Goal: Information Seeking & Learning: Learn about a topic

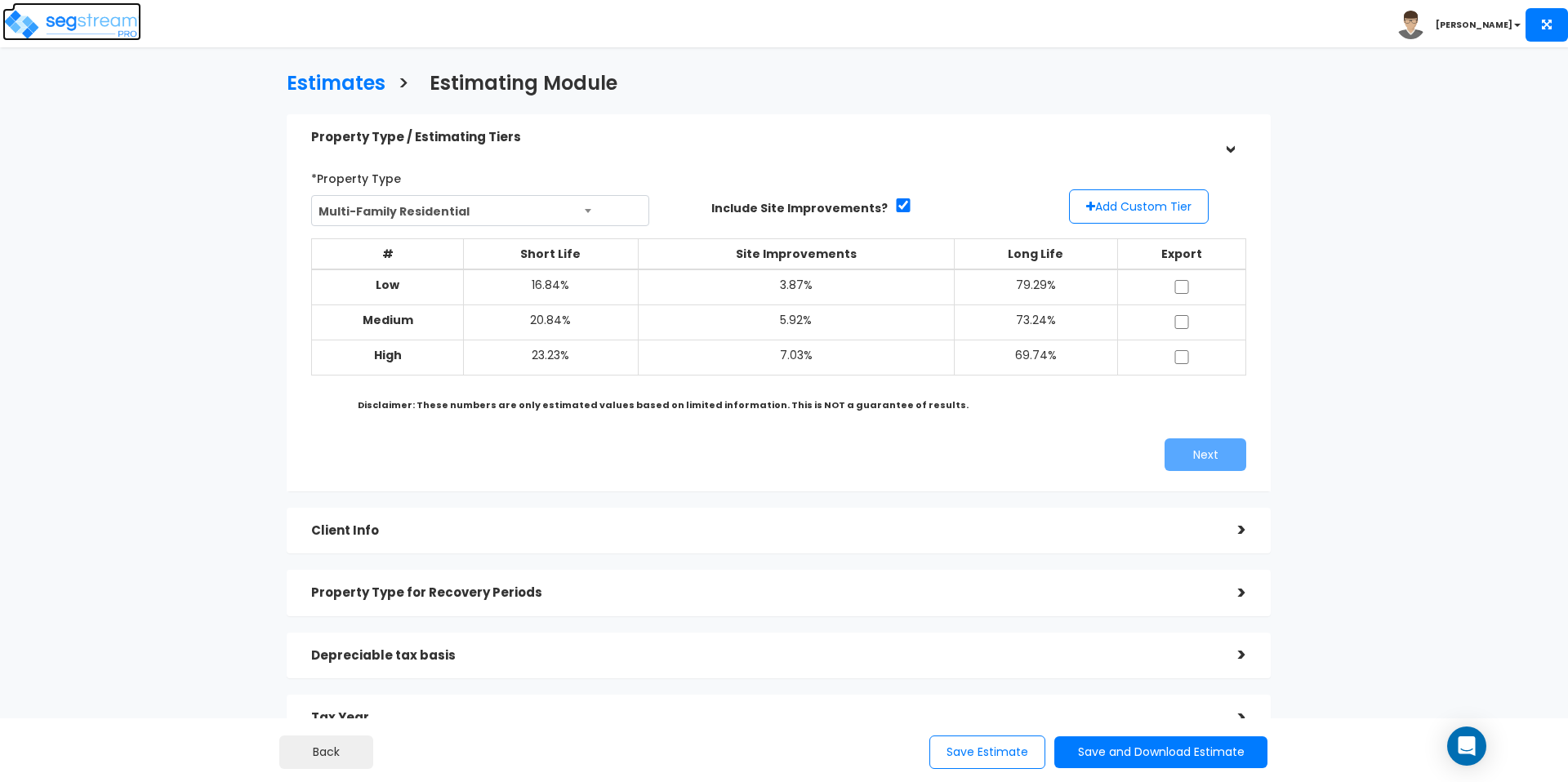
click at [106, 32] on img at bounding box center [71, 24] width 138 height 33
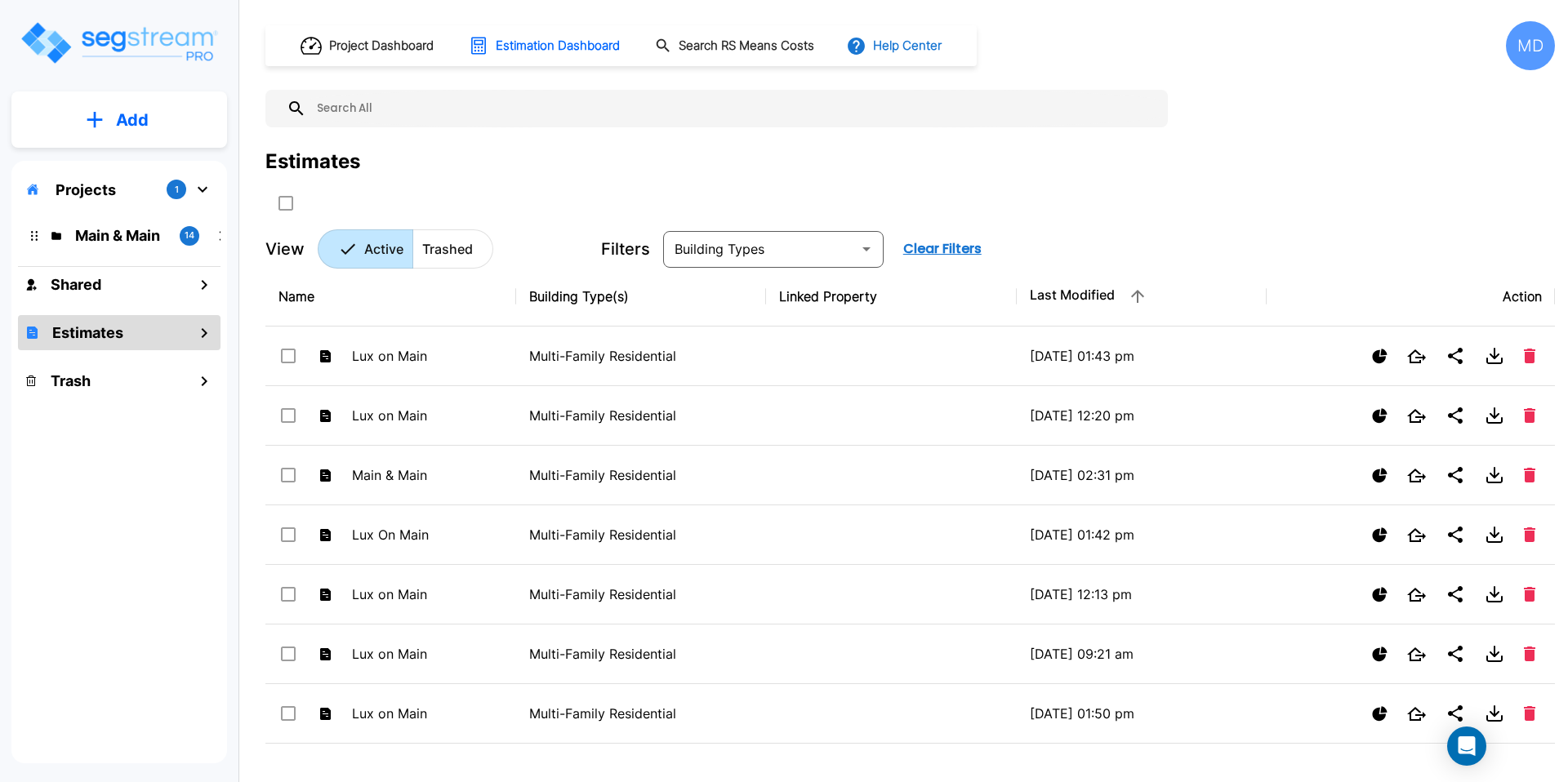
click at [888, 52] on button "Help Center" at bounding box center [895, 45] width 106 height 31
click at [918, 126] on link "How-To Videos" at bounding box center [924, 120] width 157 height 30
click at [1538, 40] on div "MD" at bounding box center [1530, 45] width 49 height 49
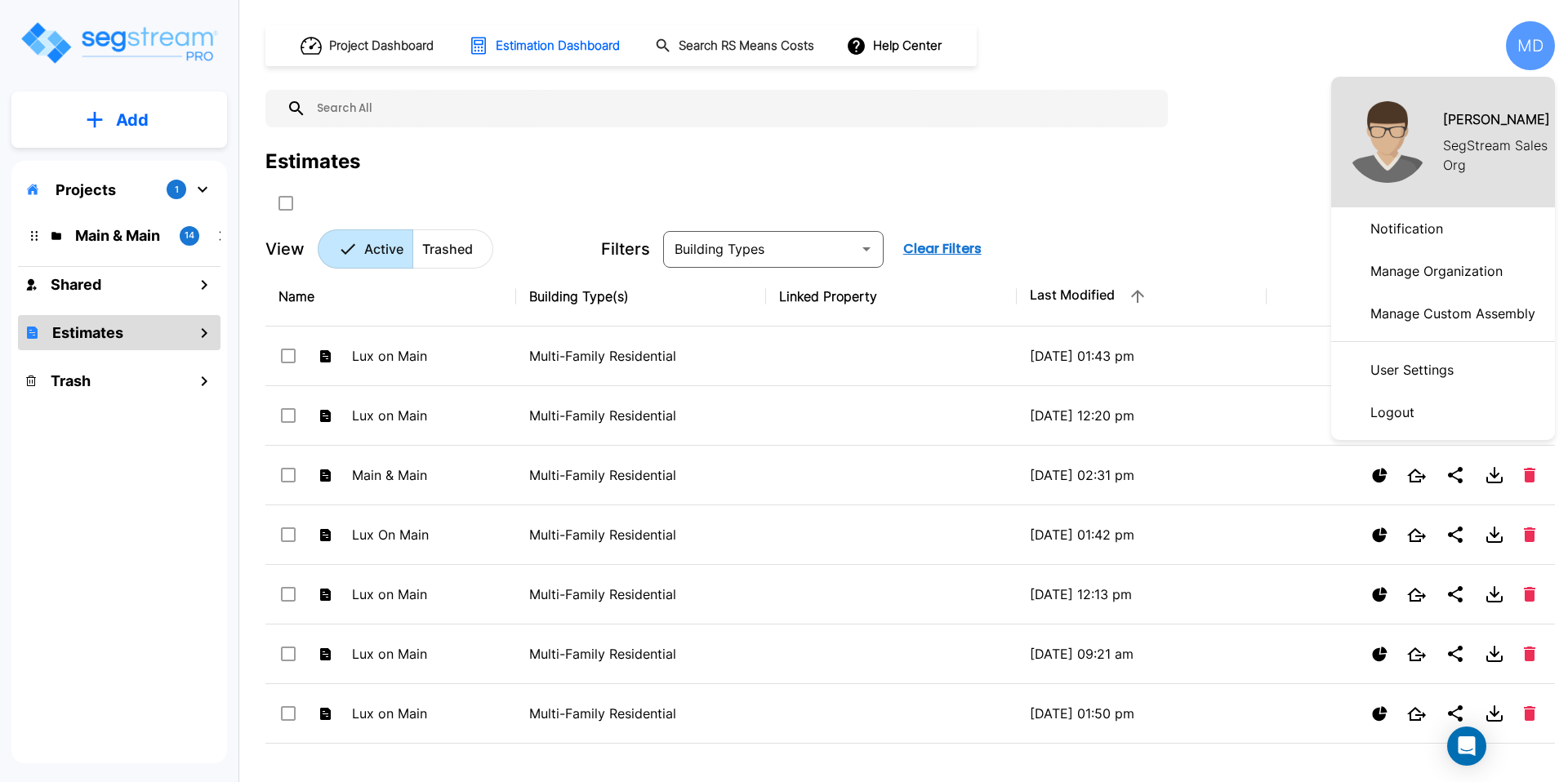
click at [1408, 276] on p "Manage Organization" at bounding box center [1436, 271] width 145 height 33
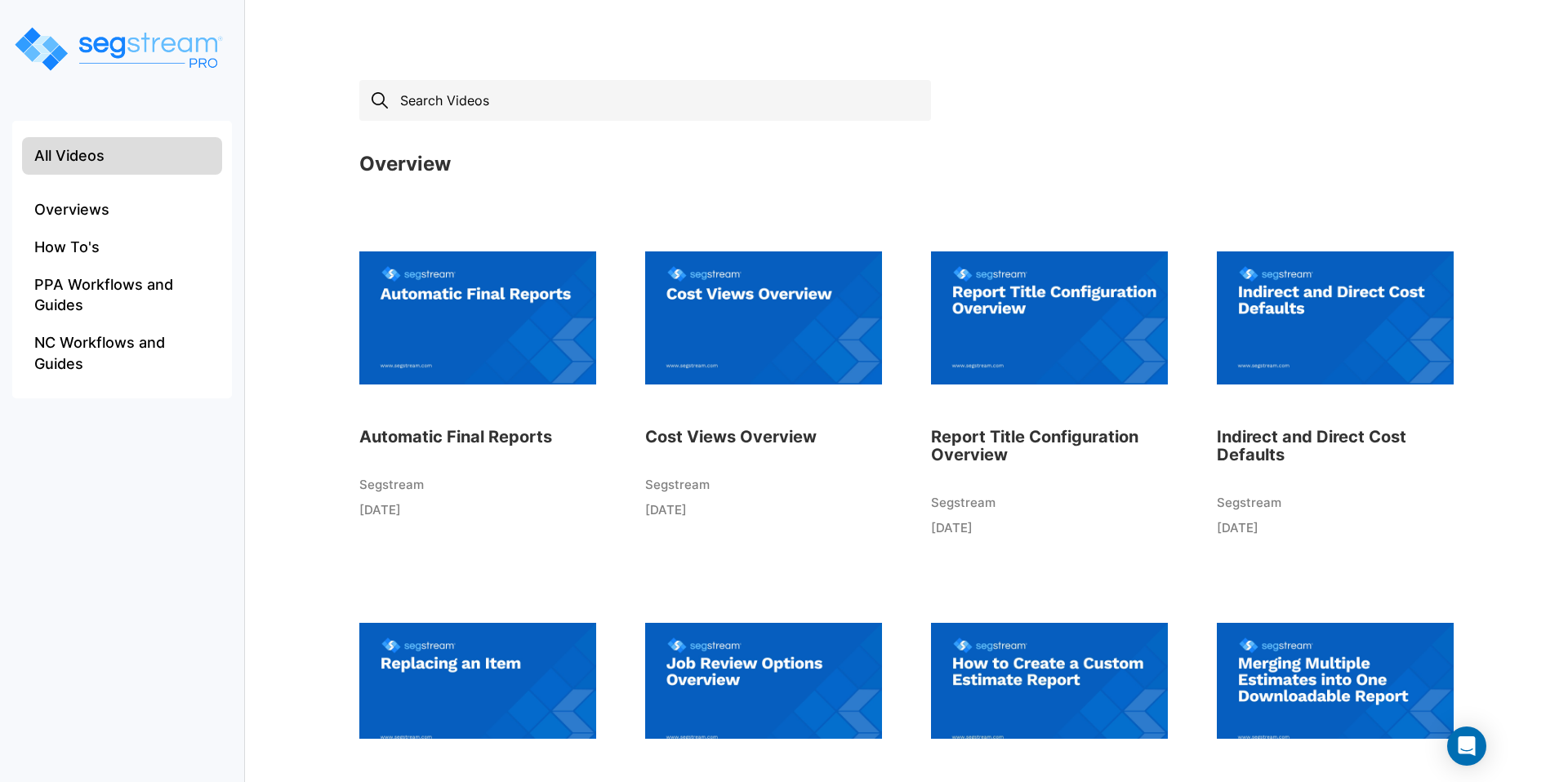
click at [431, 99] on input "text" at bounding box center [645, 100] width 571 height 41
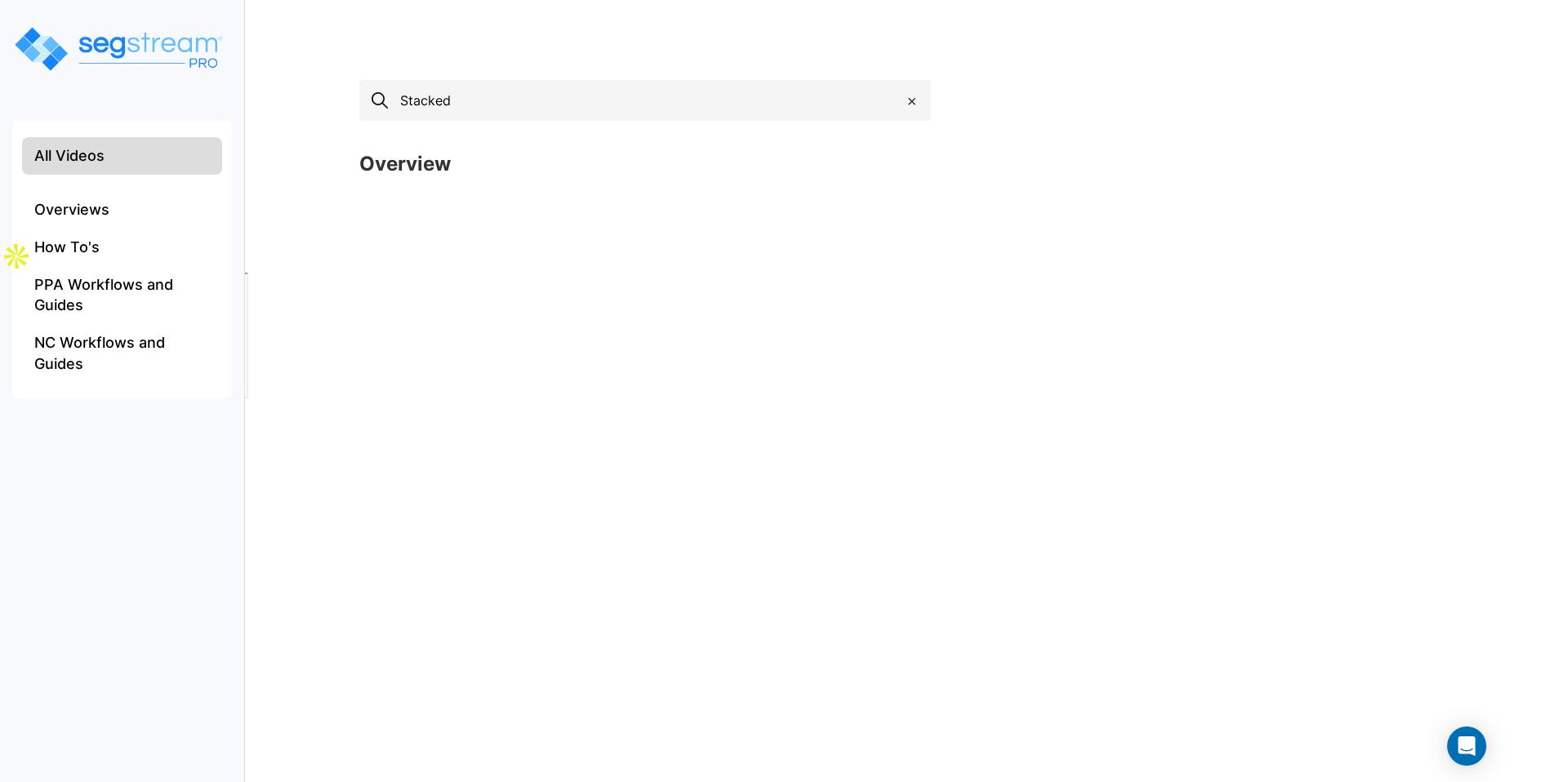
click at [427, 106] on input "Stacked" at bounding box center [645, 100] width 571 height 41
type input "Estimates"
click at [129, 240] on li "How To's" at bounding box center [122, 247] width 200 height 38
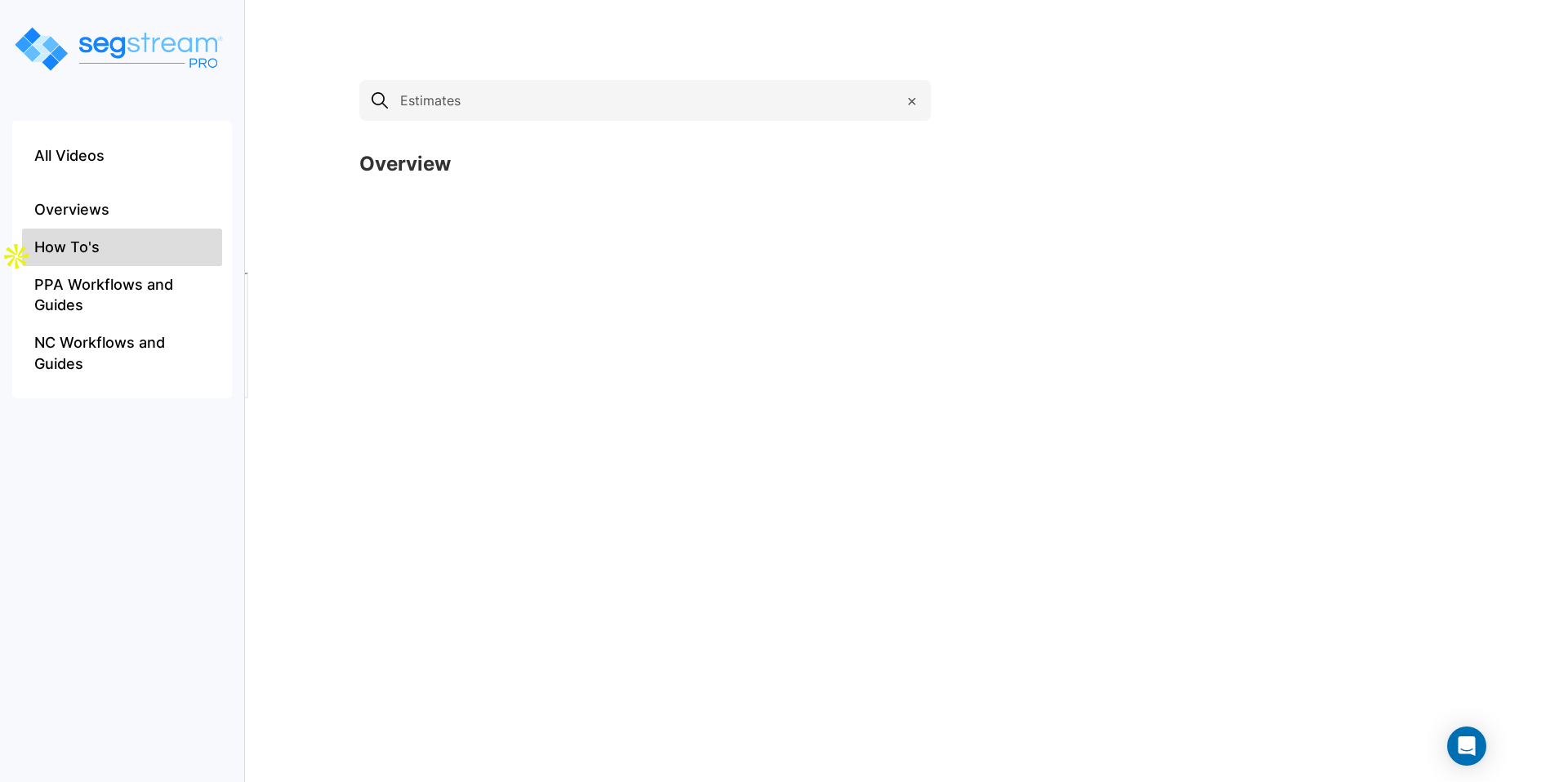
click at [908, 101] on span "×" at bounding box center [912, 101] width 11 height 24
click at [94, 238] on li "How To's" at bounding box center [122, 247] width 200 height 38
click at [446, 80] on input "text" at bounding box center [645, 100] width 571 height 41
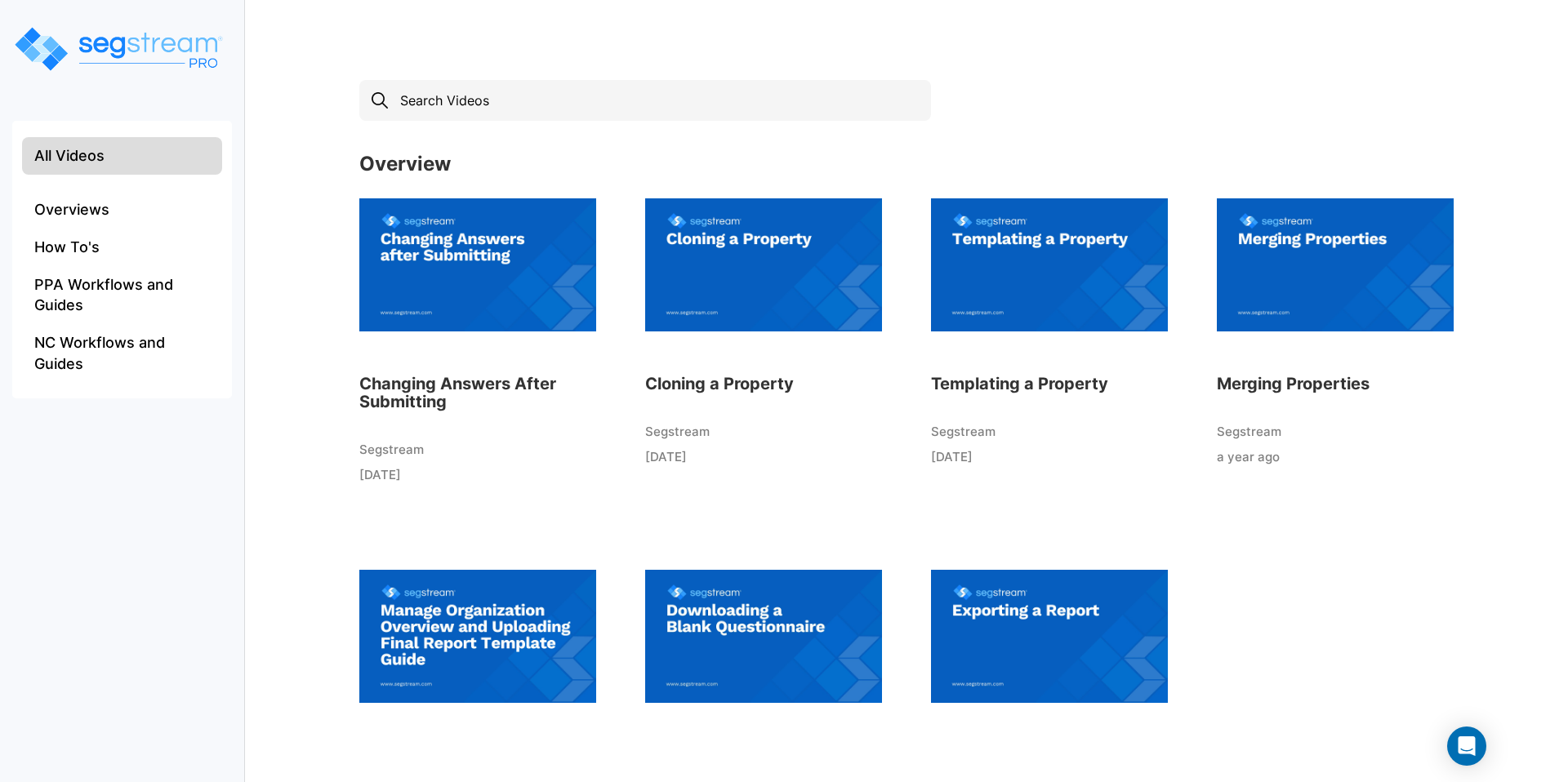
scroll to position [425, 0]
click at [721, 311] on img at bounding box center [762, 264] width 236 height 180
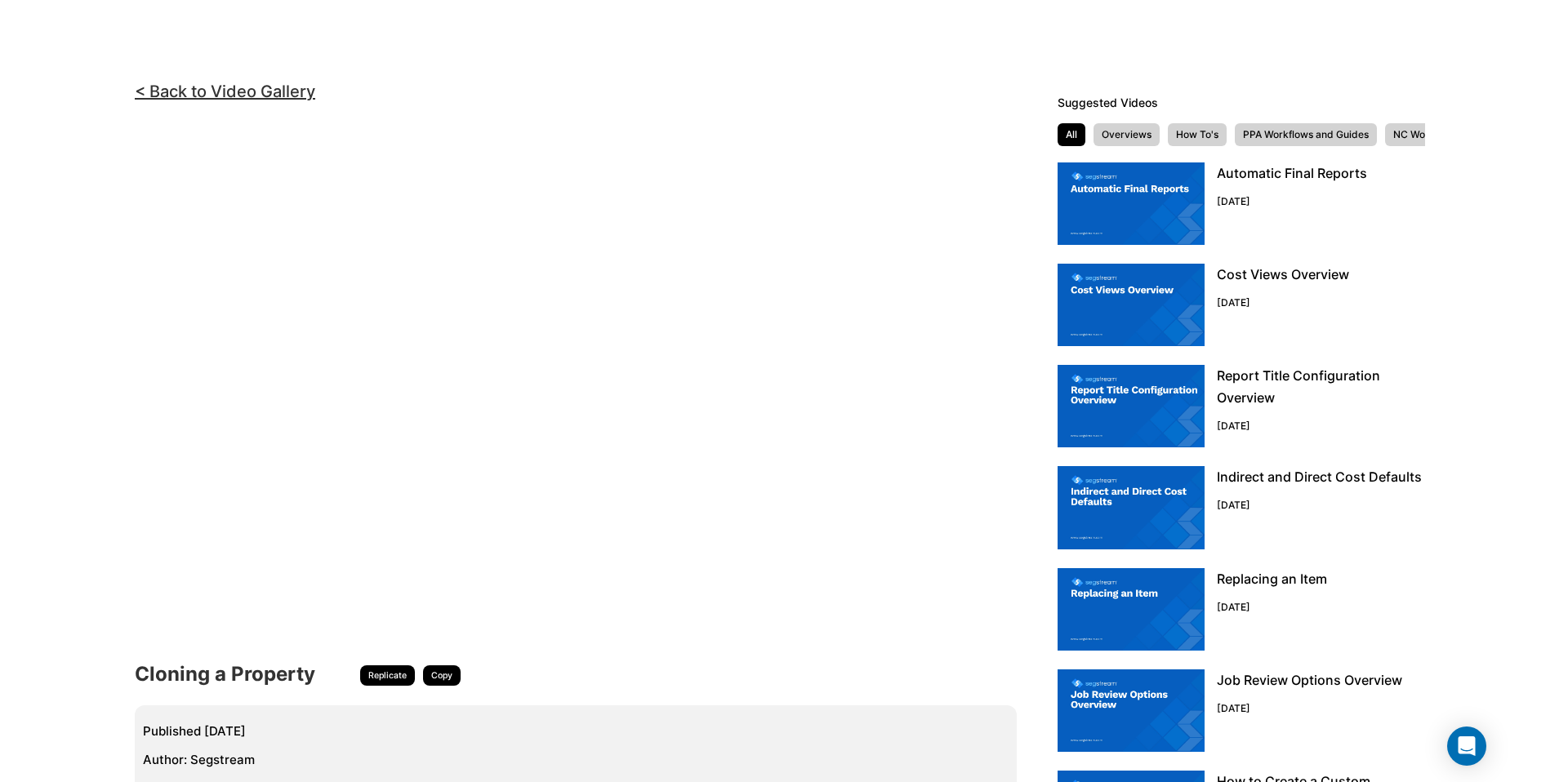
click at [1137, 704] on img at bounding box center [1130, 710] width 147 height 82
click at [1147, 509] on img at bounding box center [1130, 507] width 147 height 82
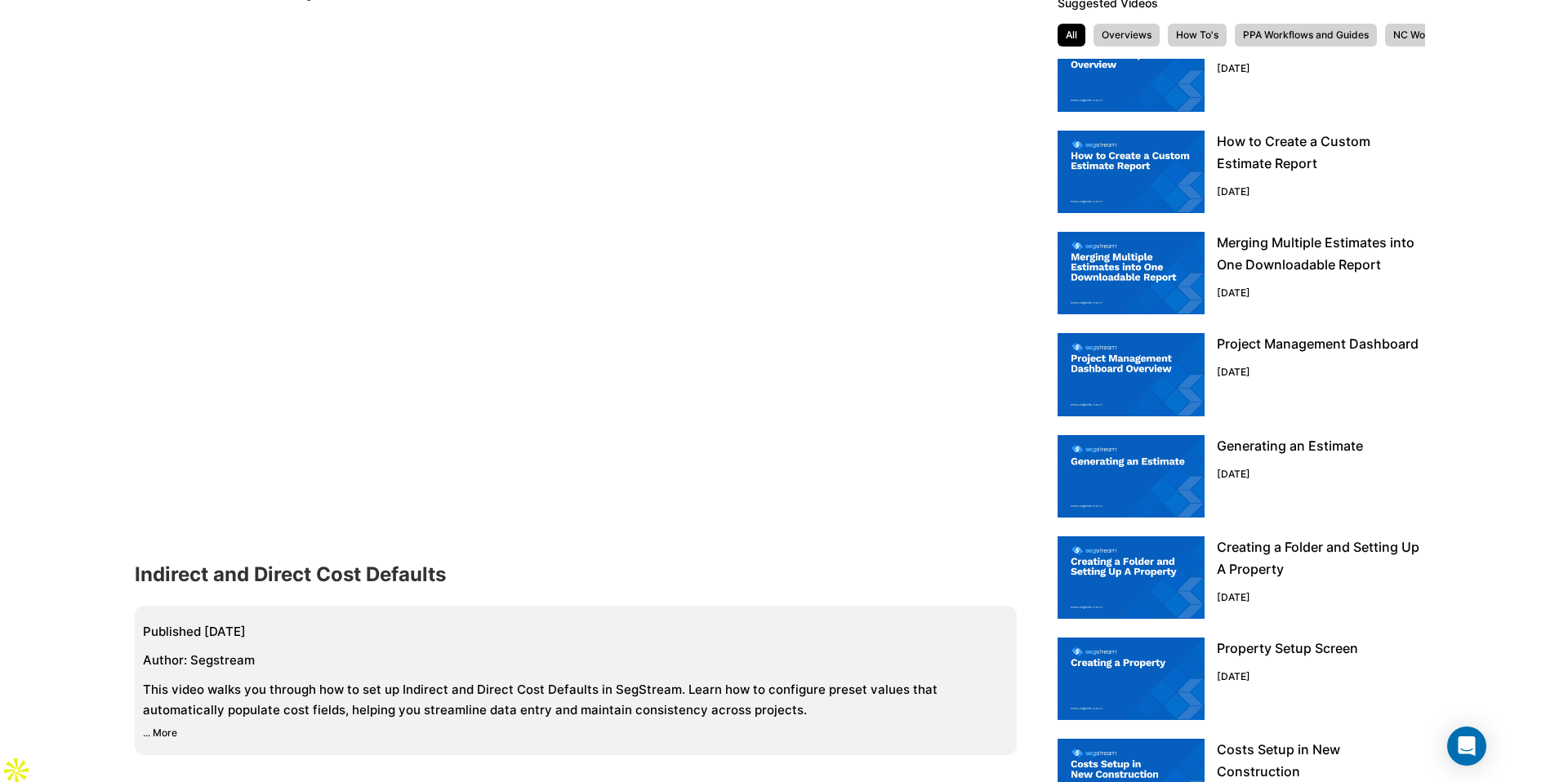
scroll to position [158, 0]
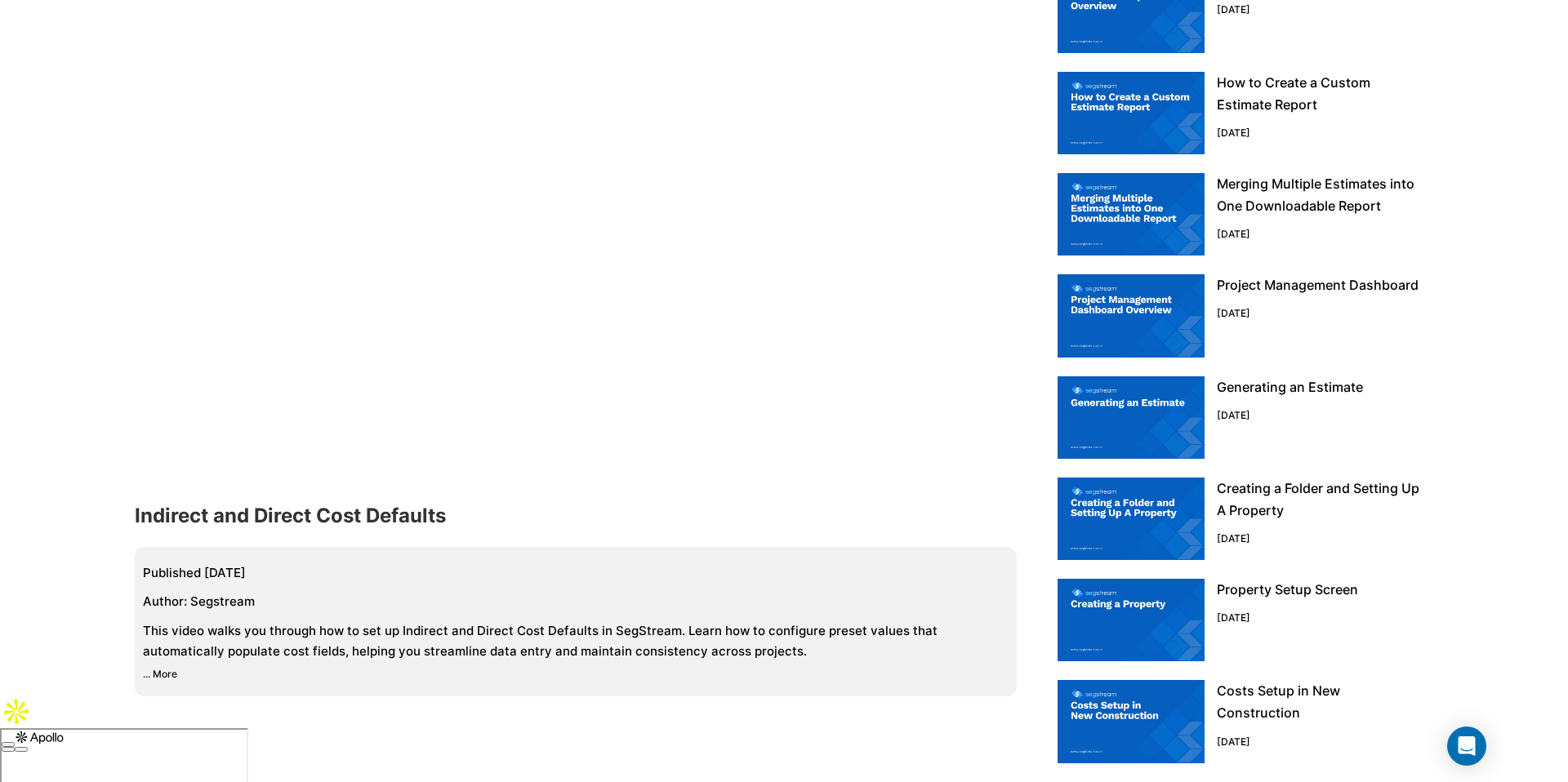
click at [1141, 710] on img at bounding box center [1130, 721] width 147 height 82
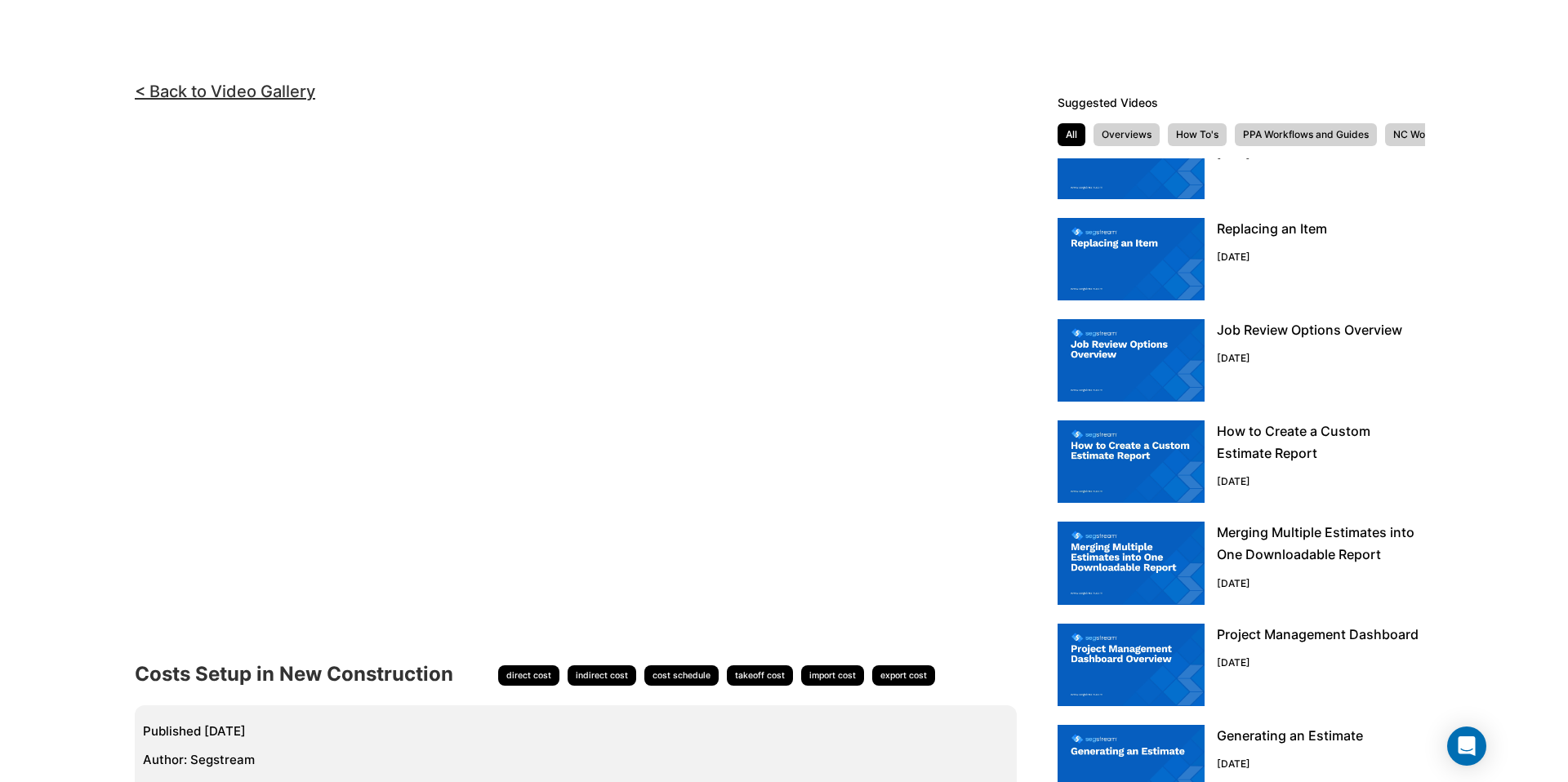
scroll to position [380, 0]
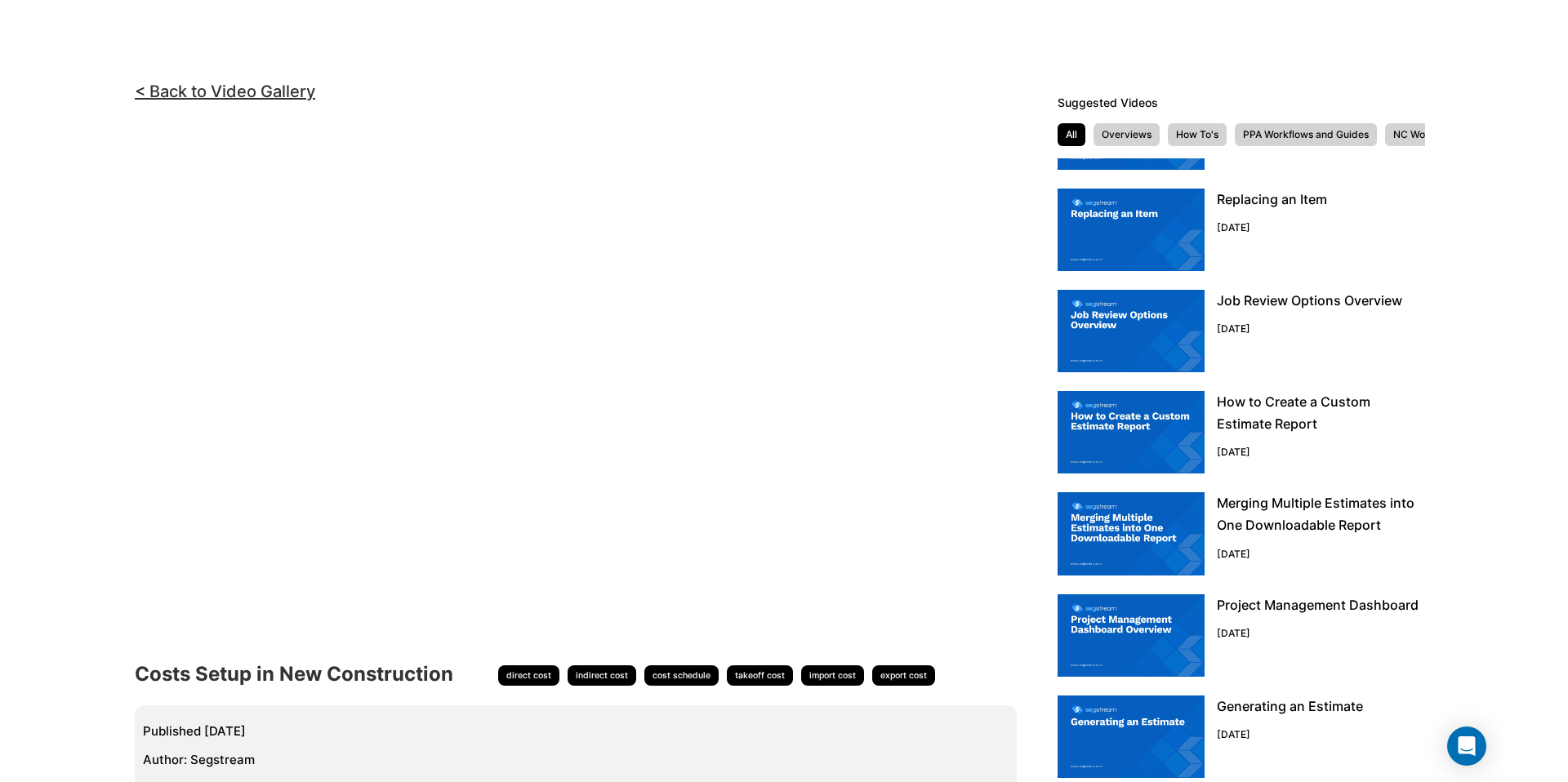
click at [1142, 516] on img at bounding box center [1130, 533] width 147 height 82
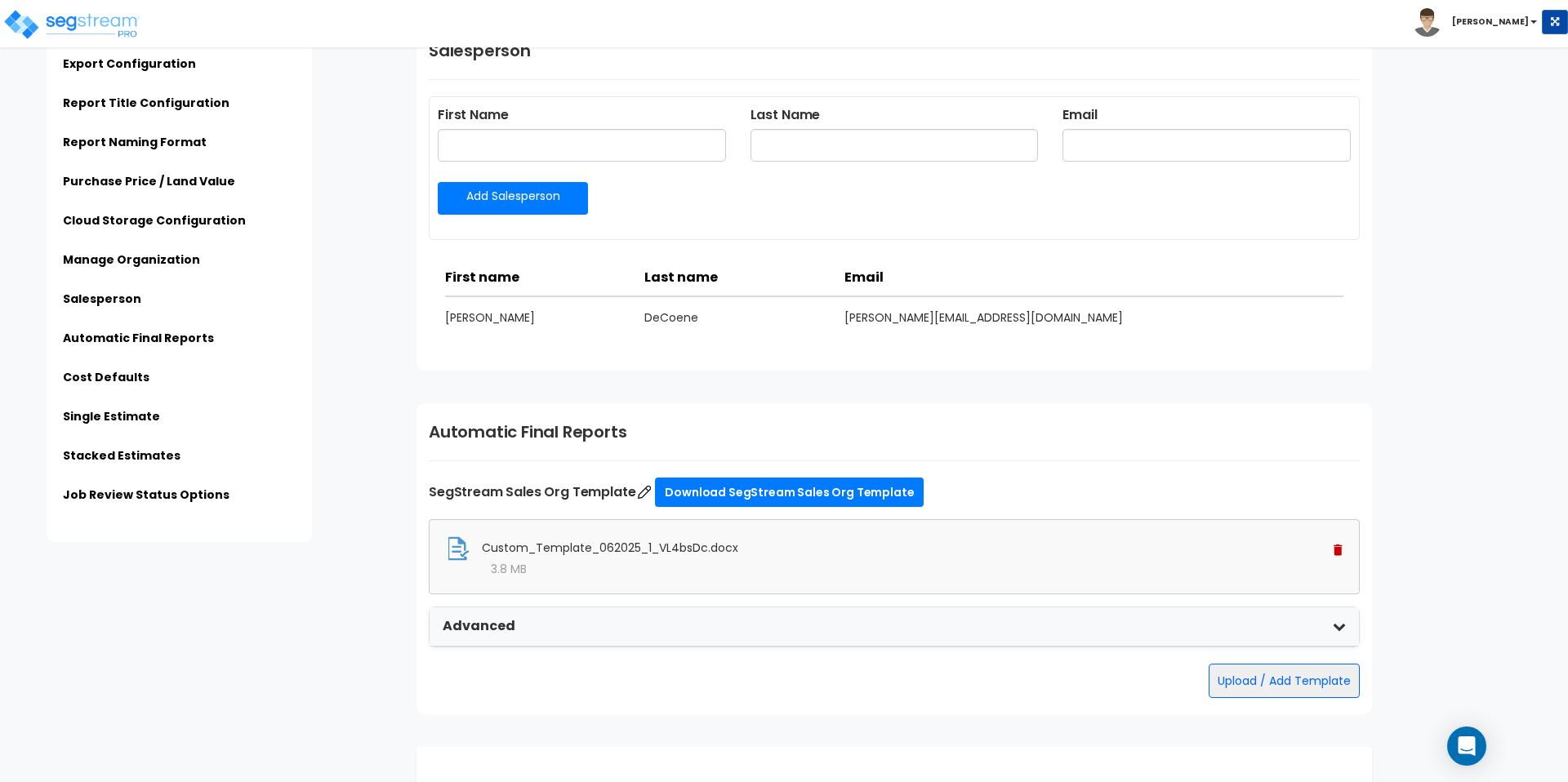
scroll to position [2385, 0]
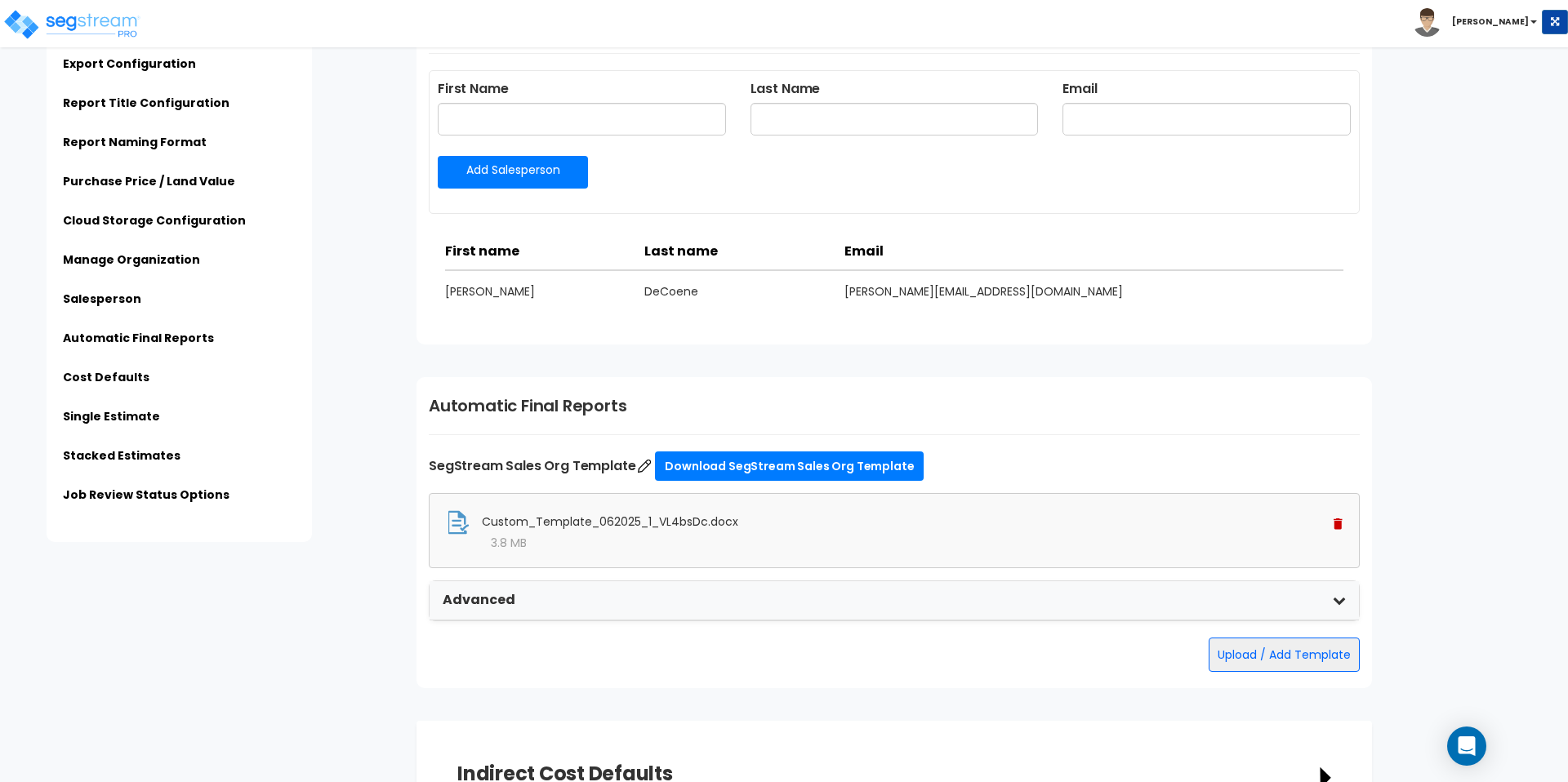
click at [899, 580] on div "Advanced Final Report Template Part 2 Drop your file here, or browse Supports: …" at bounding box center [894, 600] width 930 height 41
click at [925, 585] on div "Advanced" at bounding box center [894, 601] width 929 height 40
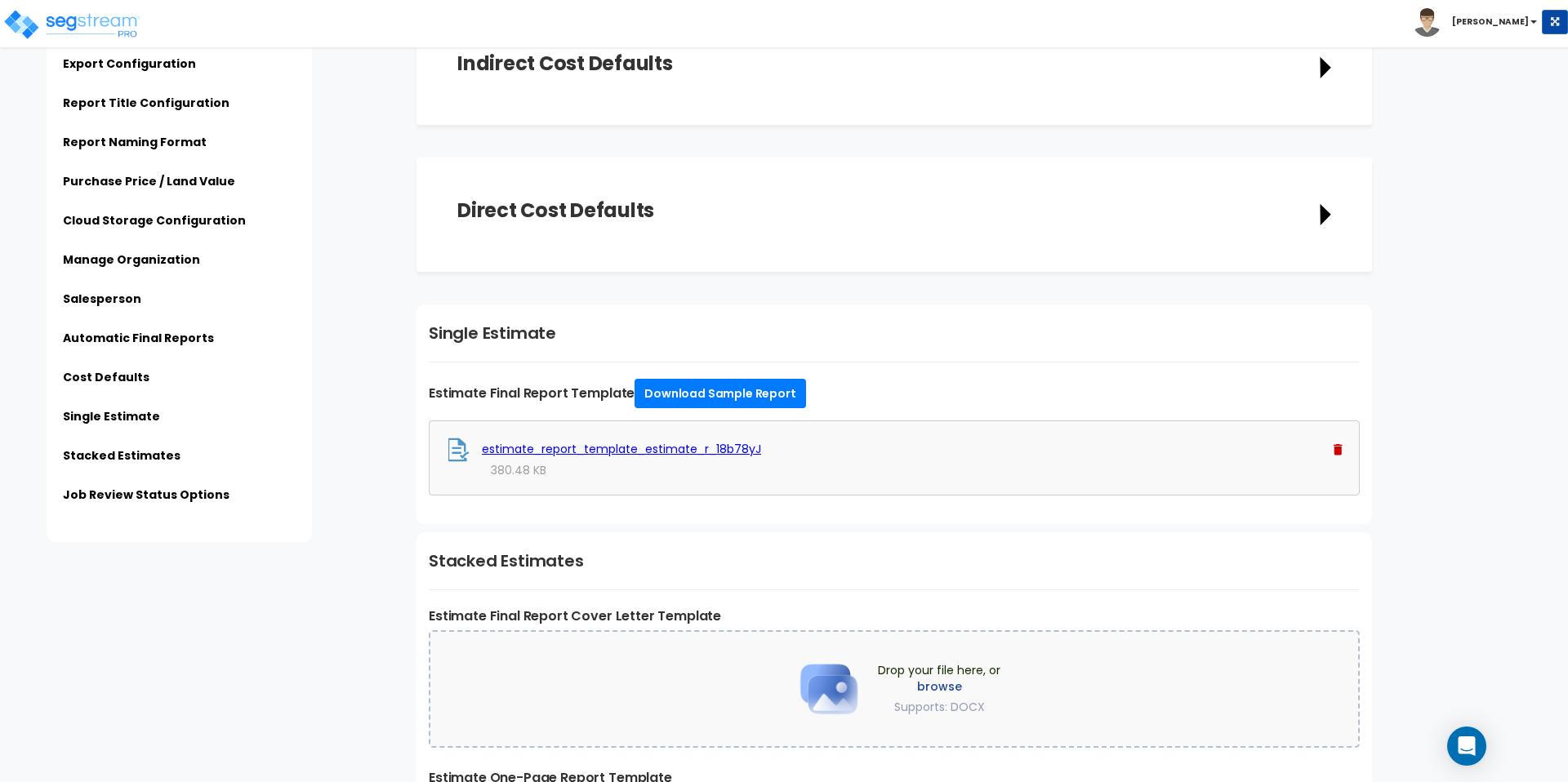
scroll to position [3243, 0]
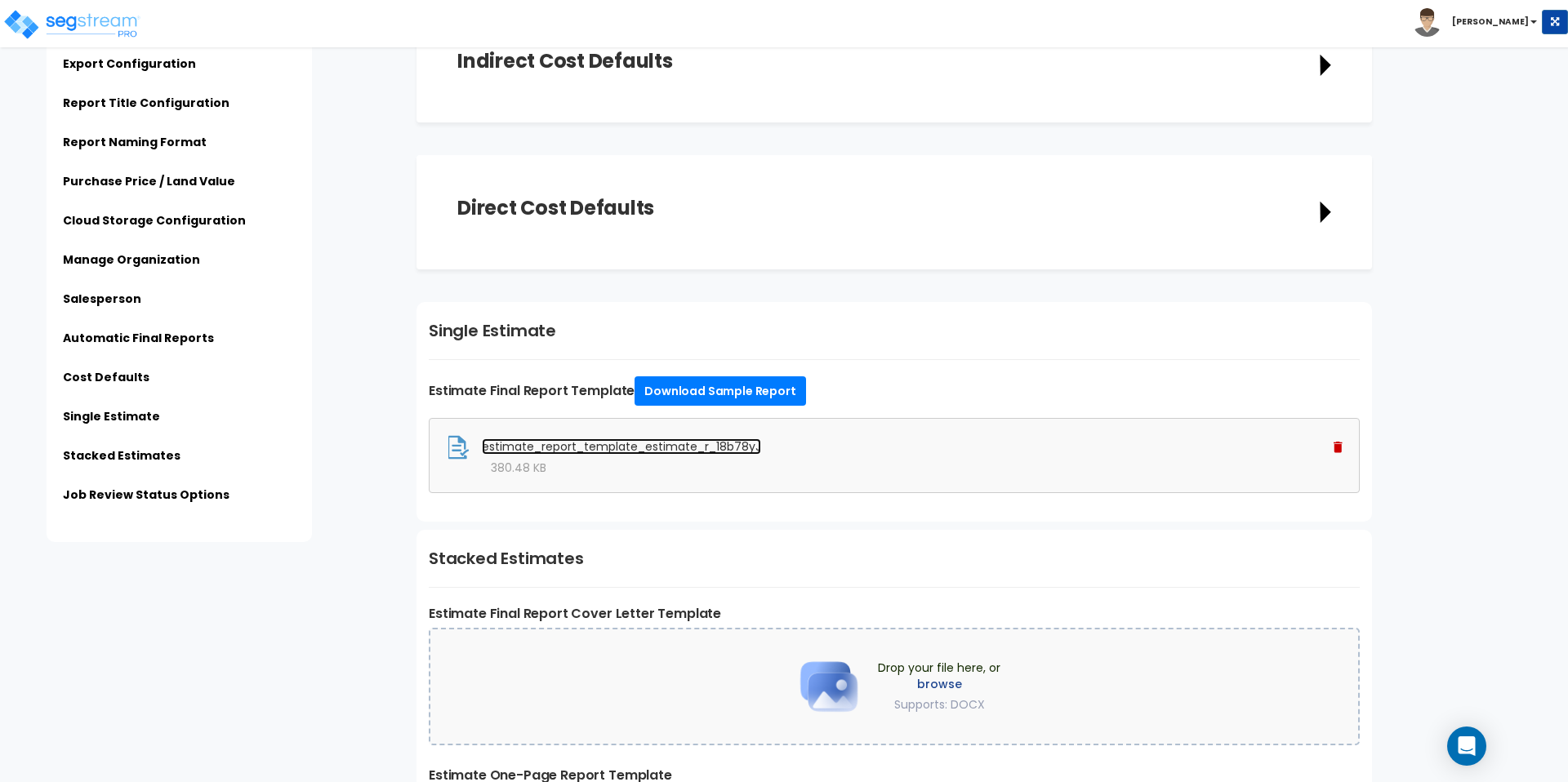
click at [722, 450] on link "estimate_report_template_estimate_r_18b78yJ" at bounding box center [621, 446] width 279 height 17
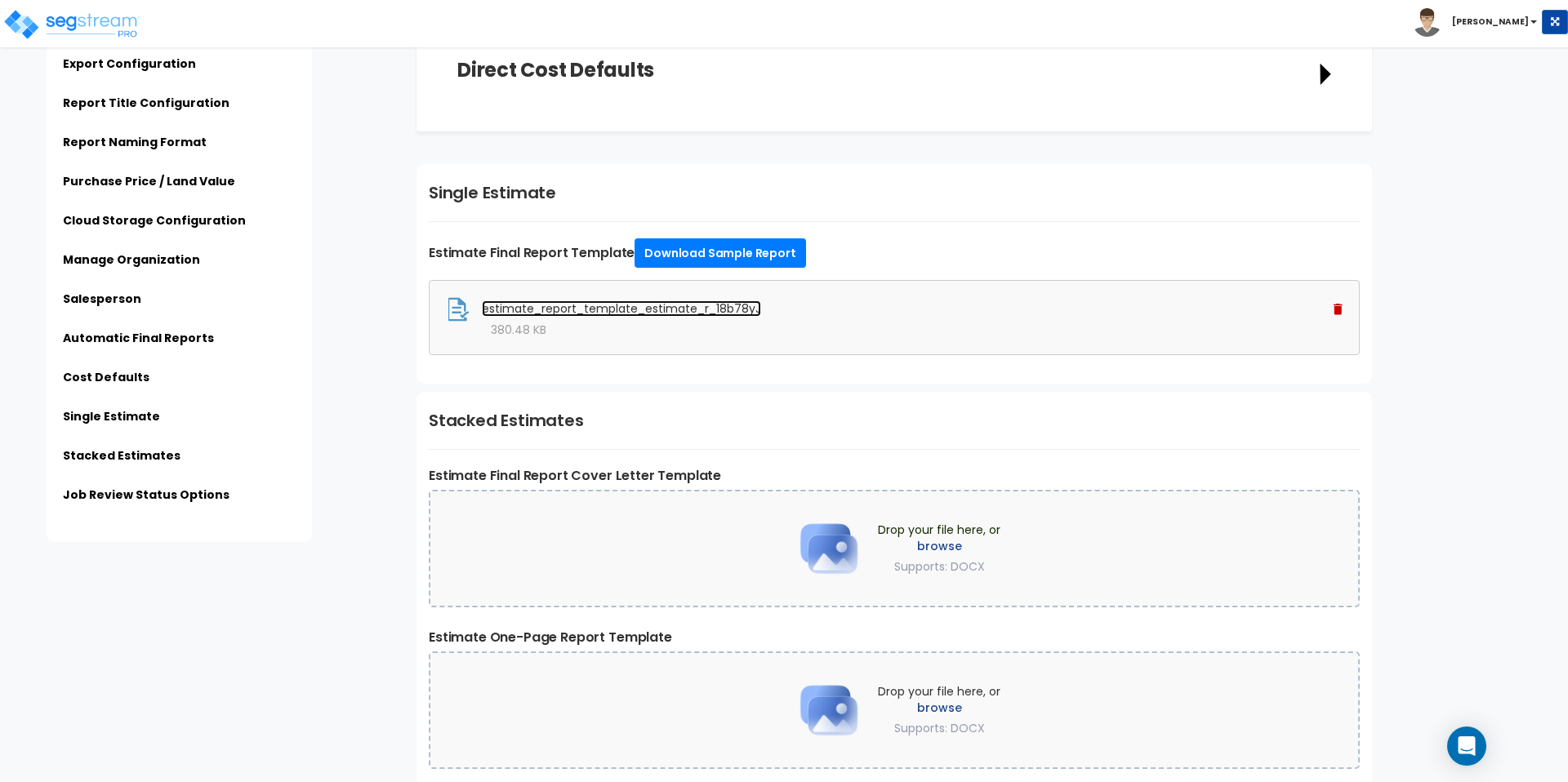
scroll to position [3395, 0]
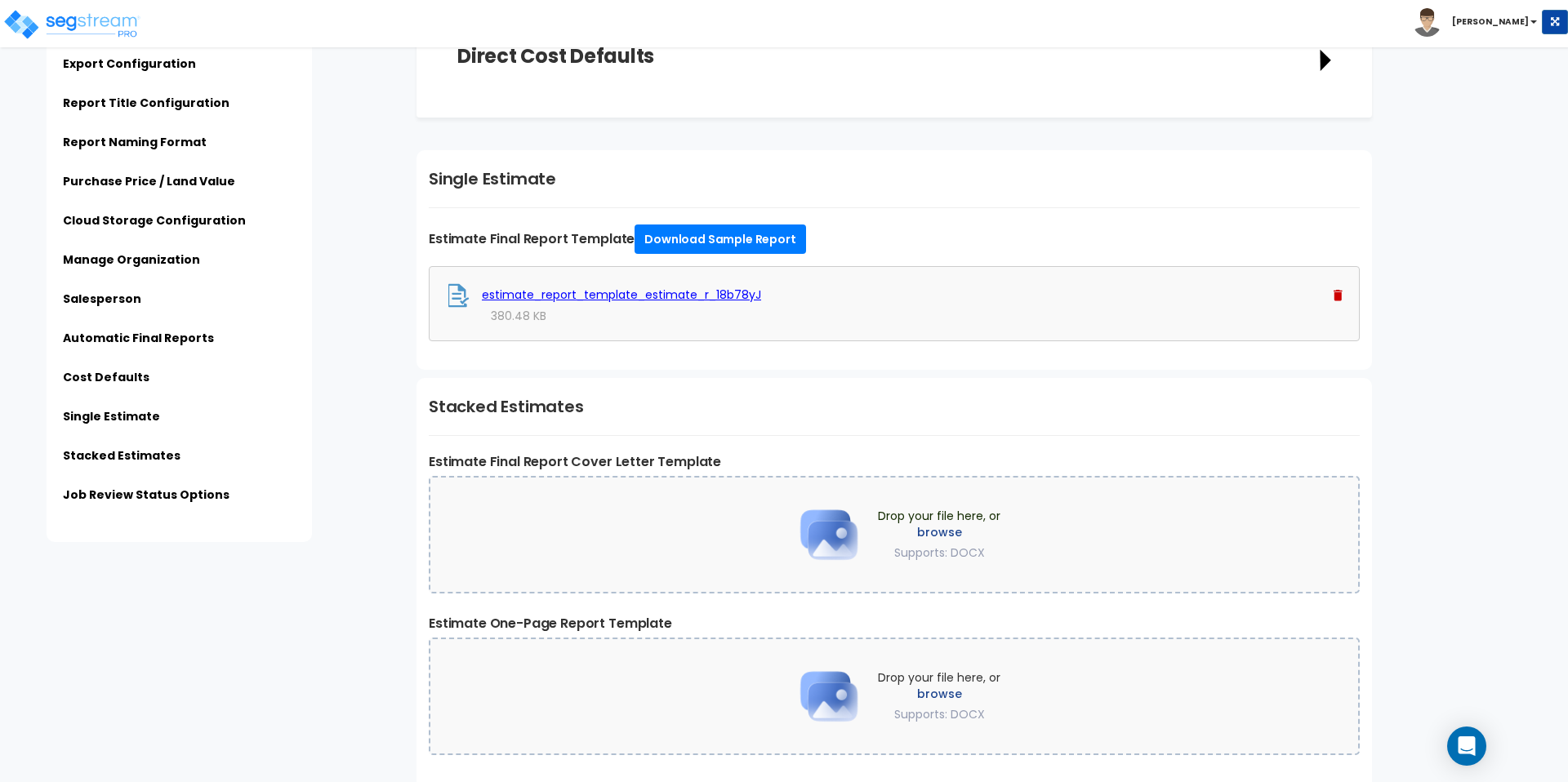
click at [923, 694] on label "browse" at bounding box center [939, 694] width 123 height 17
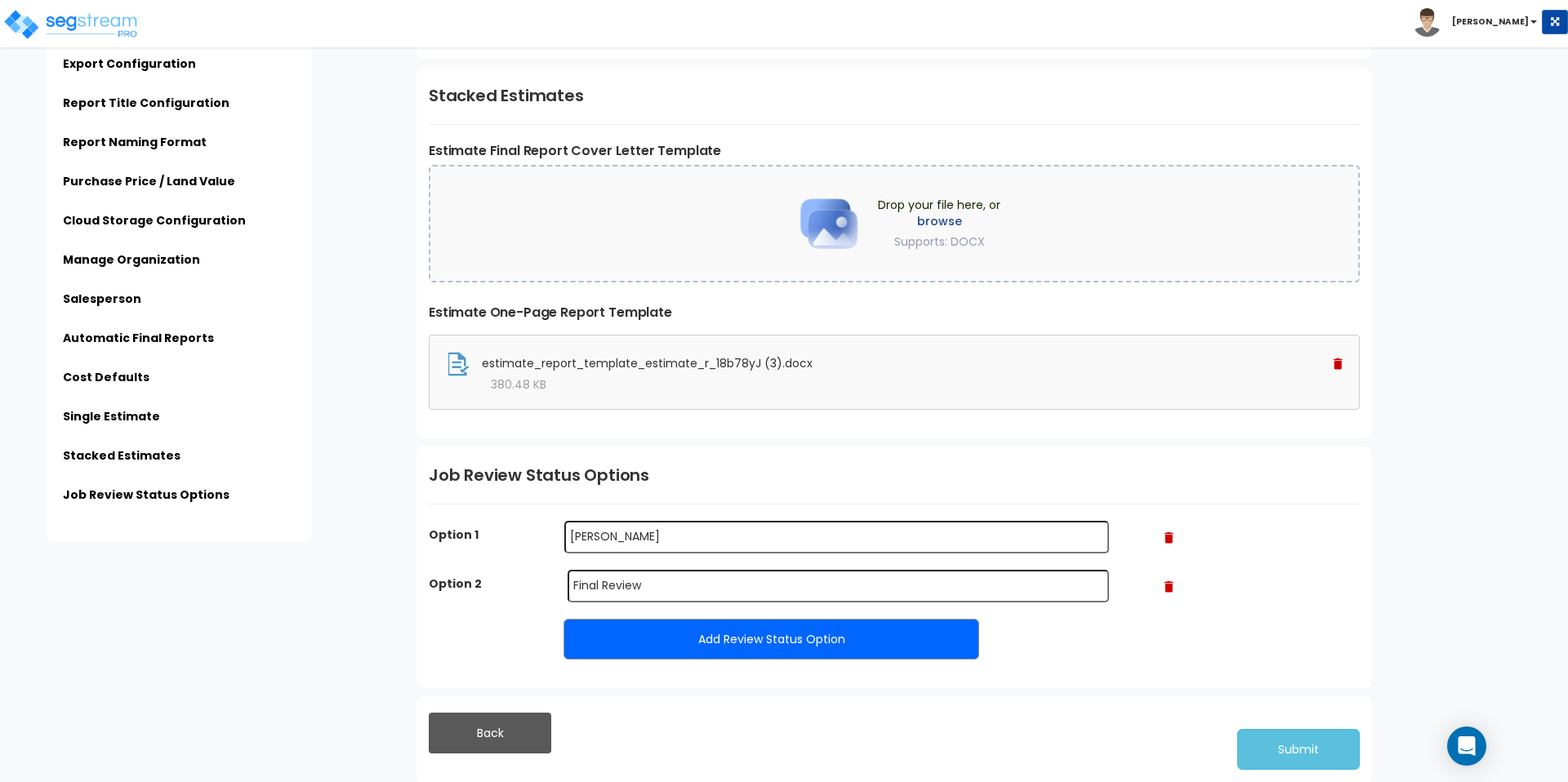
scroll to position [3706, 0]
click at [1290, 749] on button "Submit" at bounding box center [1298, 748] width 123 height 41
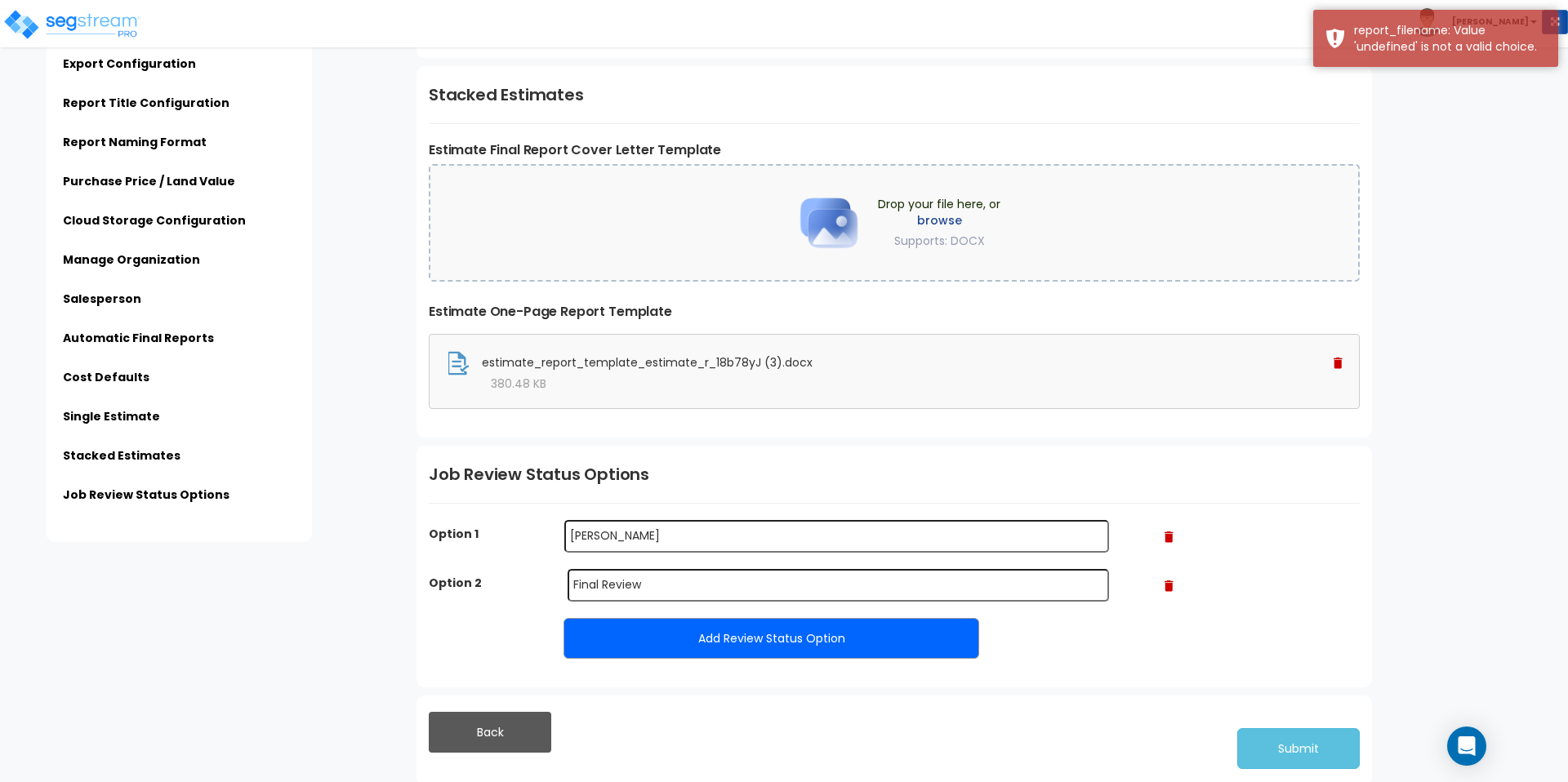
click at [568, 532] on input "Mike" at bounding box center [836, 536] width 545 height 33
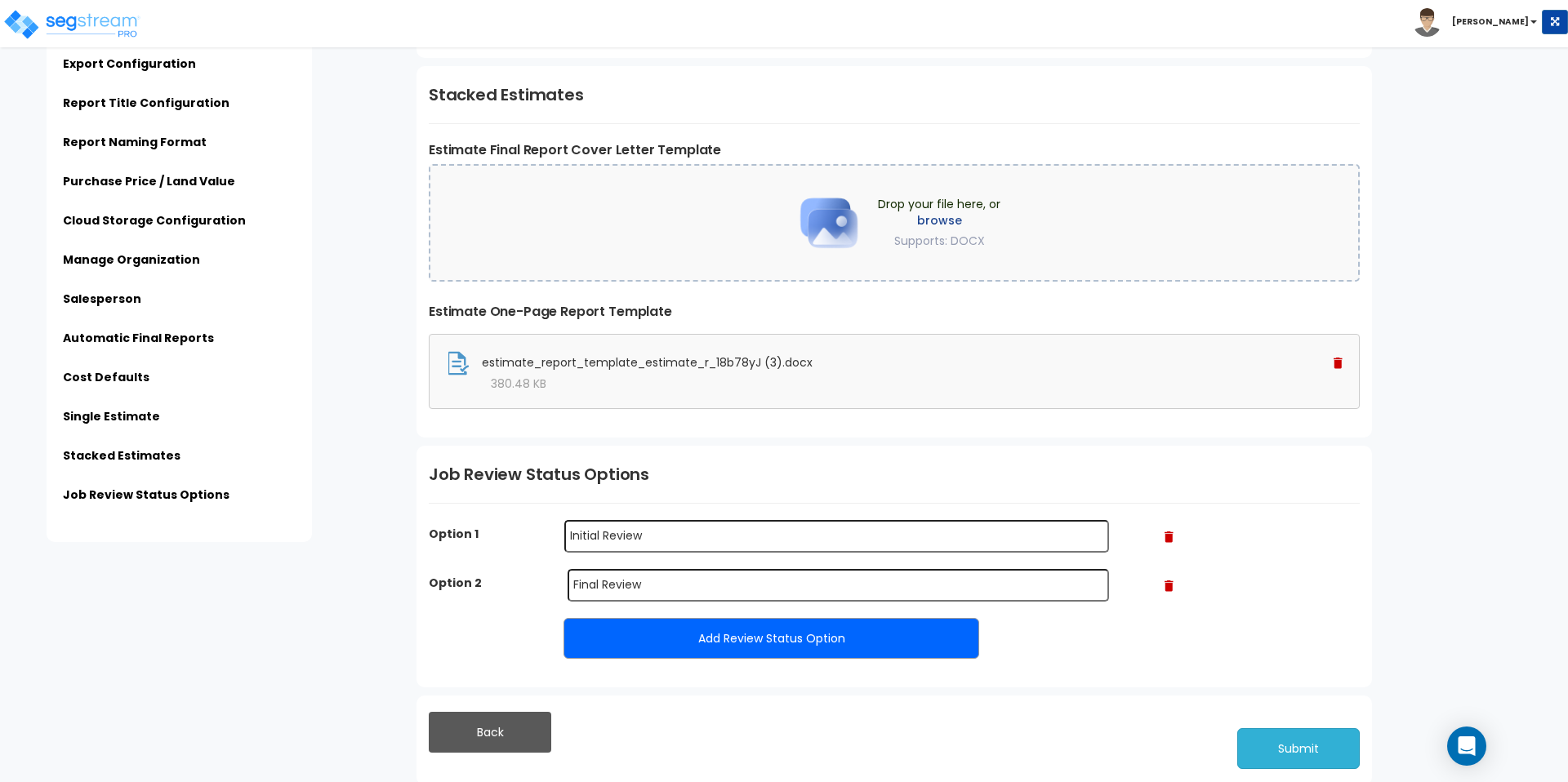
type input "Initial Review"
click at [1266, 750] on button "Submit" at bounding box center [1298, 748] width 123 height 41
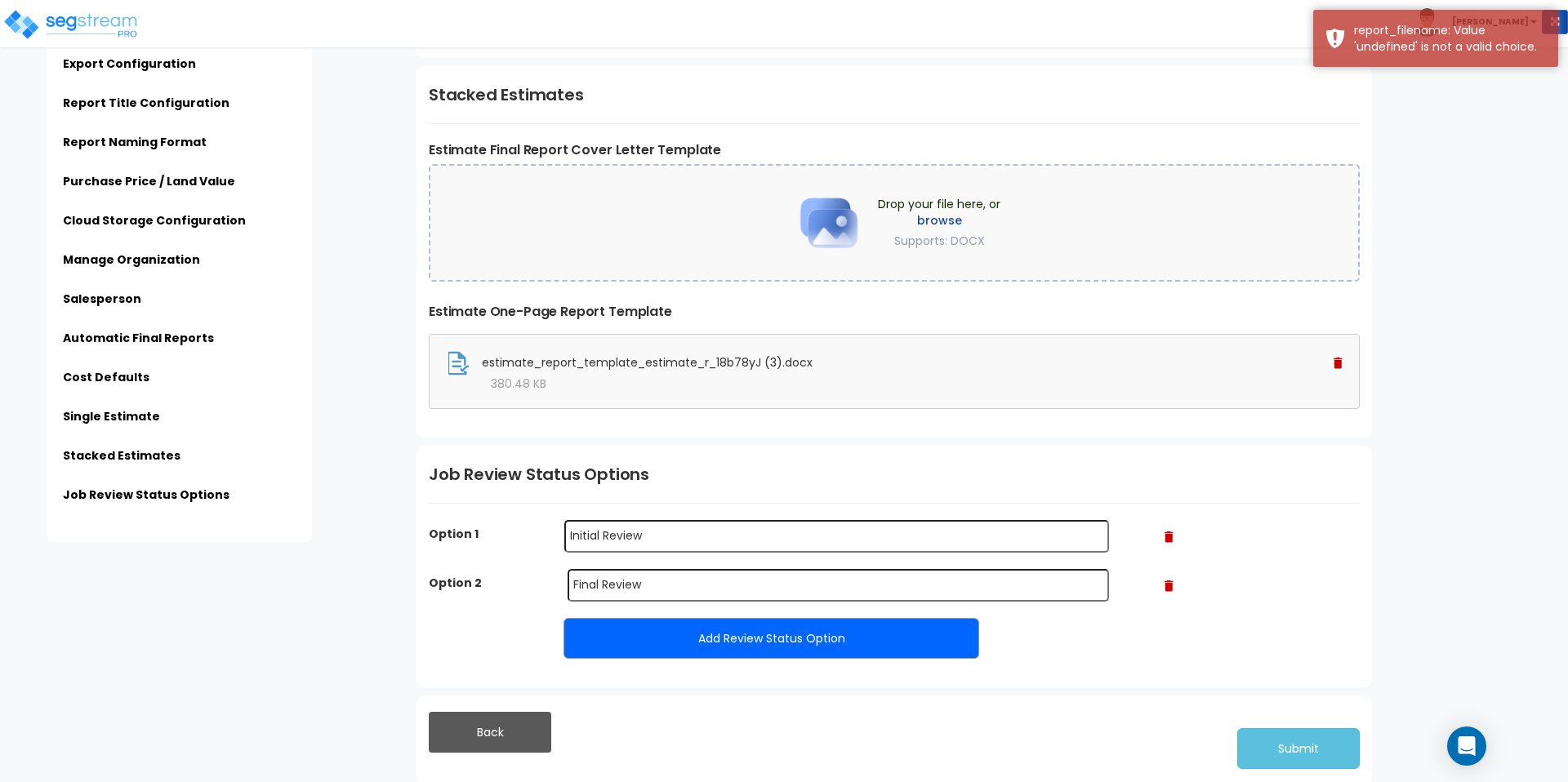
click at [55, 5] on div "Click to return on the top page" at bounding box center [82, 10] width 155 height 21
click at [79, 30] on img at bounding box center [71, 24] width 138 height 33
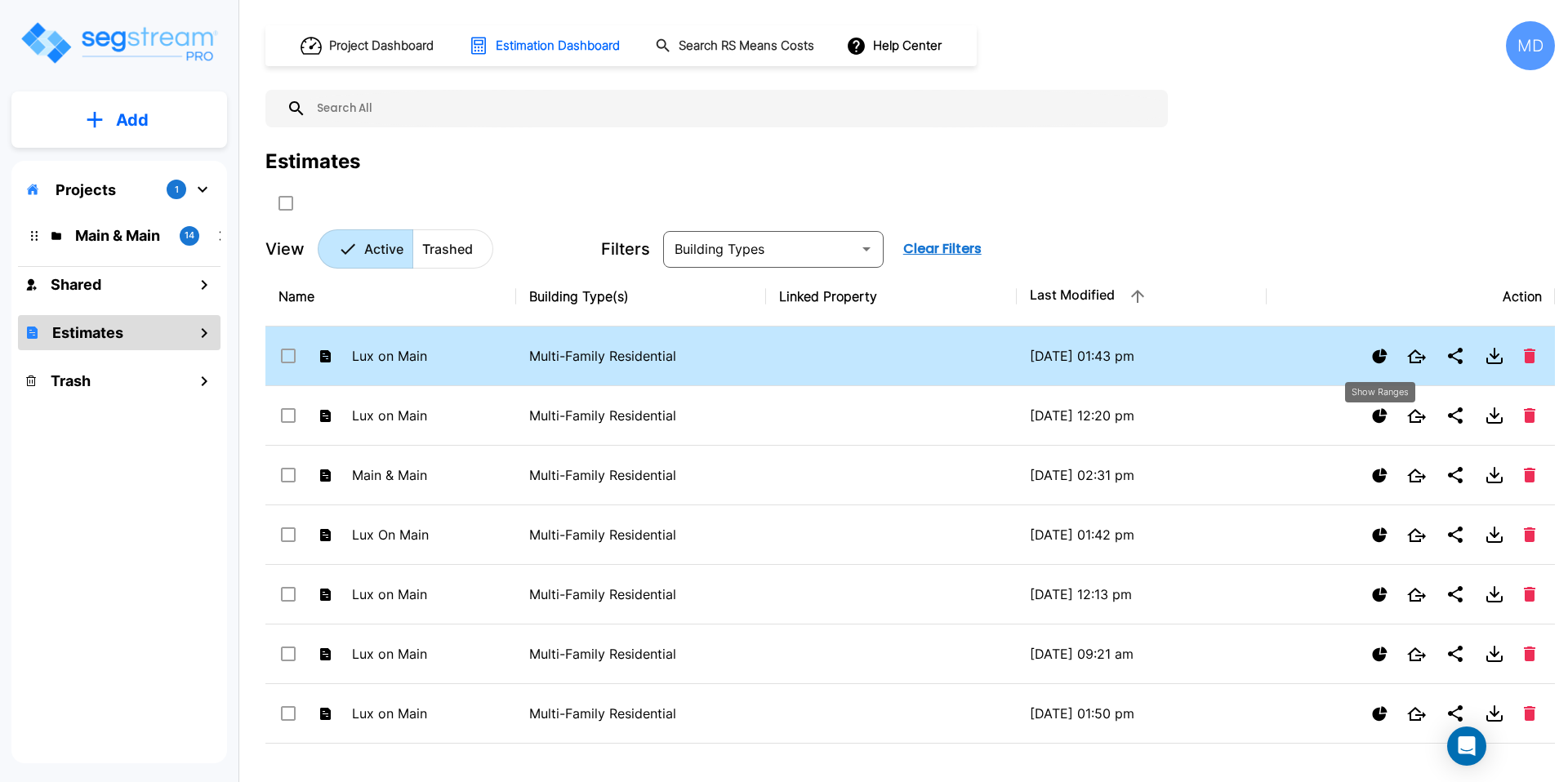
click at [1373, 354] on icon "Show Ranges" at bounding box center [1378, 356] width 15 height 15
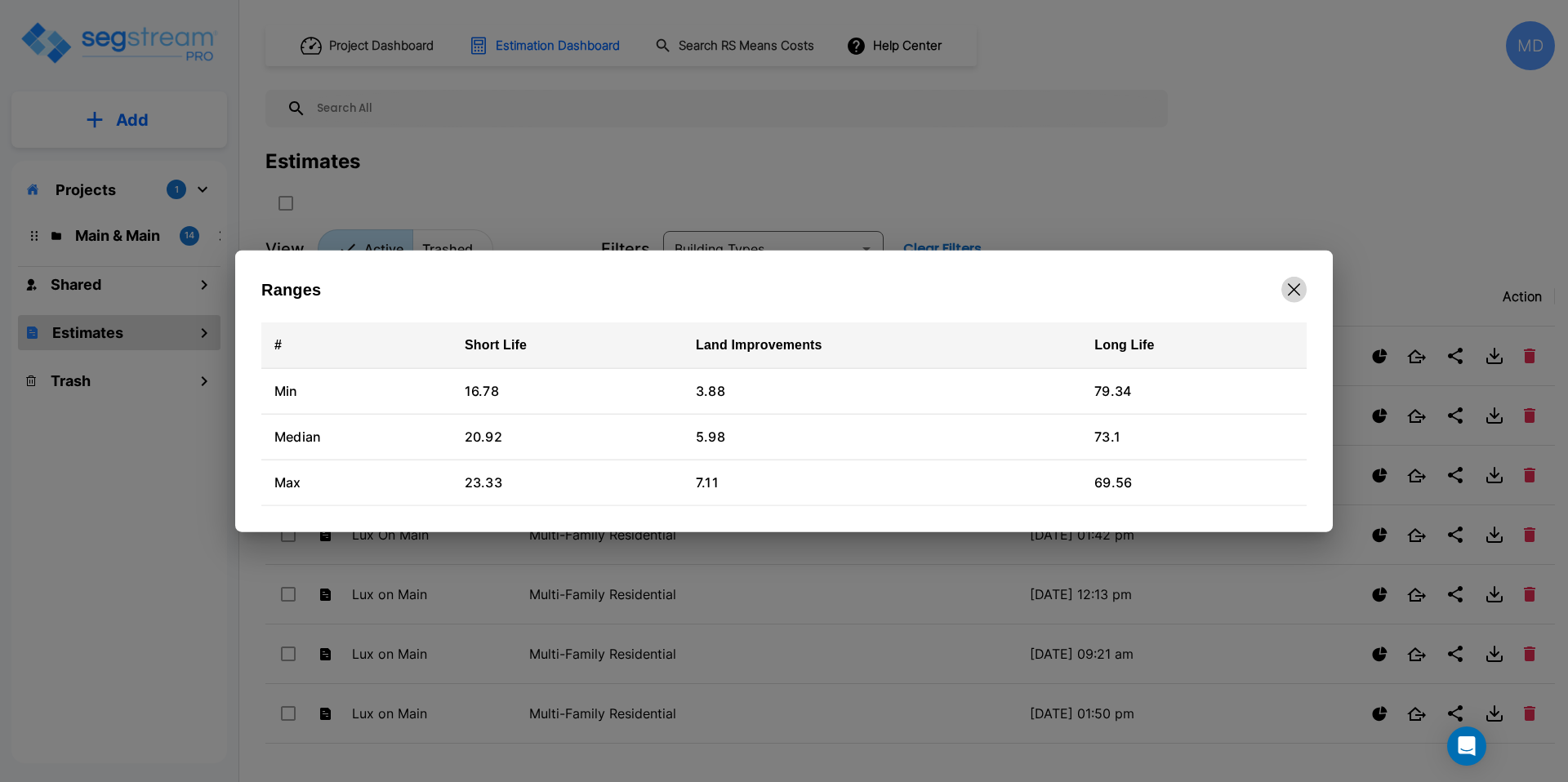
click at [1293, 295] on icon "button" at bounding box center [1293, 290] width 12 height 13
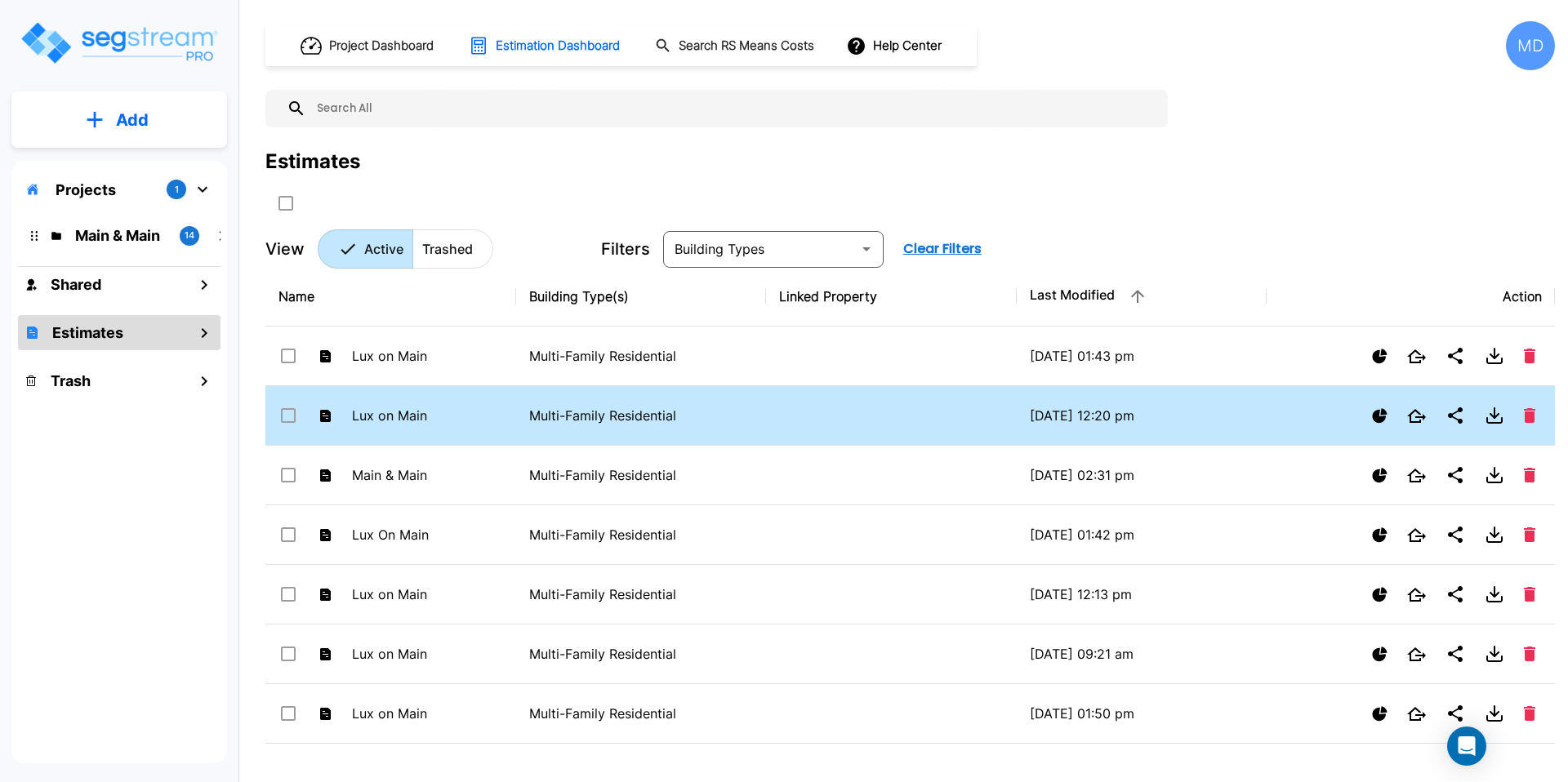
click at [726, 410] on p "Multi-Family Residential" at bounding box center [641, 415] width 224 height 20
checkbox input "false"
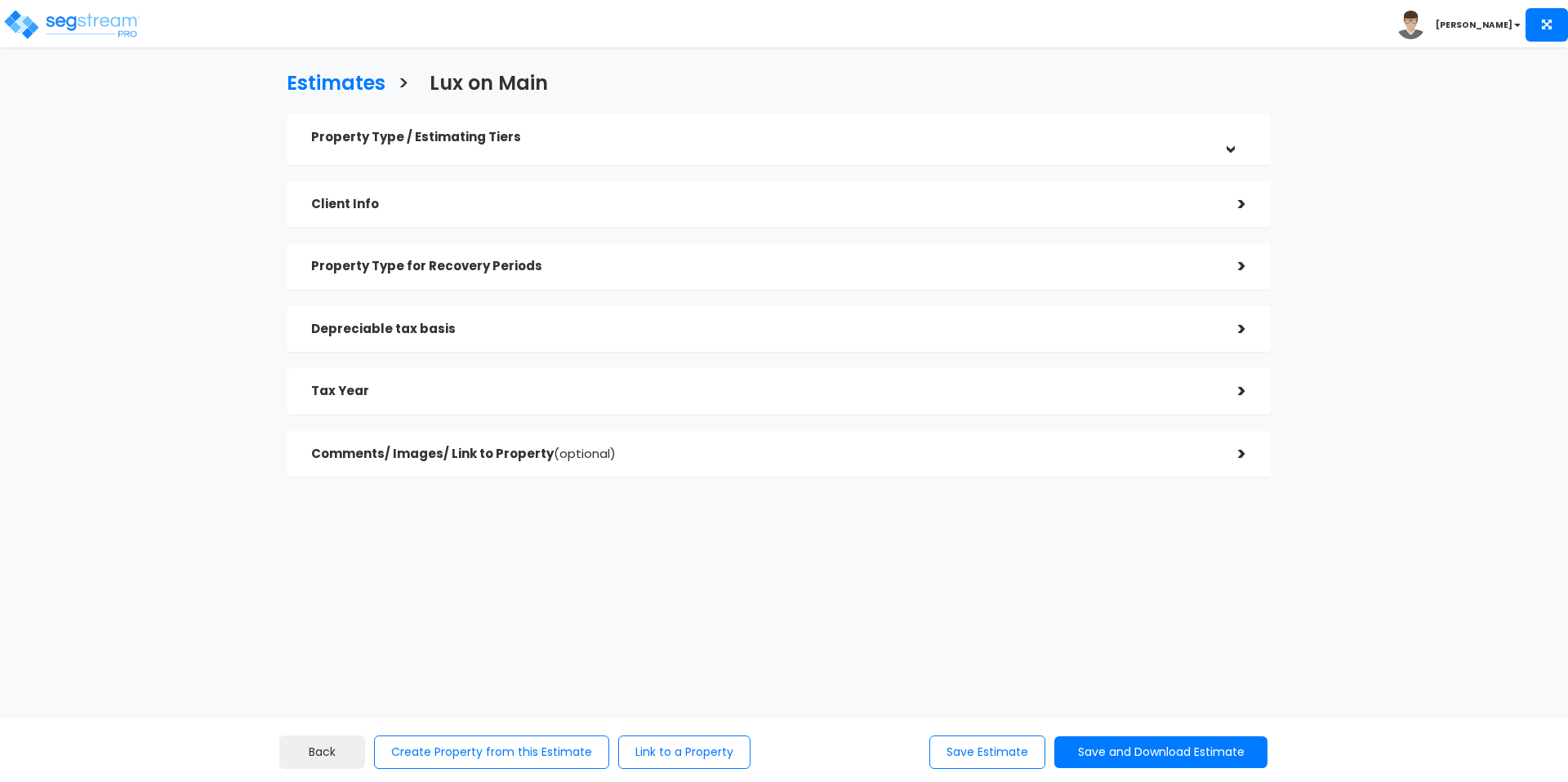
click at [726, 410] on div "Property Type / Estimating Tiers > *Property Type Multi-Family Residential Assi…" at bounding box center [778, 296] width 984 height 363
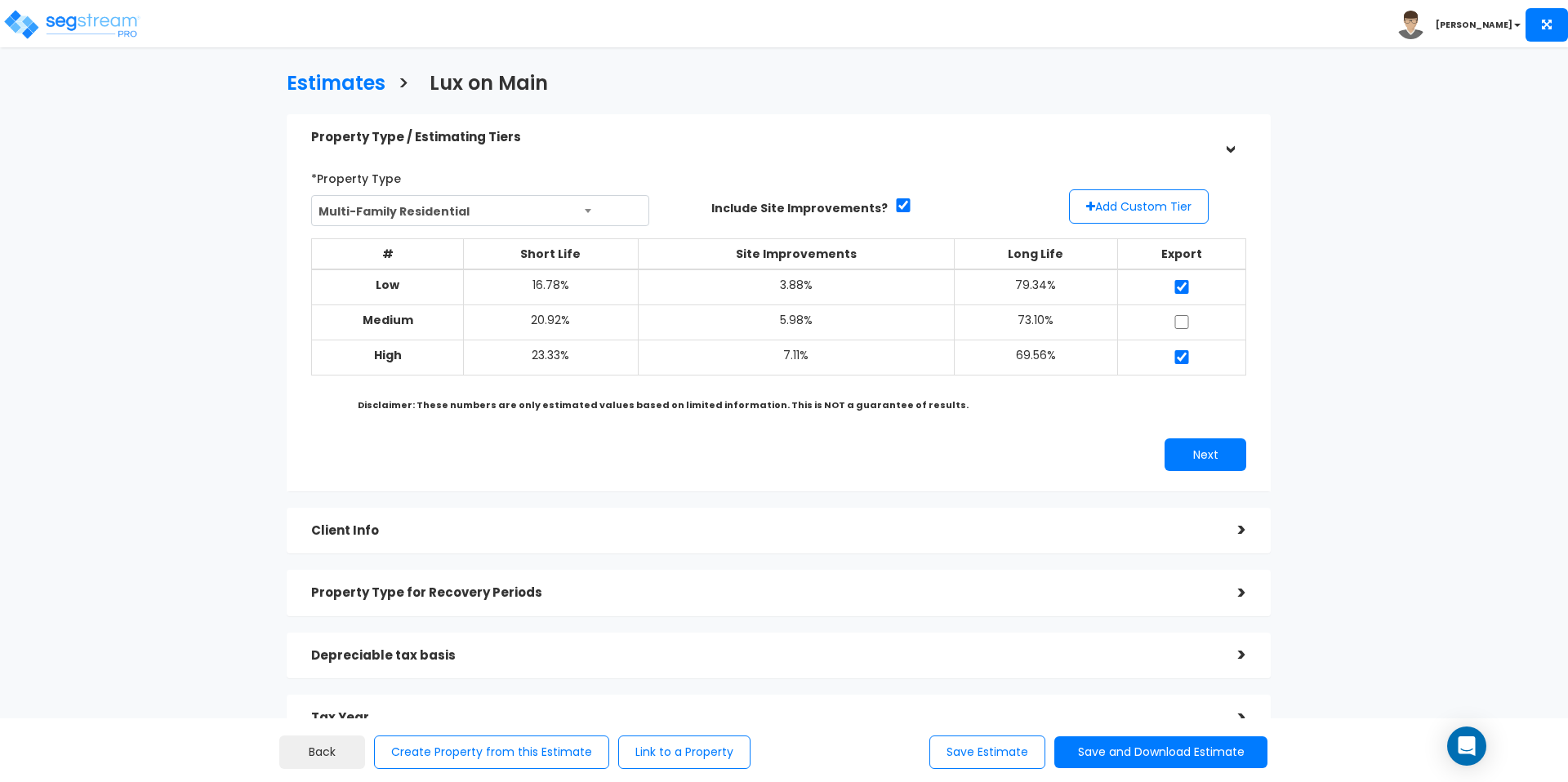
scroll to position [185, 0]
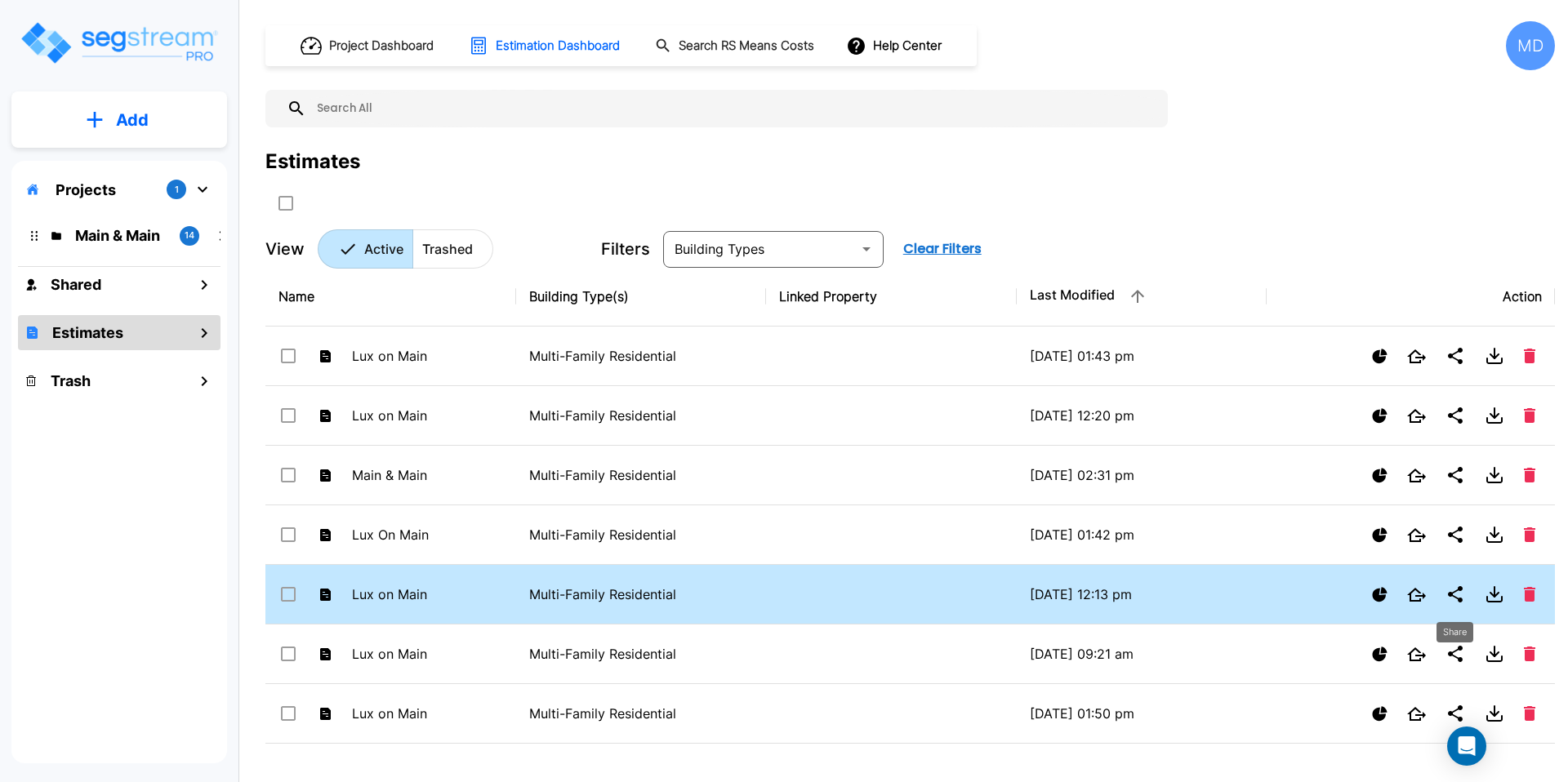
scroll to position [111, 0]
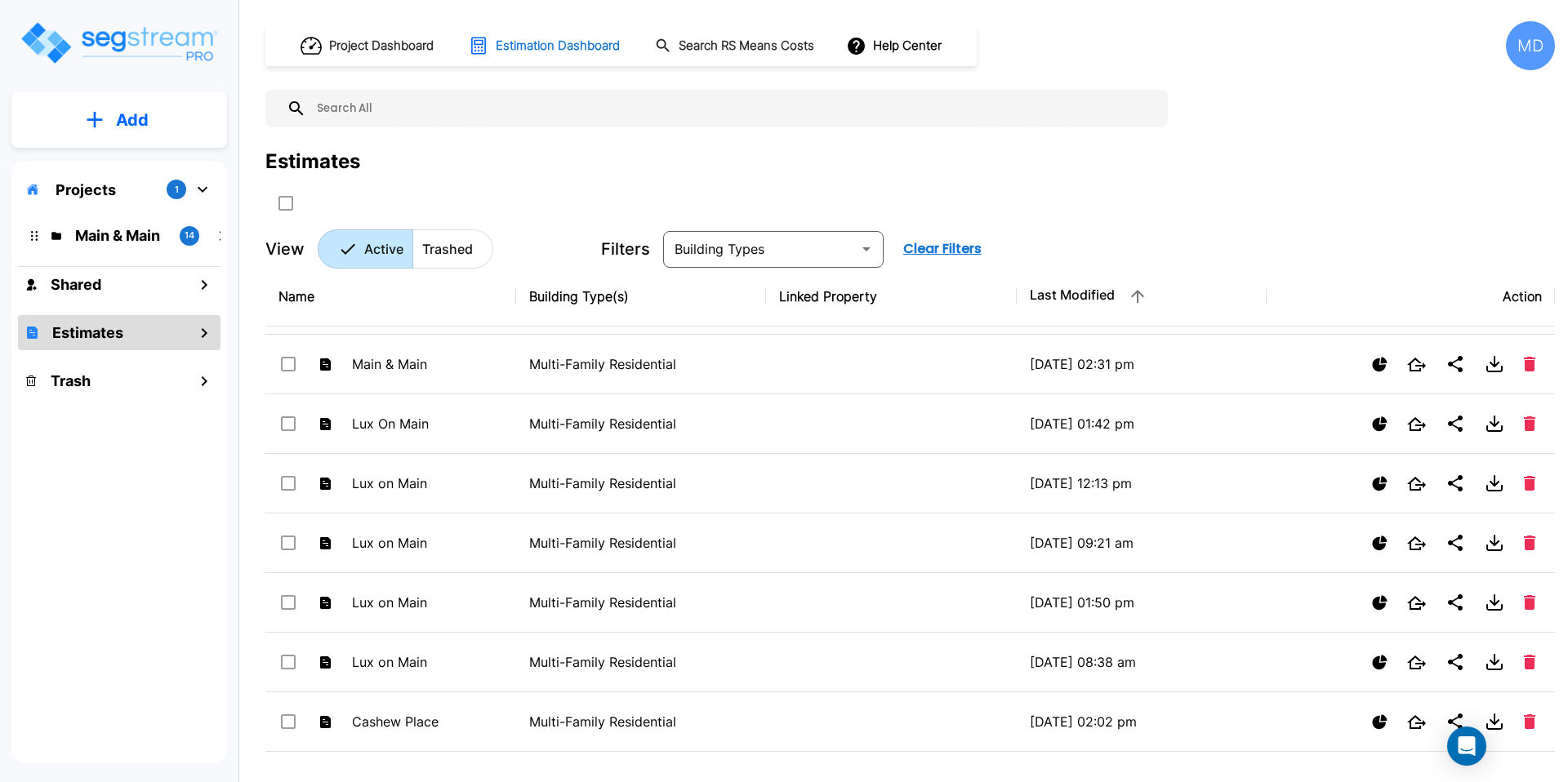
click at [543, 56] on button "Estimation Dashboard" at bounding box center [545, 45] width 166 height 35
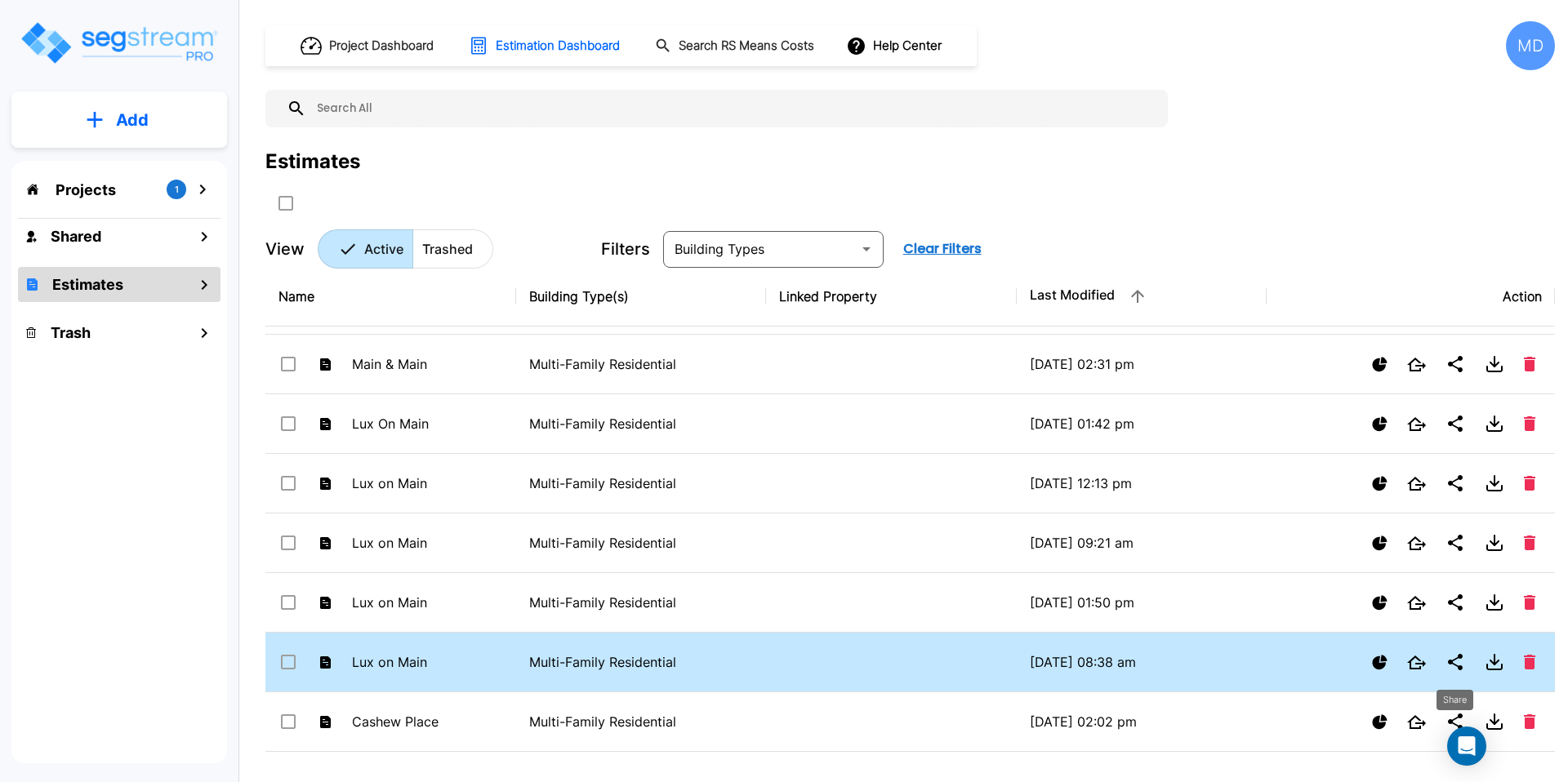
click at [1450, 660] on icon "Share" at bounding box center [1454, 661] width 15 height 17
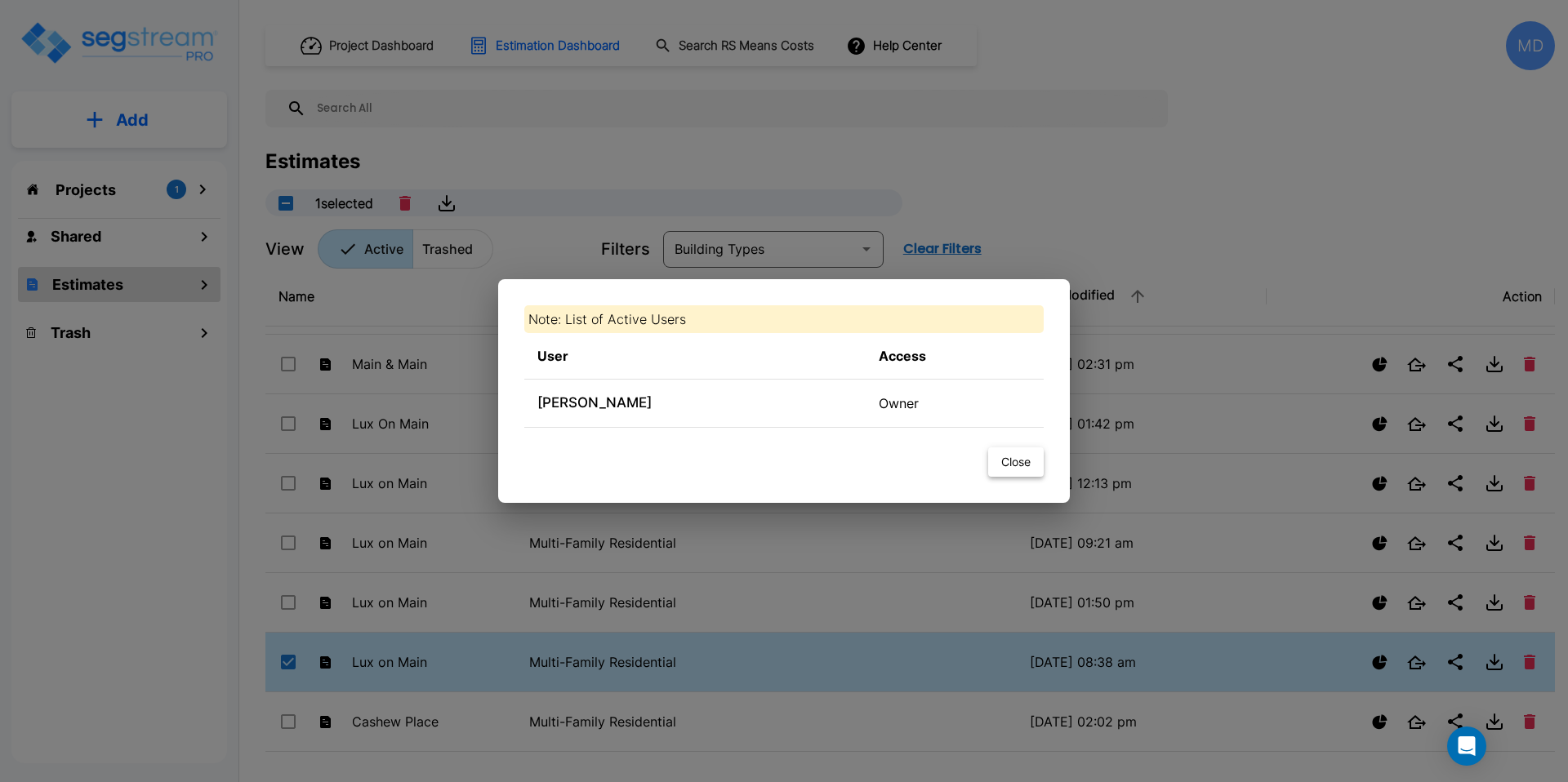
click at [1009, 452] on button "Close" at bounding box center [1015, 463] width 55 height 31
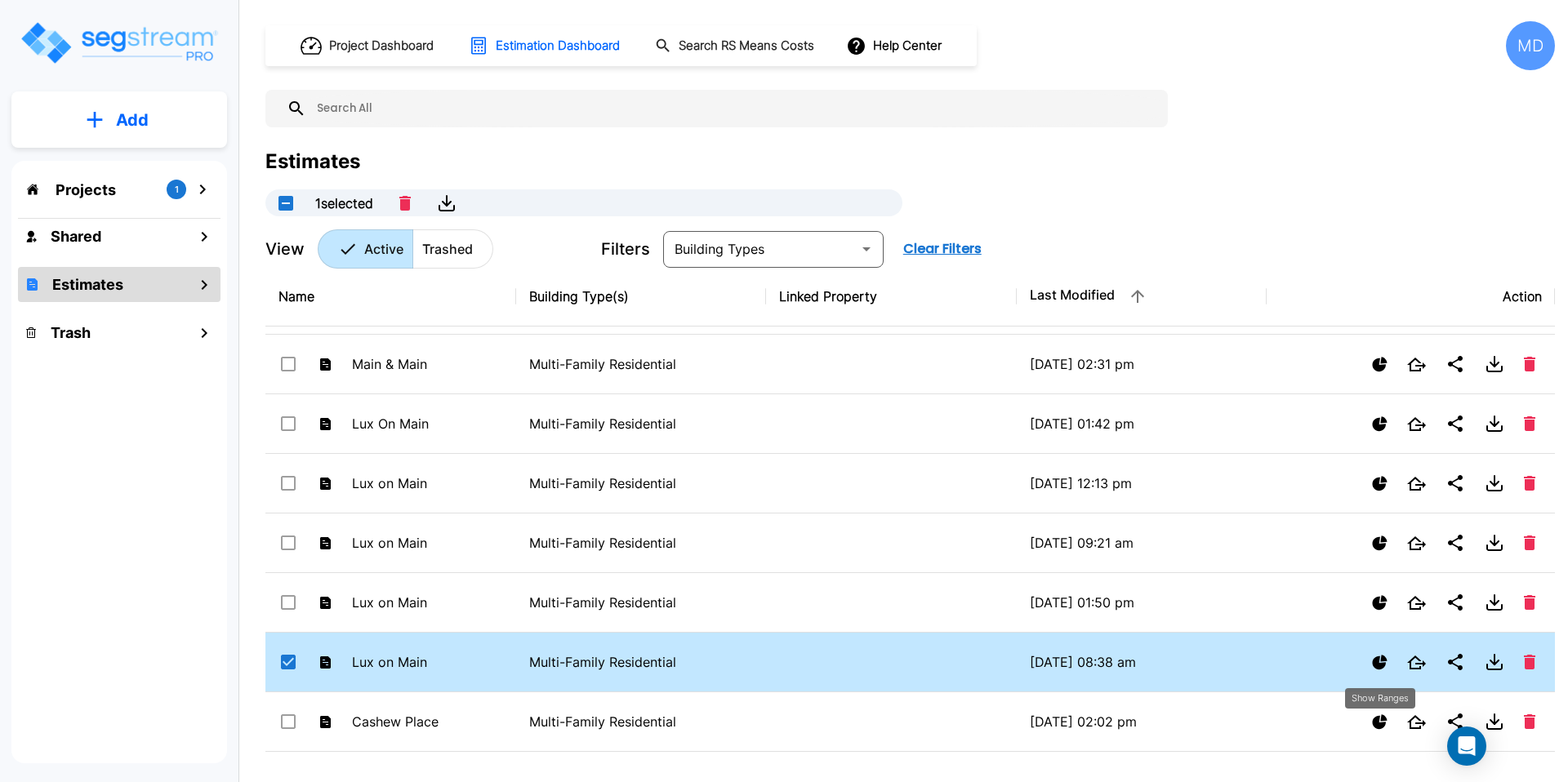
click at [1383, 660] on icon "Show Ranges" at bounding box center [1378, 661] width 15 height 15
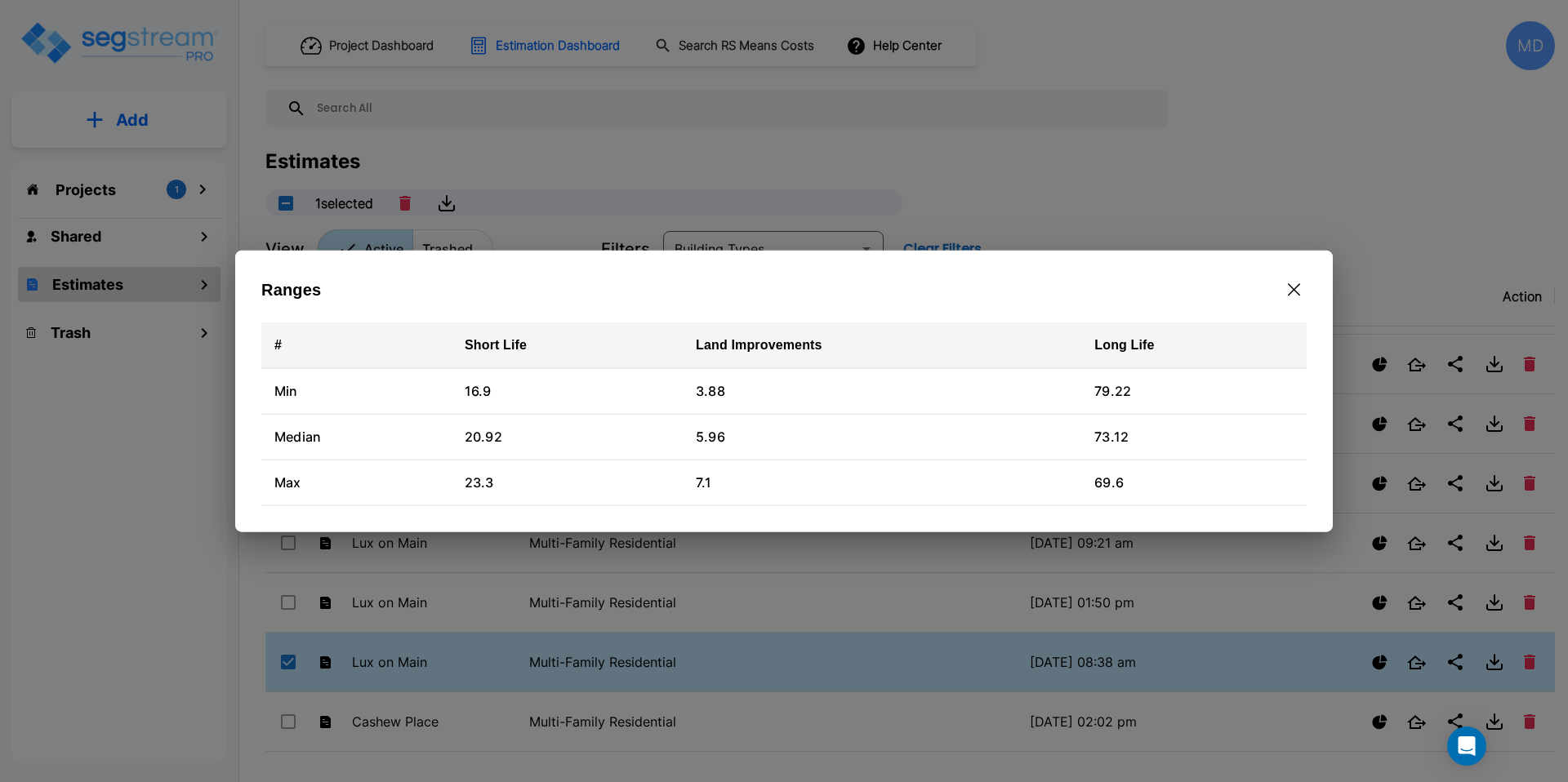
click at [1300, 288] on button "button" at bounding box center [1294, 290] width 26 height 26
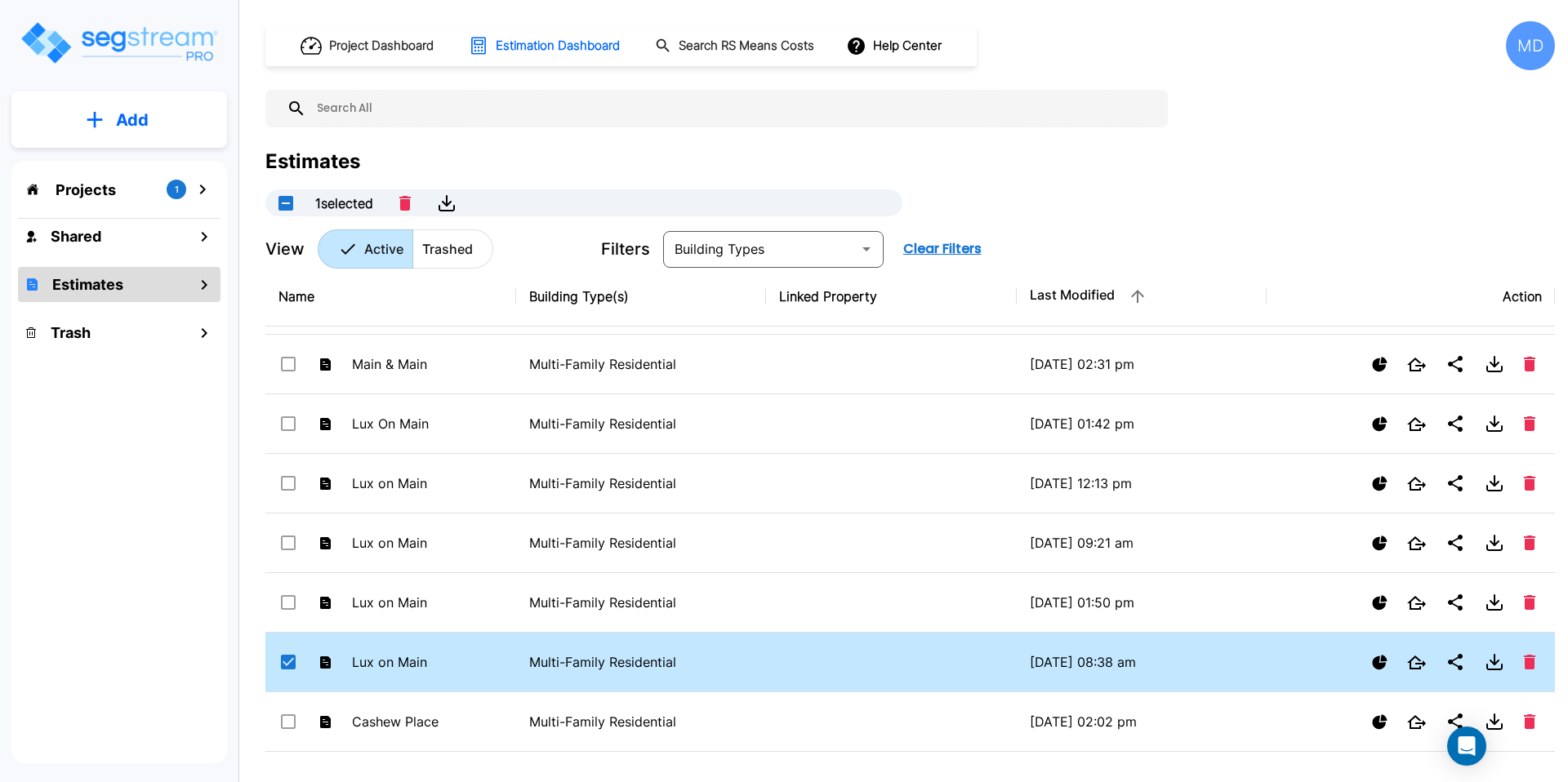
click at [293, 658] on input "select row Lux on Main" at bounding box center [287, 659] width 17 height 14
checkbox input "false"
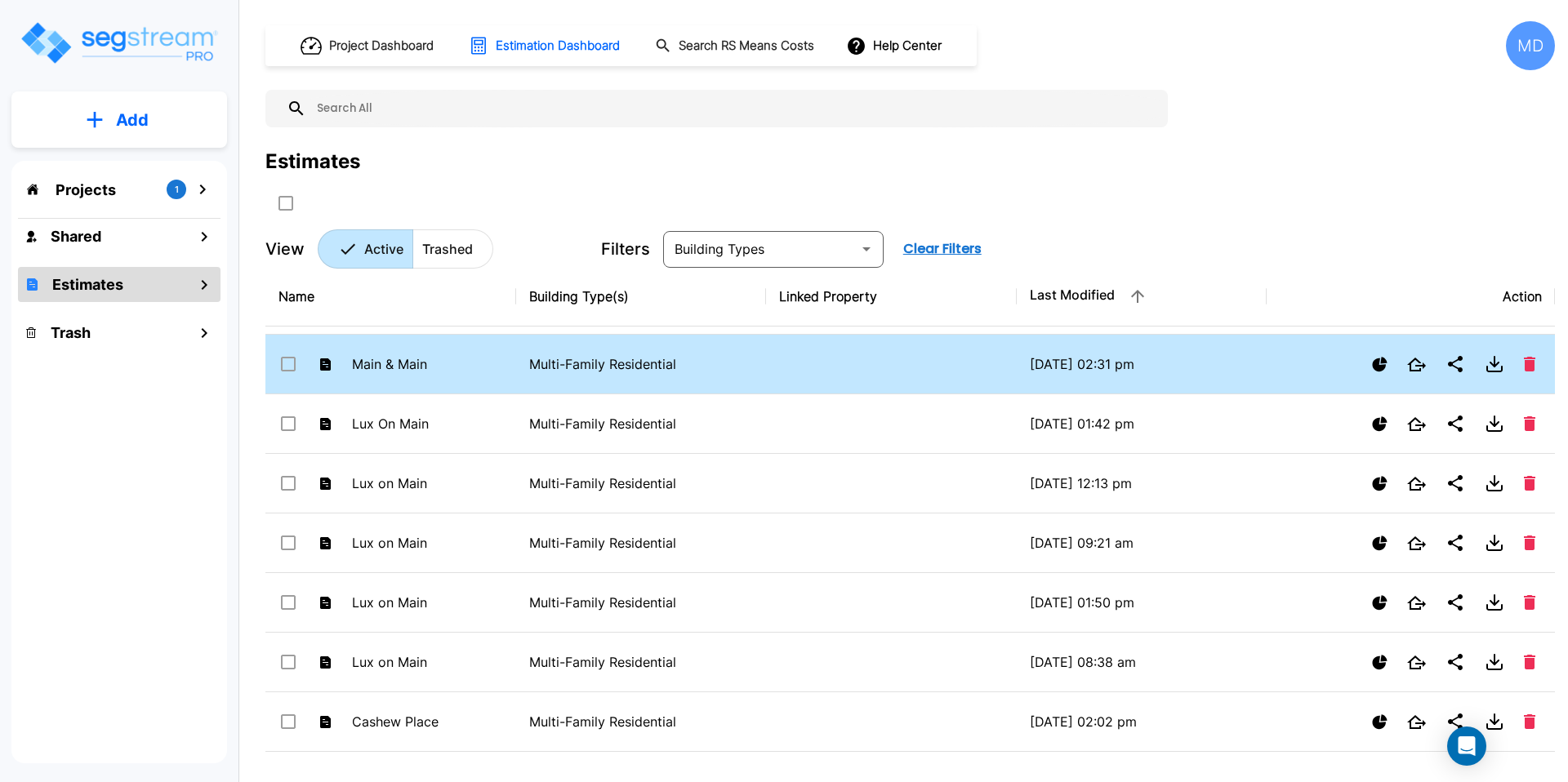
click at [467, 369] on td "Main & Main" at bounding box center [391, 365] width 251 height 59
checkbox input "true"
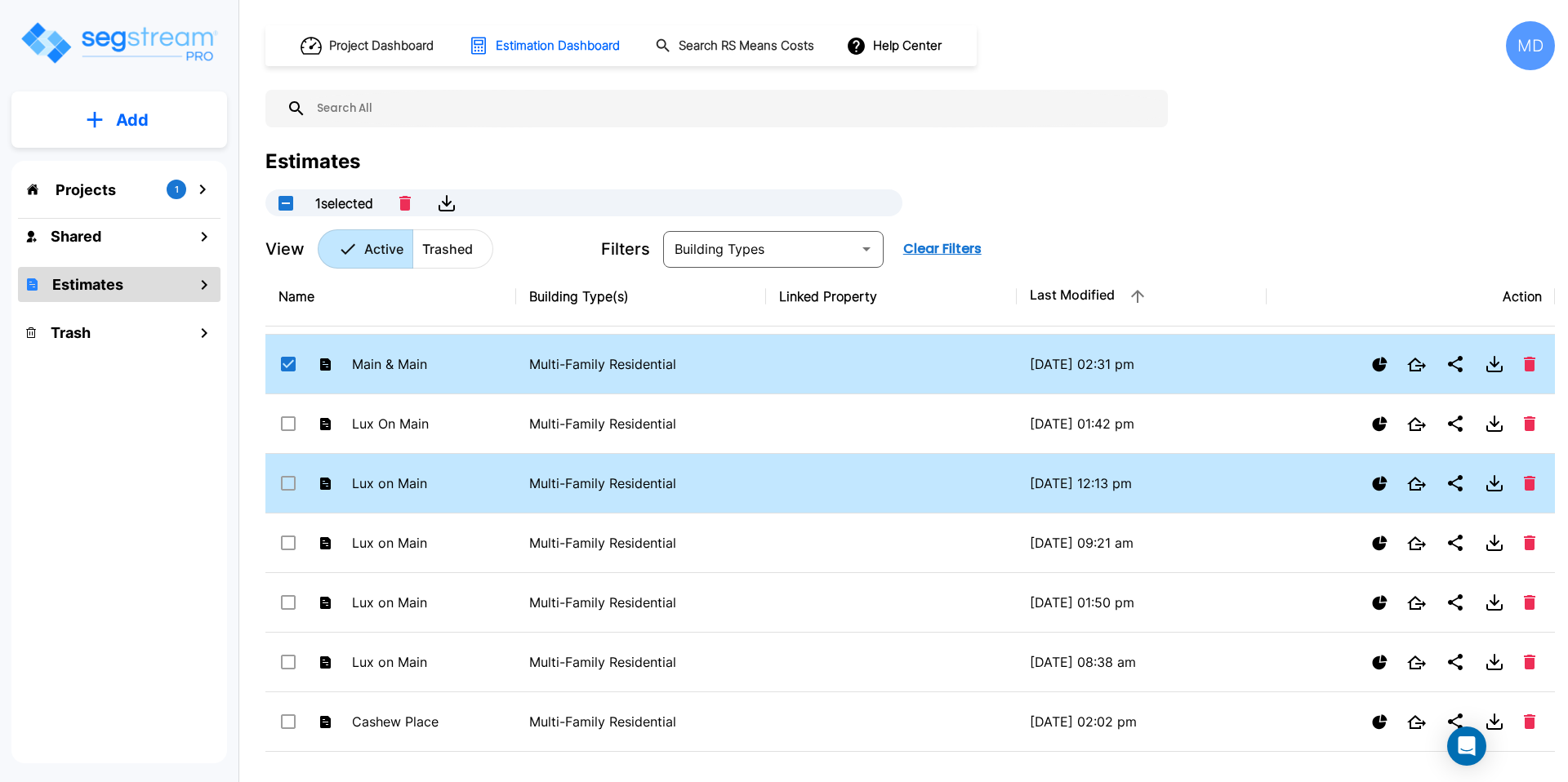
click at [455, 483] on td "Lux on Main" at bounding box center [391, 483] width 251 height 59
checkbox input "true"
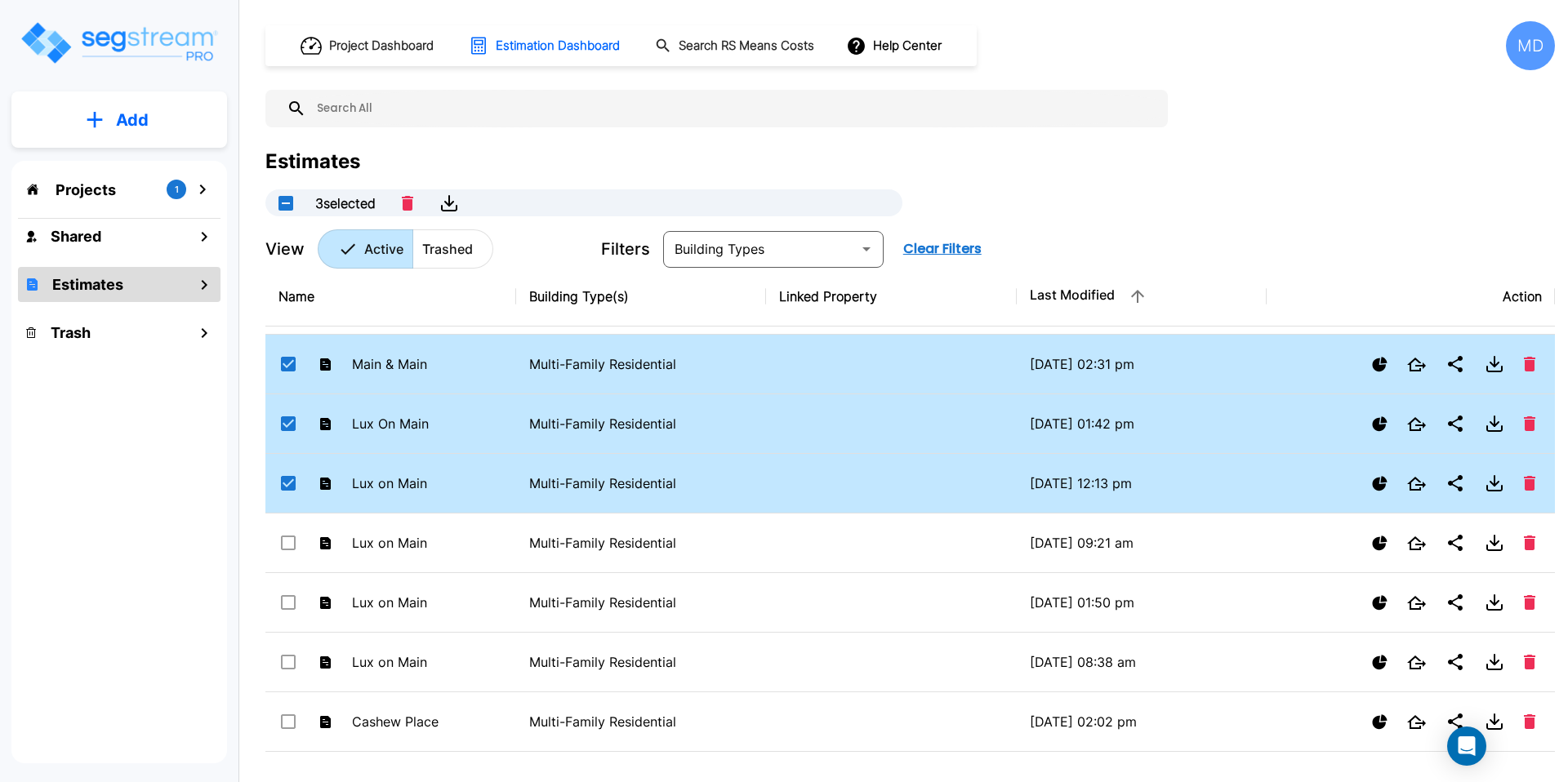
click at [458, 204] on icon "button" at bounding box center [449, 204] width 20 height 20
checkbox input "false"
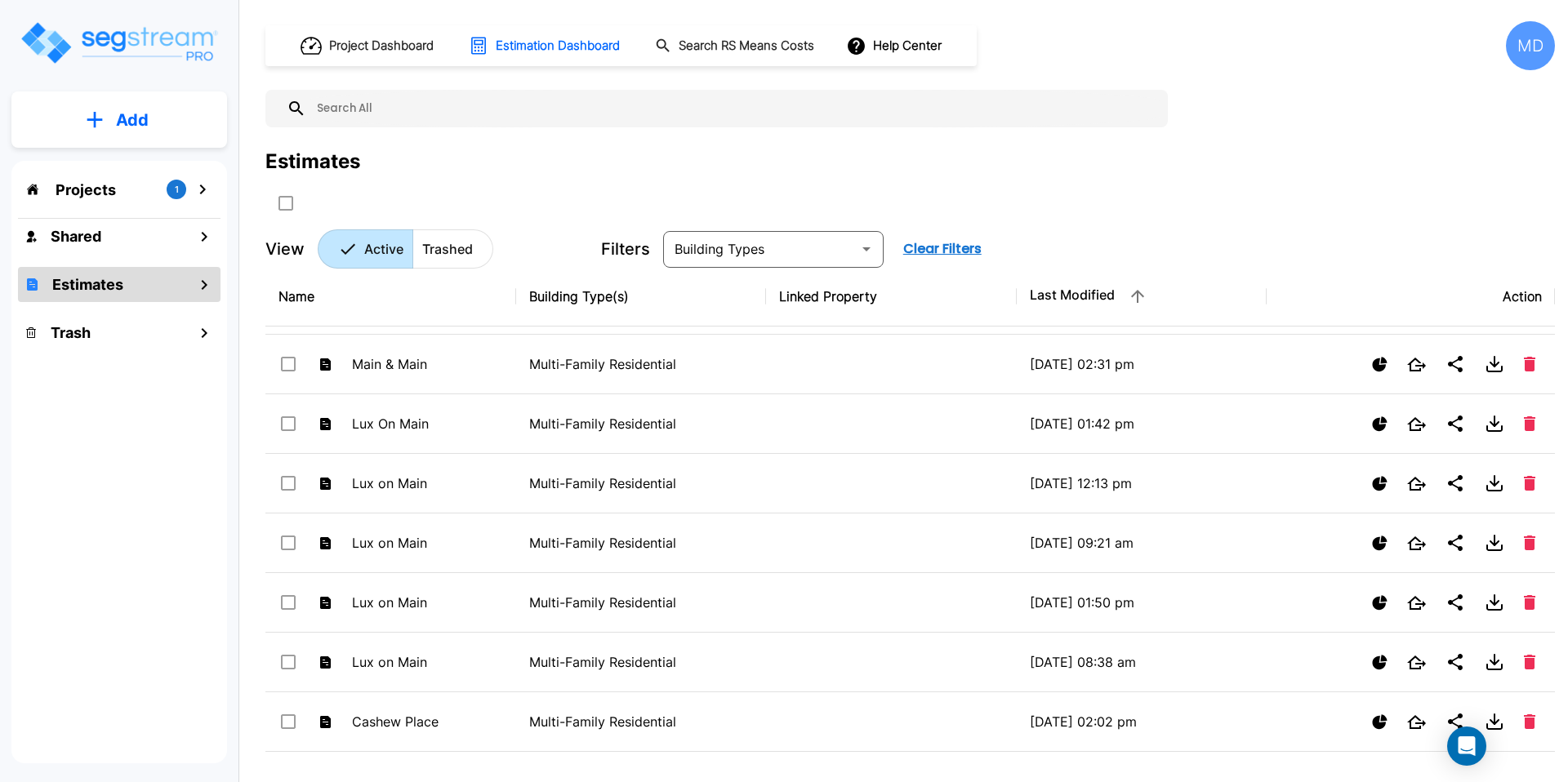
click at [1525, 51] on div "MD" at bounding box center [1530, 45] width 49 height 49
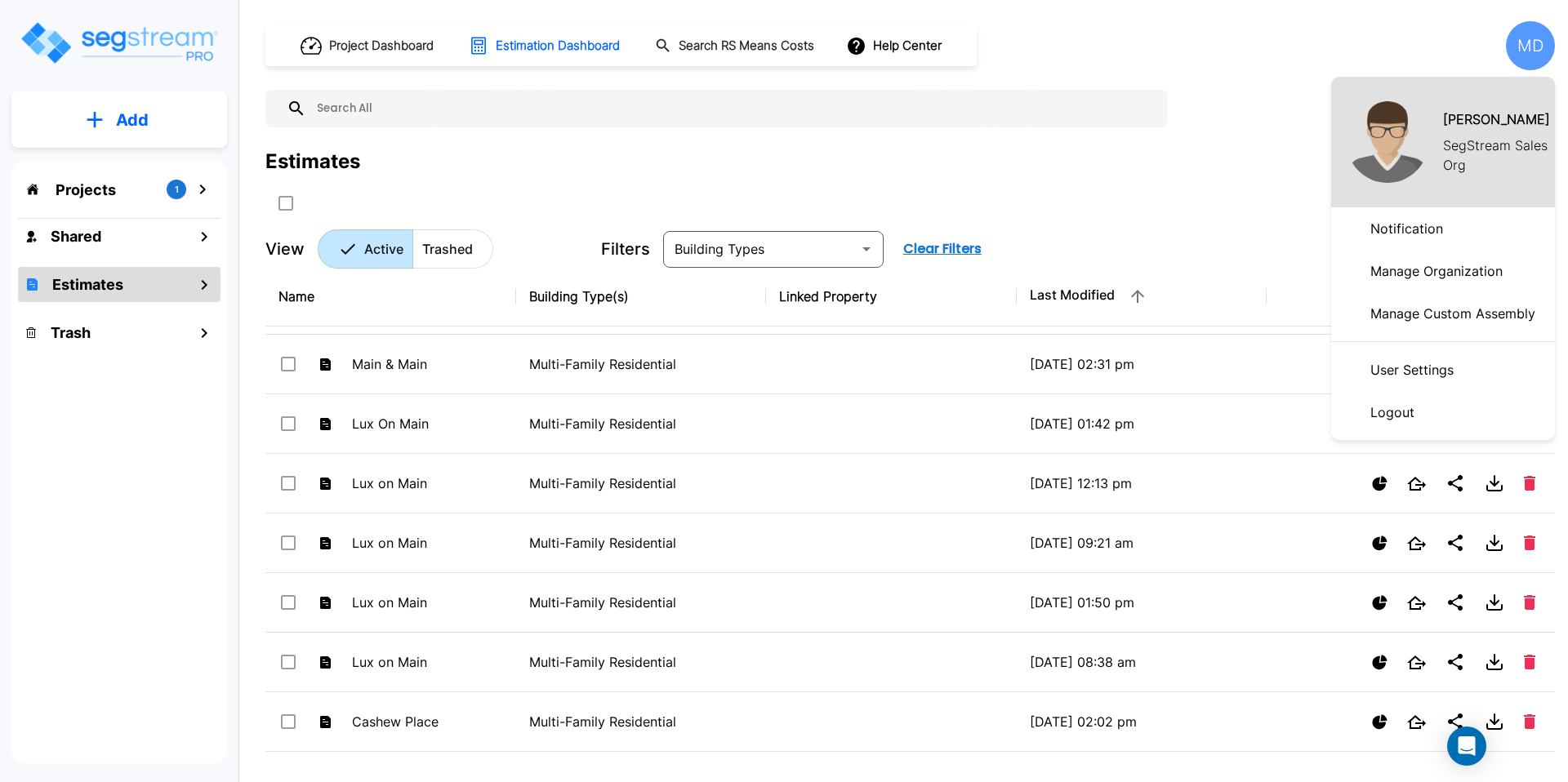
click at [1437, 303] on p "Manage Custom Assembly" at bounding box center [1452, 313] width 178 height 33
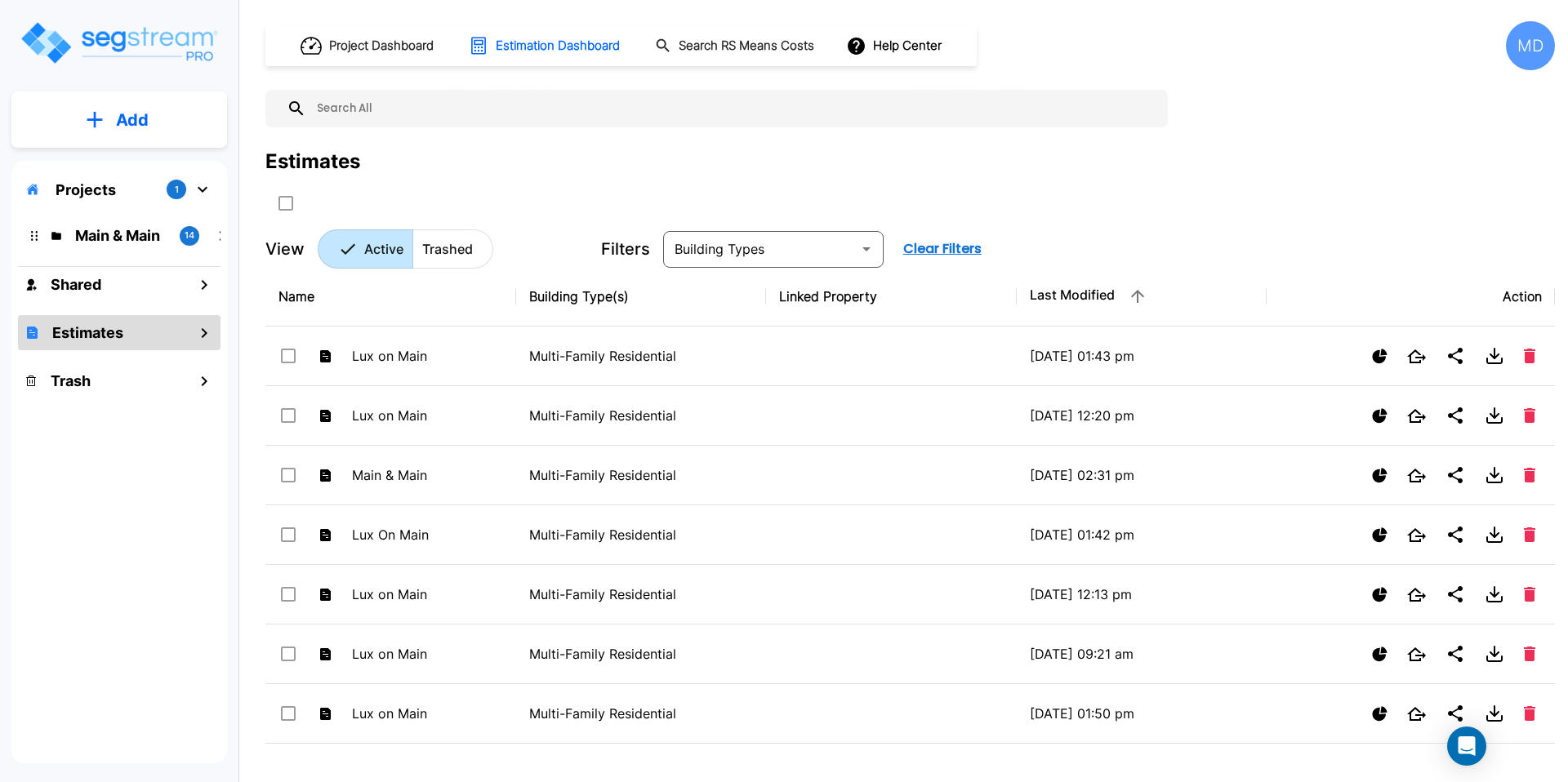
click at [1508, 45] on div "MD" at bounding box center [1530, 45] width 49 height 49
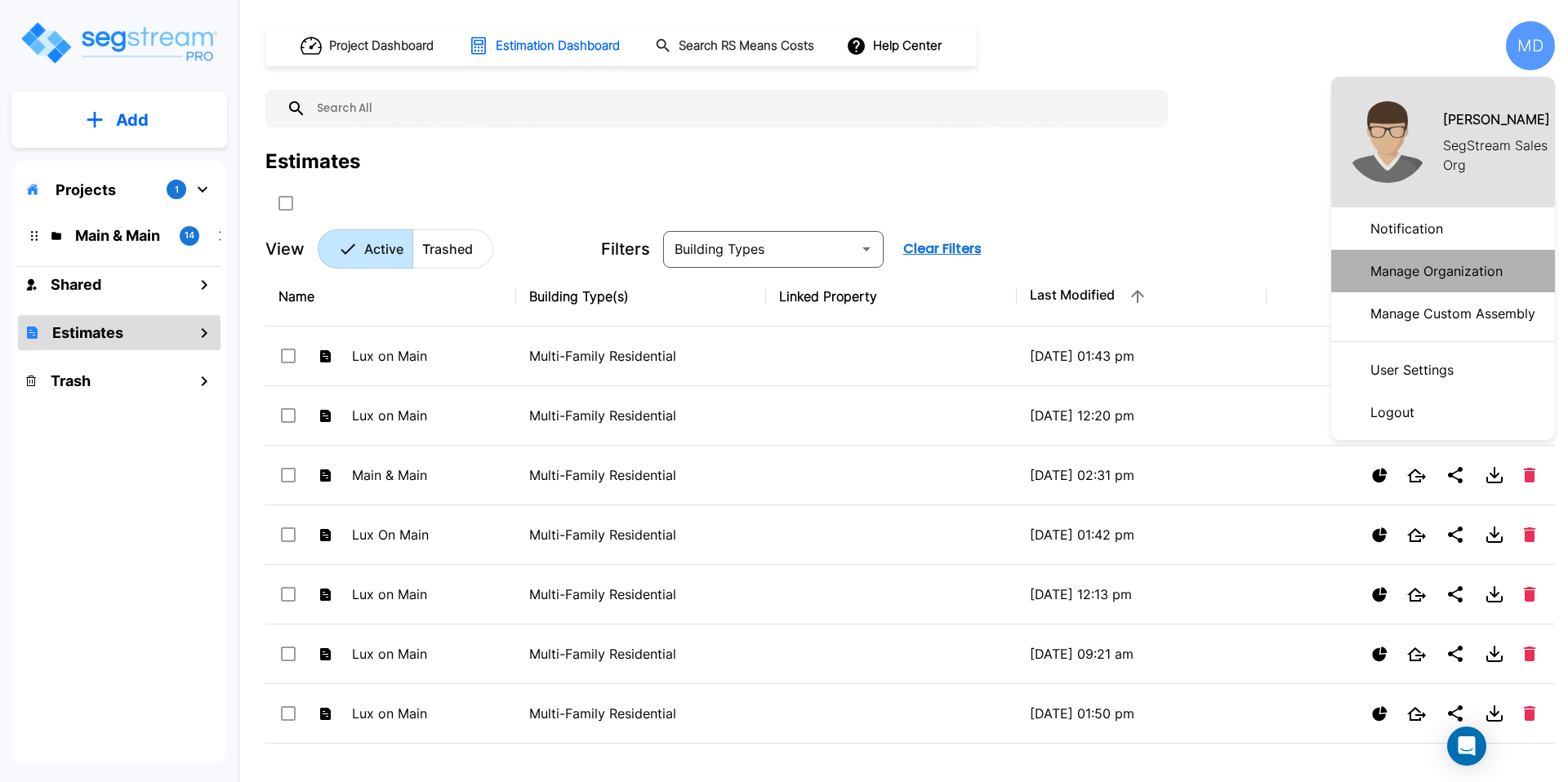
click at [1442, 269] on p "Manage Organization" at bounding box center [1436, 271] width 145 height 33
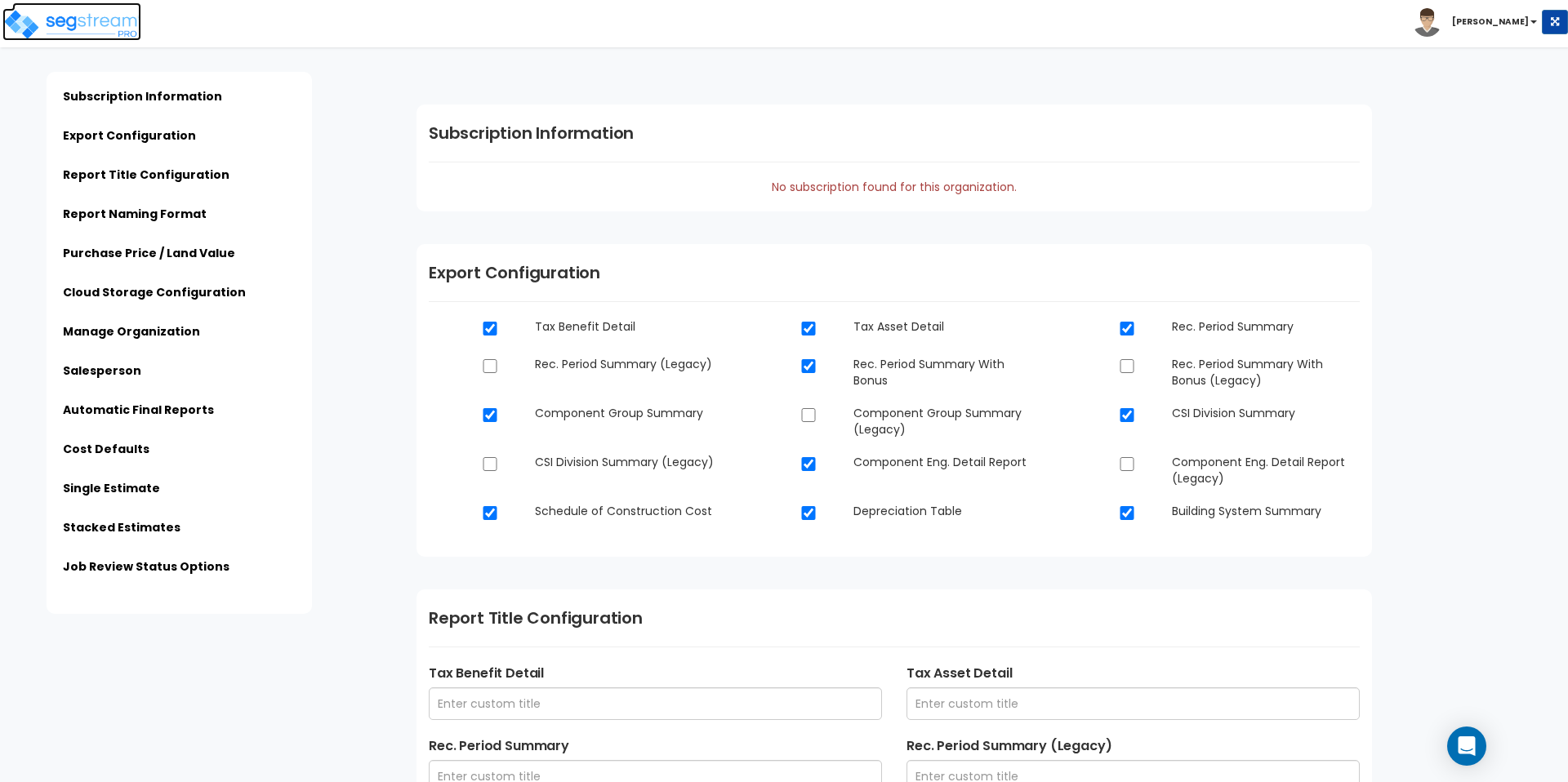
click at [63, 21] on img at bounding box center [71, 24] width 138 height 33
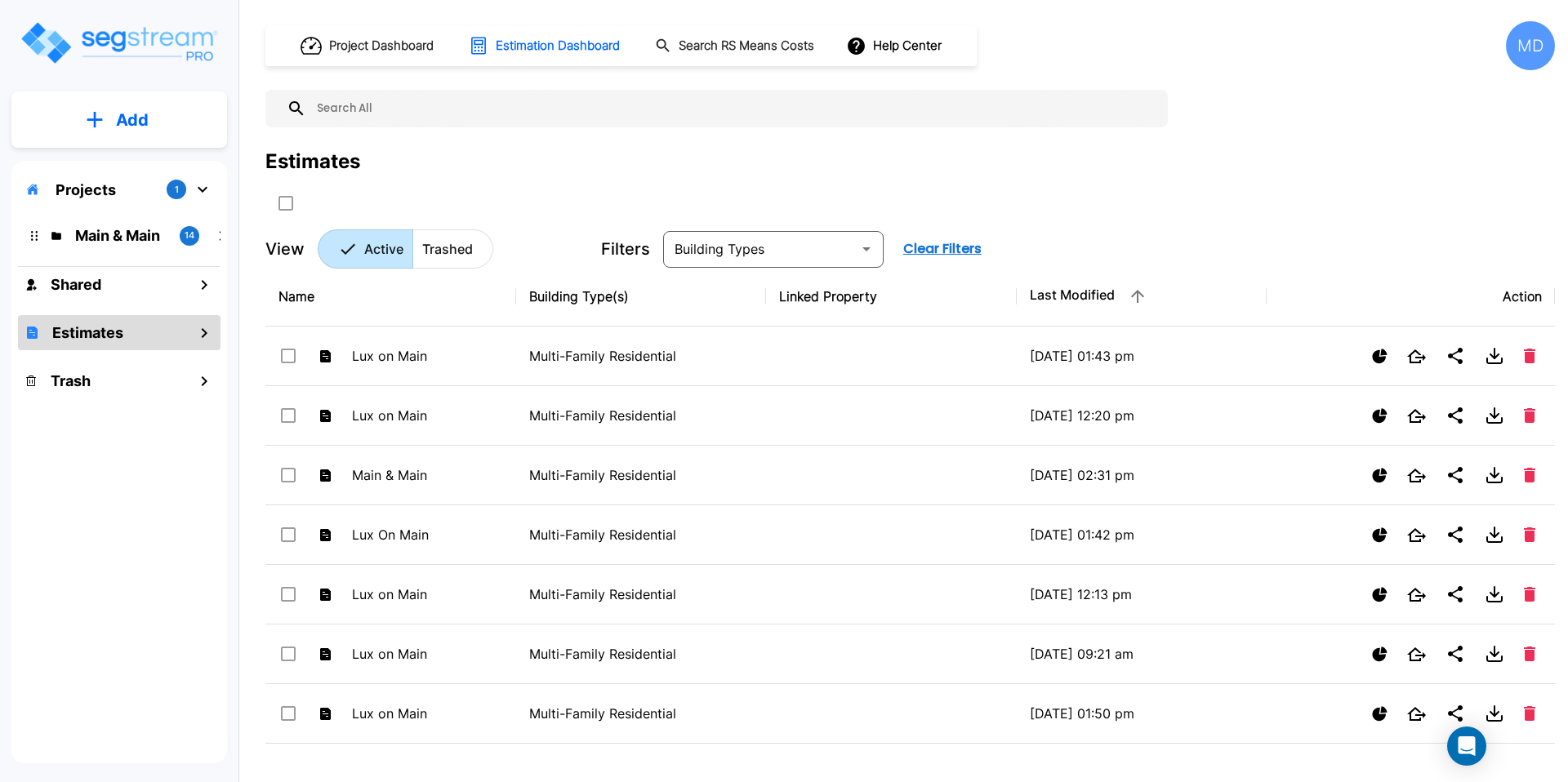
click at [100, 180] on p "Projects" at bounding box center [85, 190] width 60 height 22
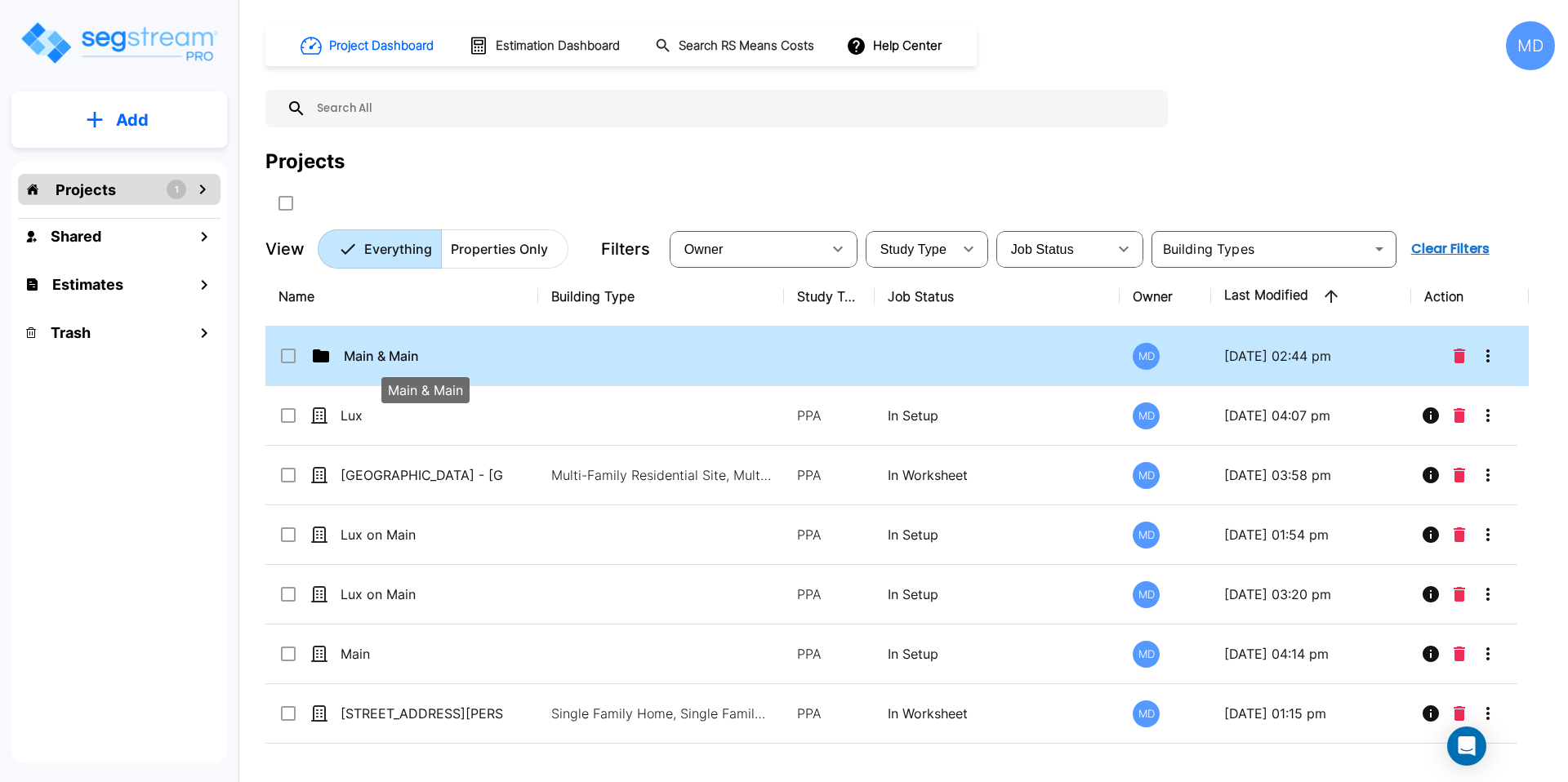
click at [383, 351] on p "Main & Main" at bounding box center [425, 356] width 163 height 20
checkbox input "true"
click at [383, 351] on p "Main & Main" at bounding box center [425, 356] width 163 height 20
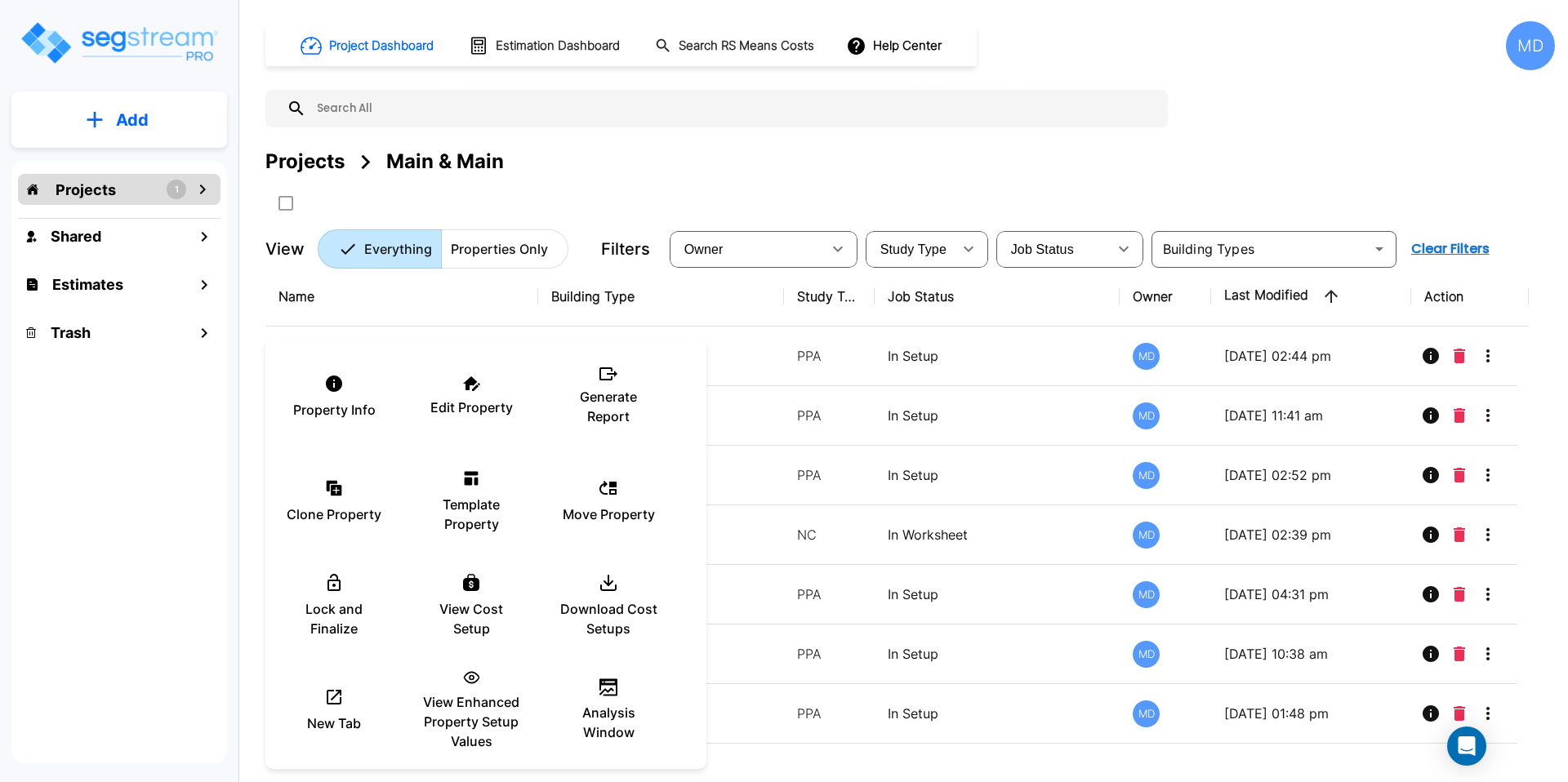
click at [1498, 359] on div at bounding box center [784, 391] width 1568 height 782
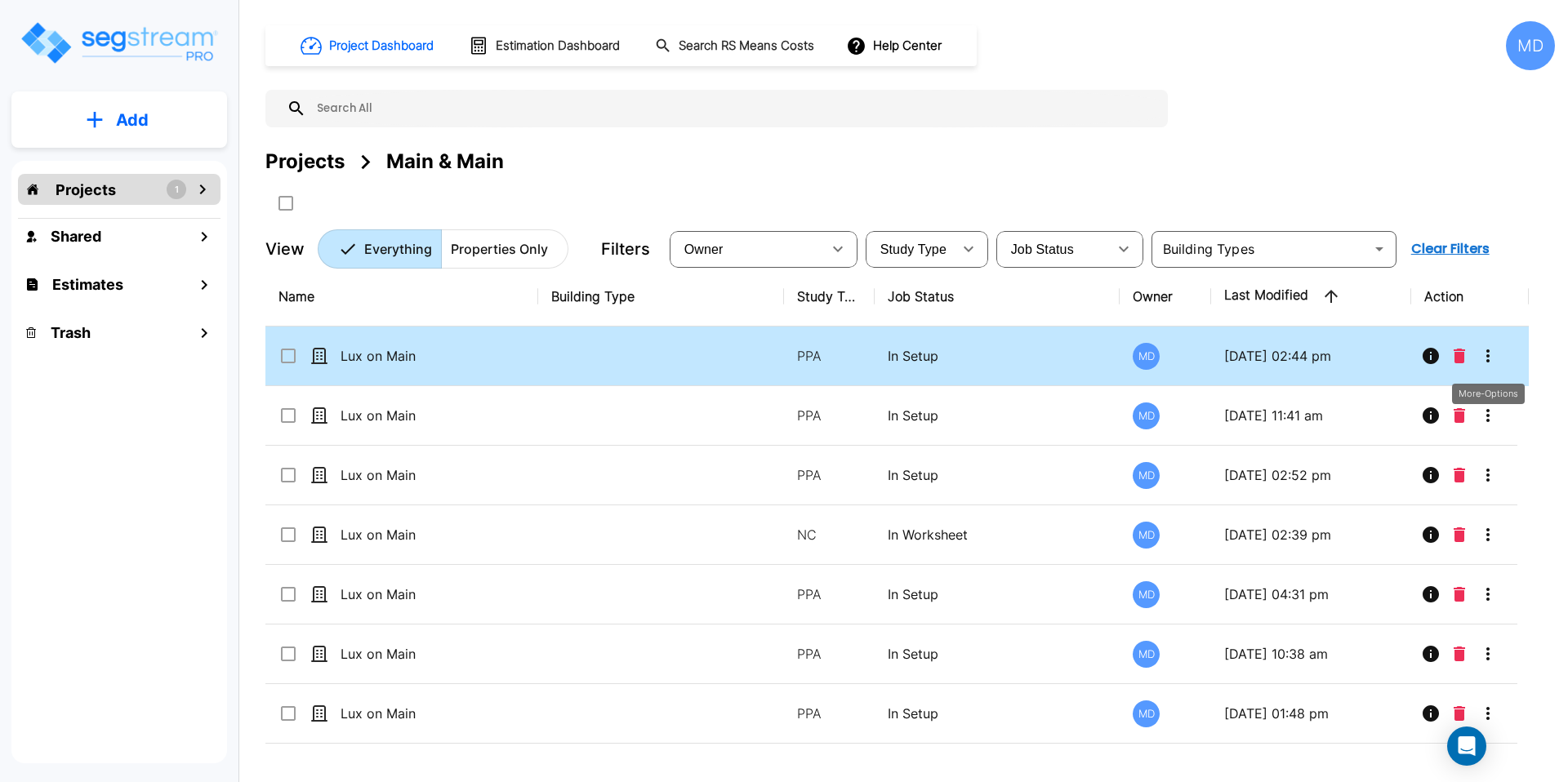
click at [1484, 352] on icon "More-Options" at bounding box center [1488, 356] width 20 height 20
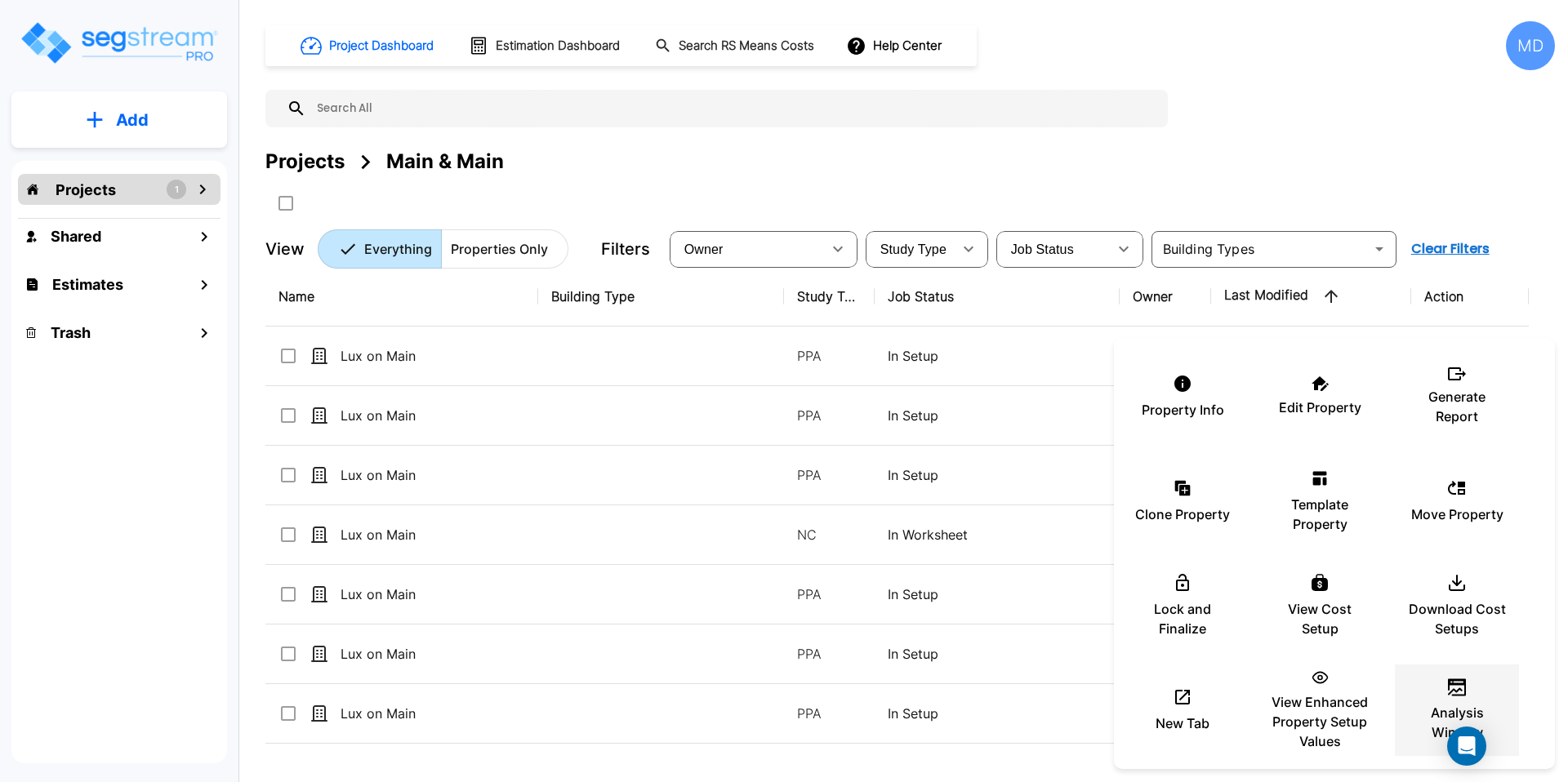
click at [1415, 689] on div "Analysis Window" at bounding box center [1456, 710] width 98 height 82
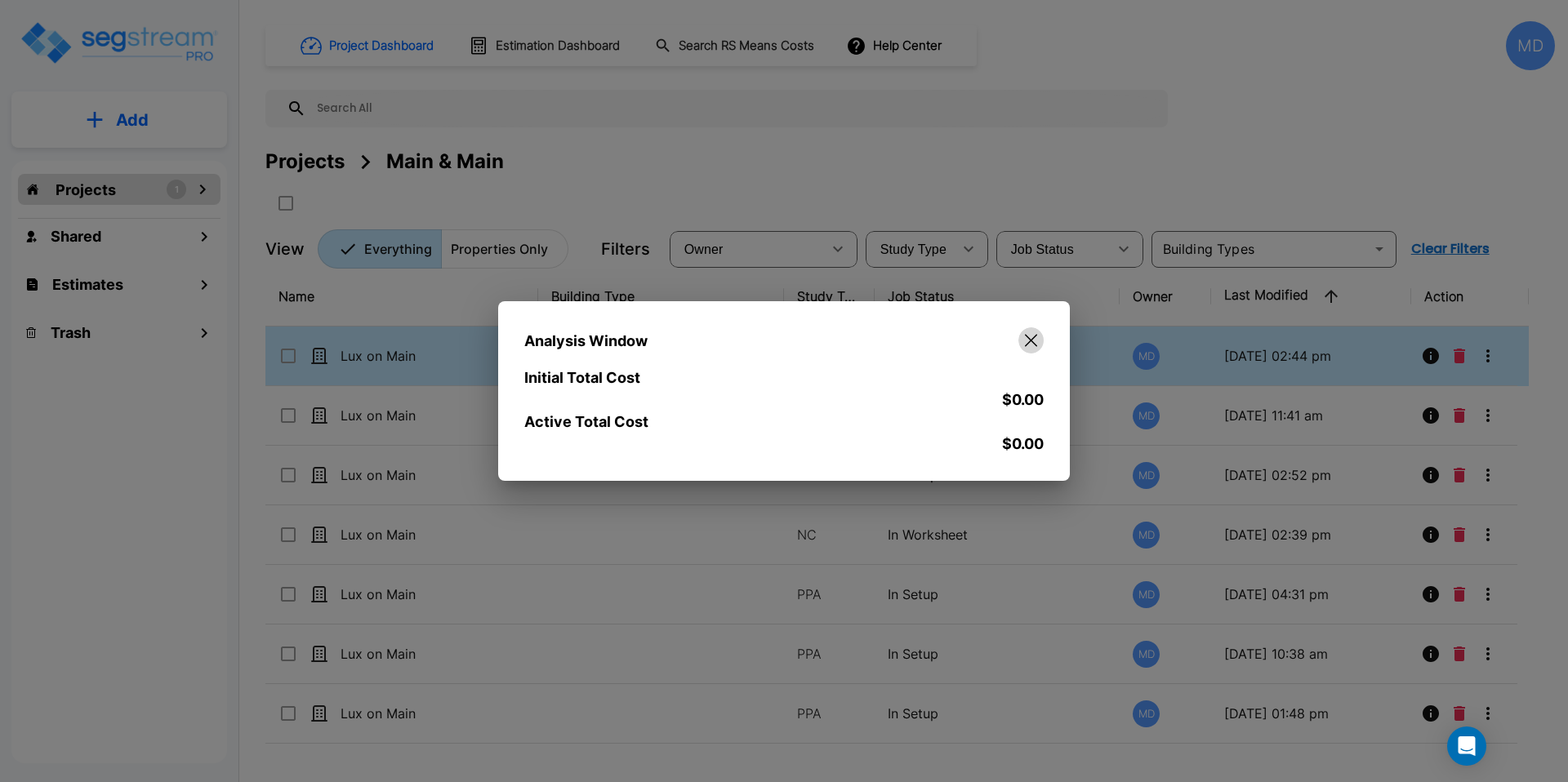
click at [1028, 343] on icon "button" at bounding box center [1030, 340] width 12 height 13
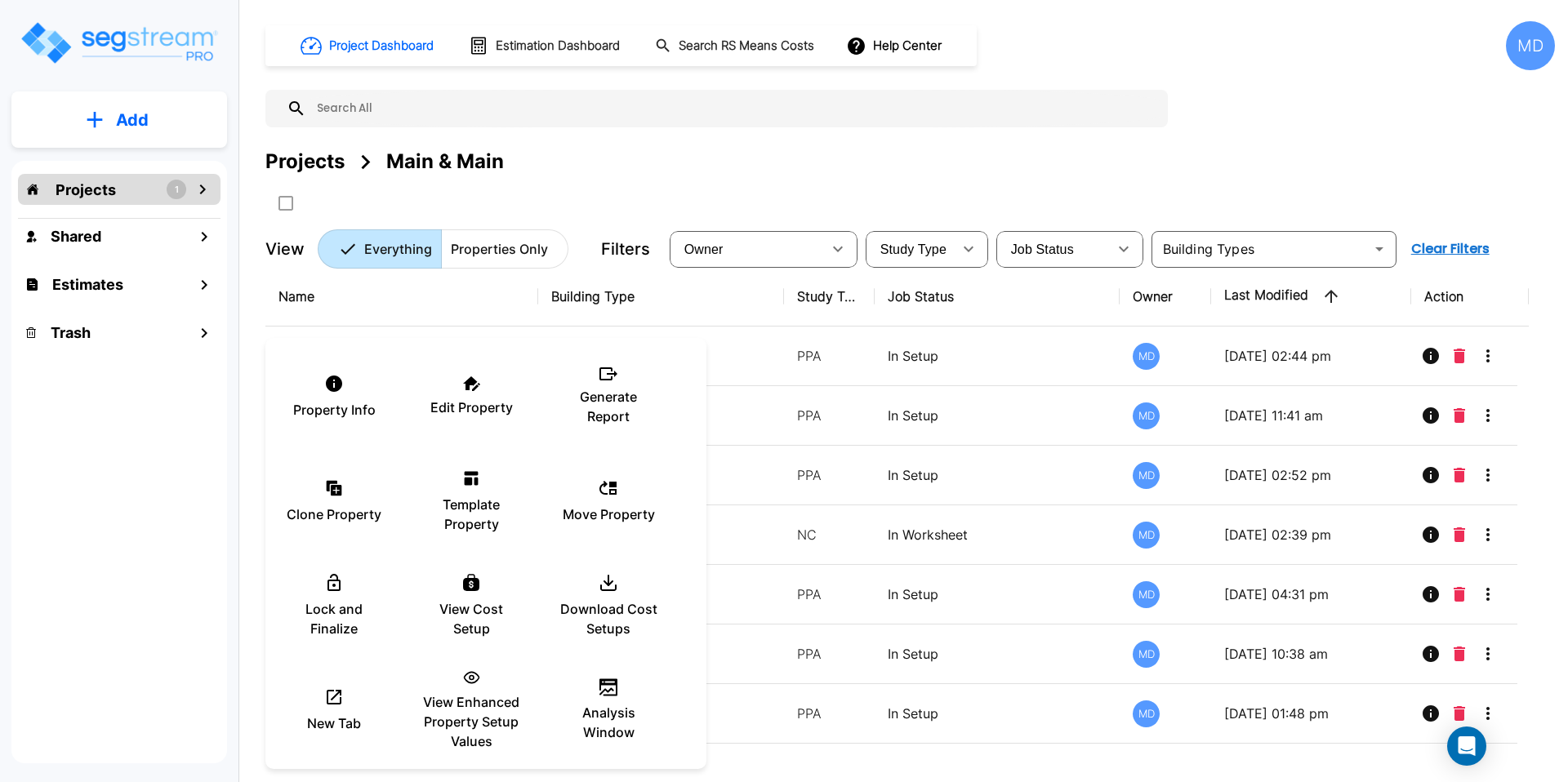
click at [758, 304] on div at bounding box center [784, 391] width 1568 height 782
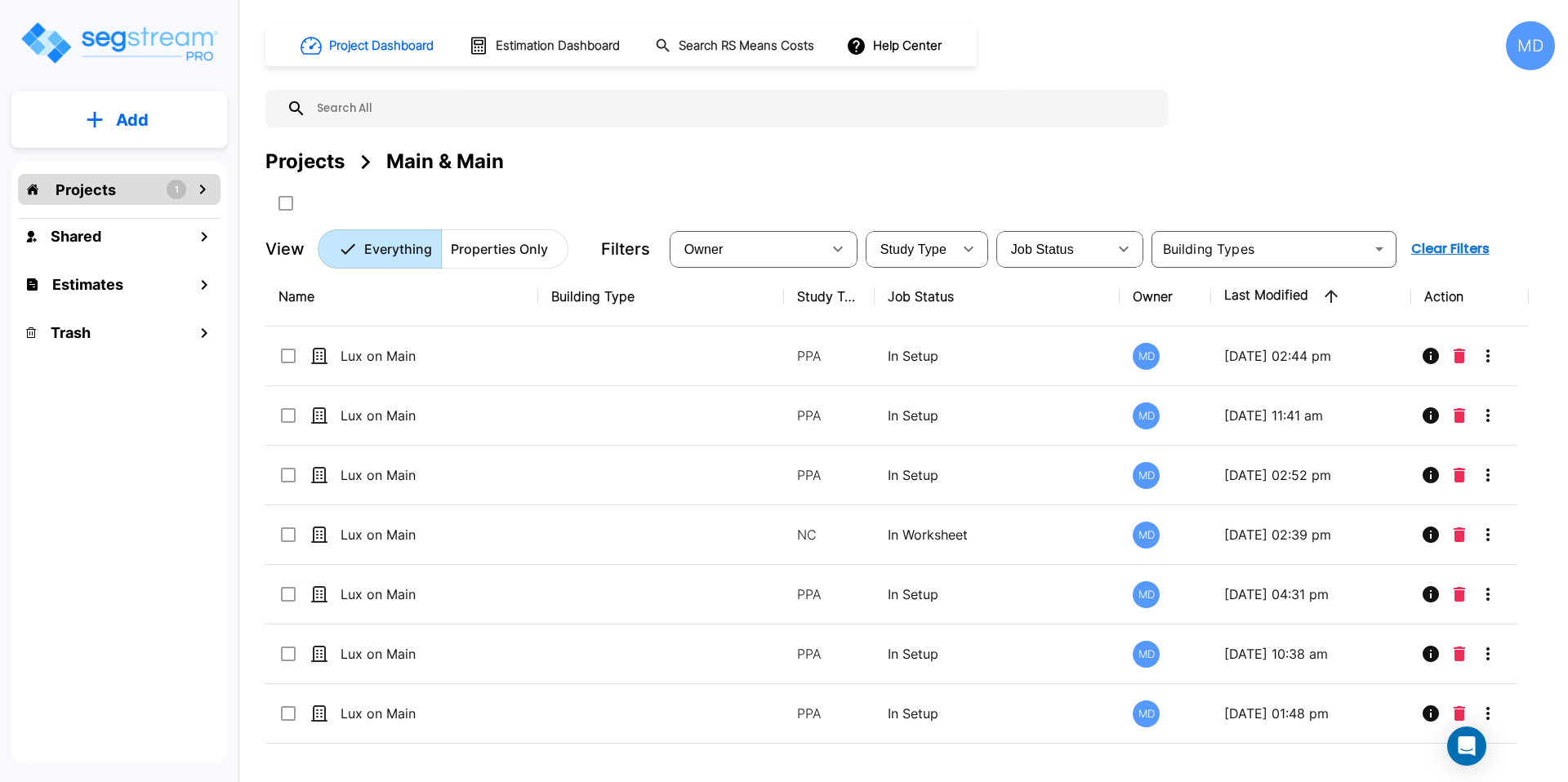
click at [1516, 62] on div "MD" at bounding box center [1530, 45] width 49 height 49
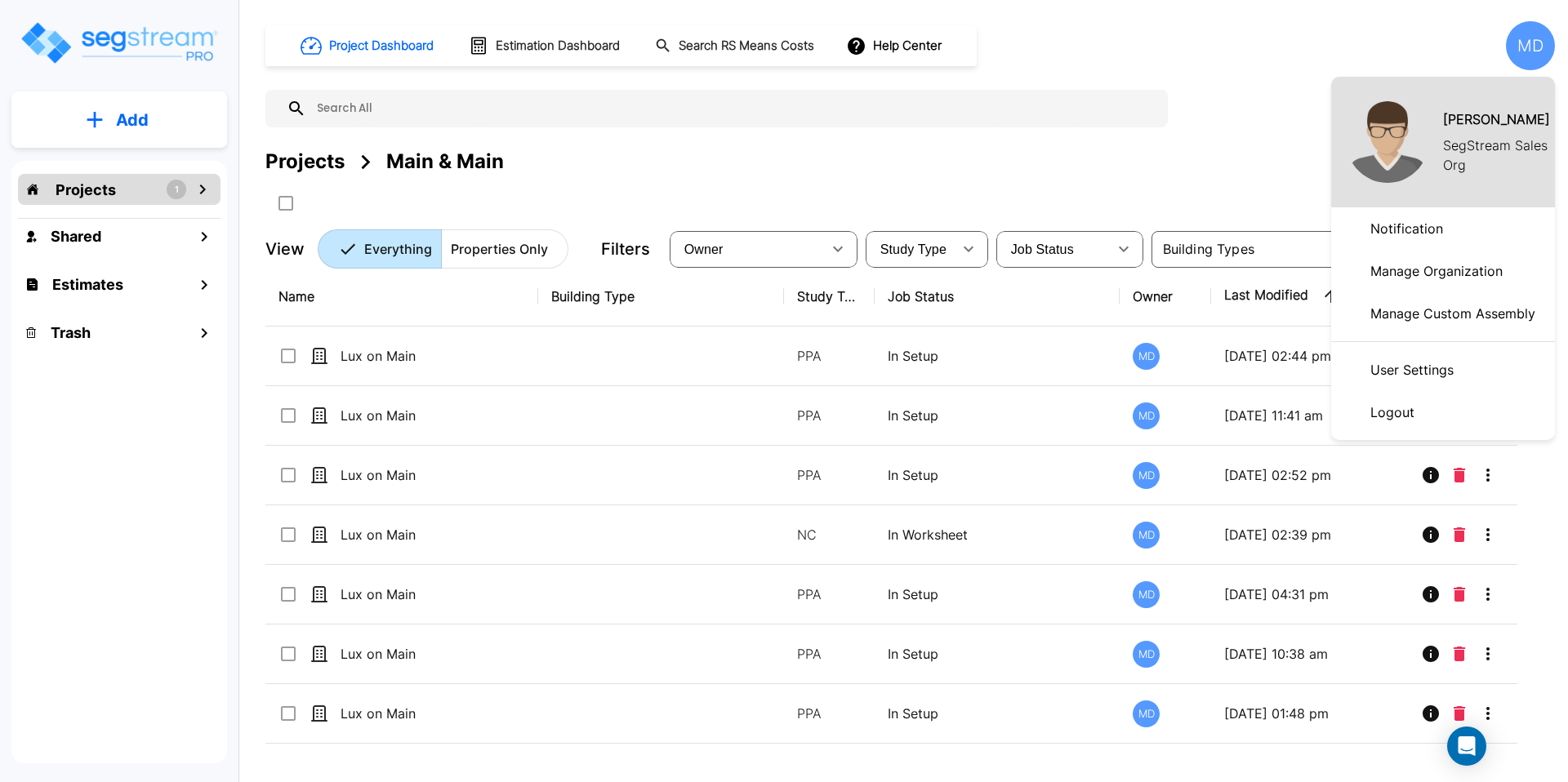
click at [1363, 272] on p "Manage Organization" at bounding box center [1436, 271] width 145 height 33
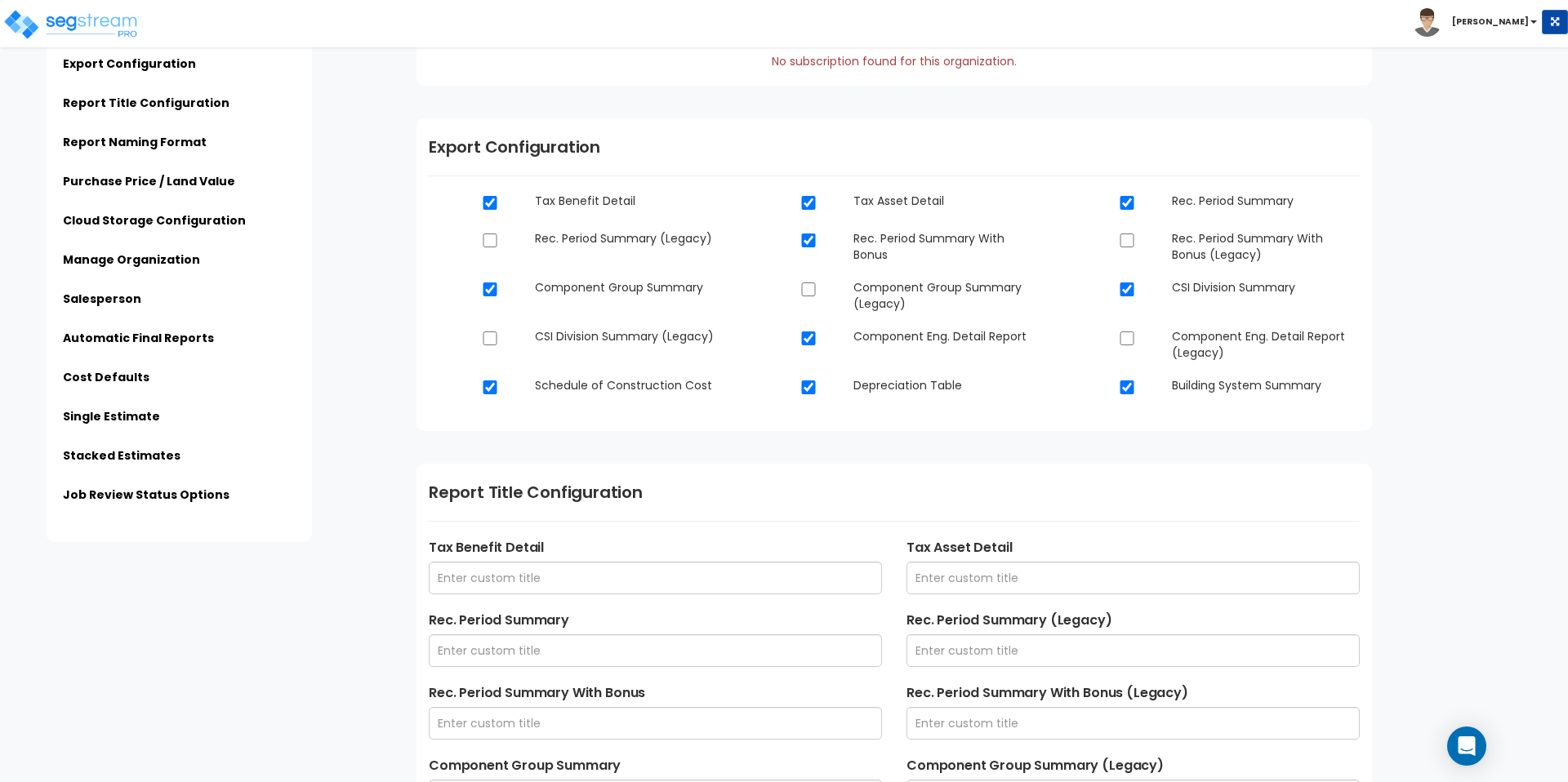
scroll to position [166, 0]
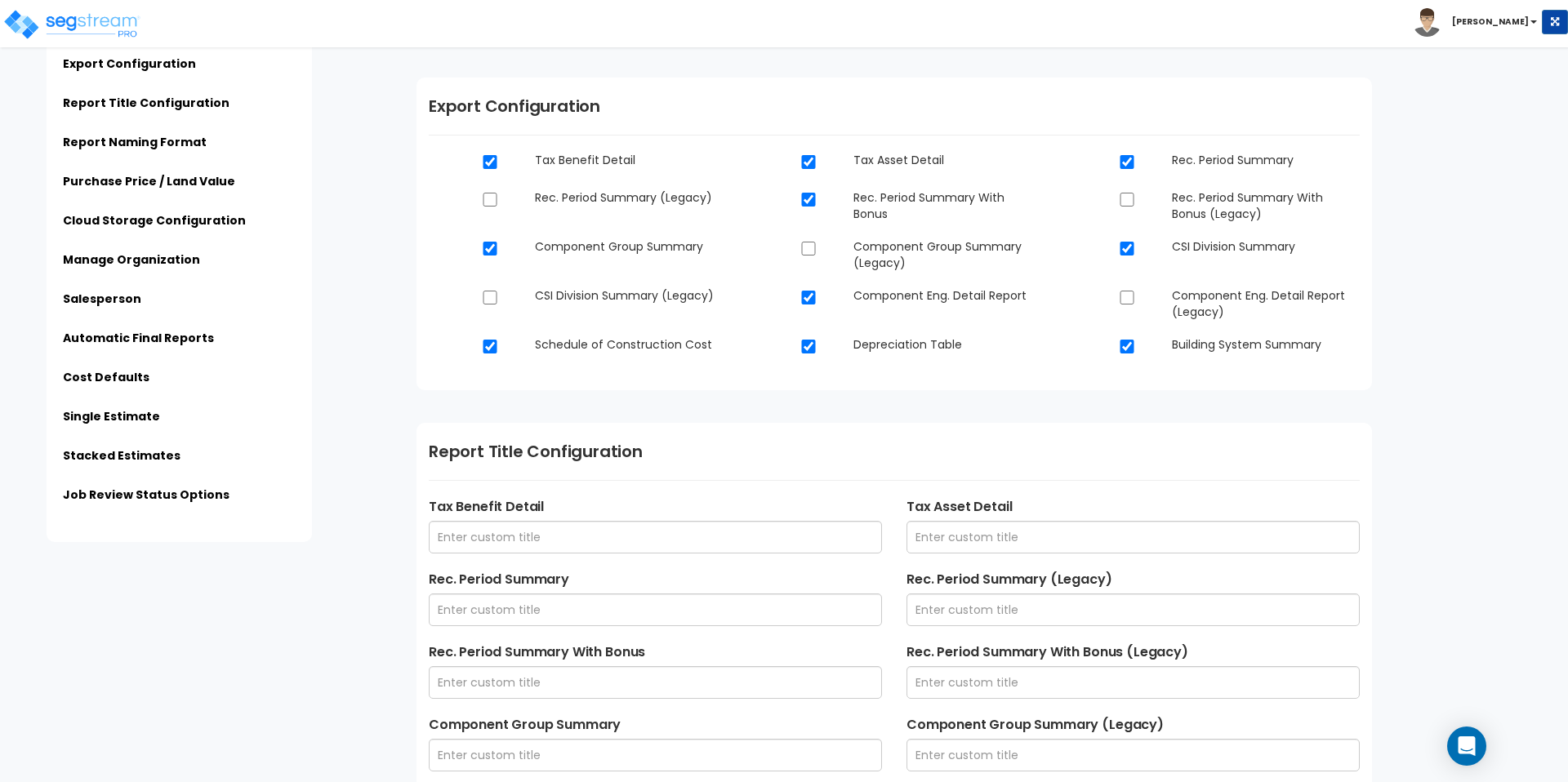
click at [142, 505] on li "Job Review Status Options" at bounding box center [179, 499] width 232 height 27
click at [151, 498] on link "Job Review Status Options" at bounding box center [146, 494] width 166 height 17
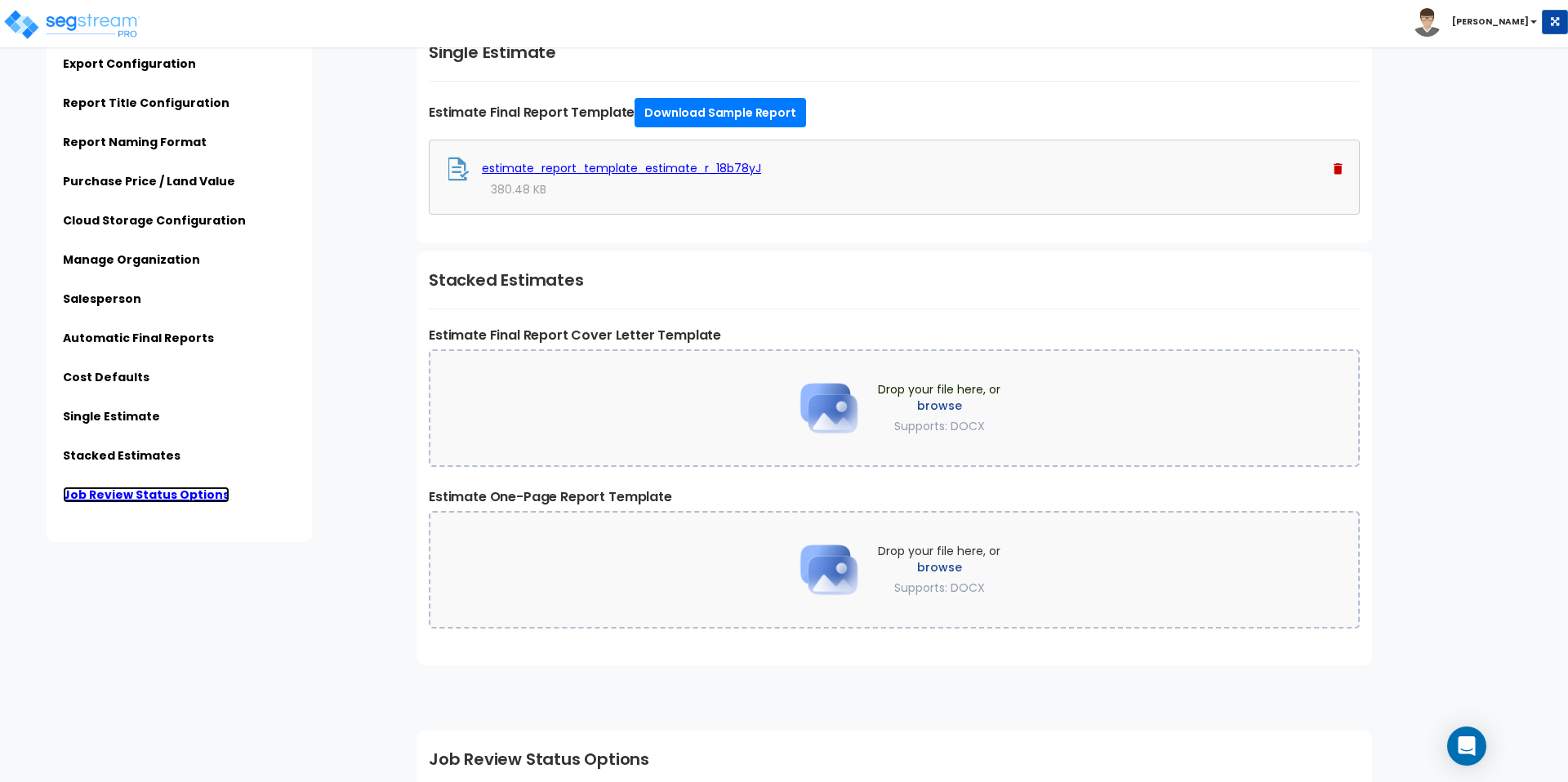
scroll to position [3664, 0]
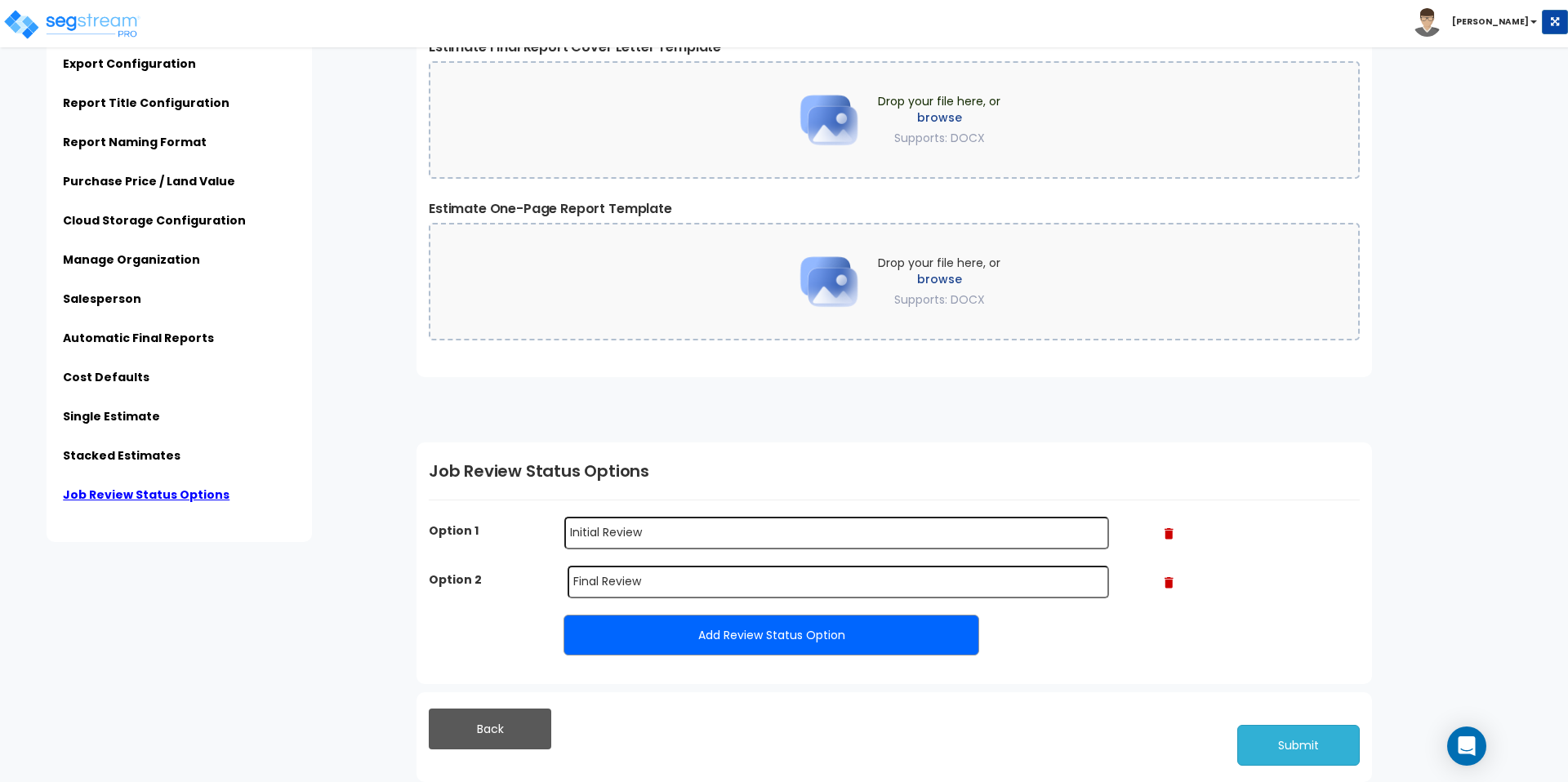
click at [1284, 757] on button "Submit" at bounding box center [1298, 744] width 123 height 41
click at [90, 24] on img at bounding box center [71, 24] width 138 height 33
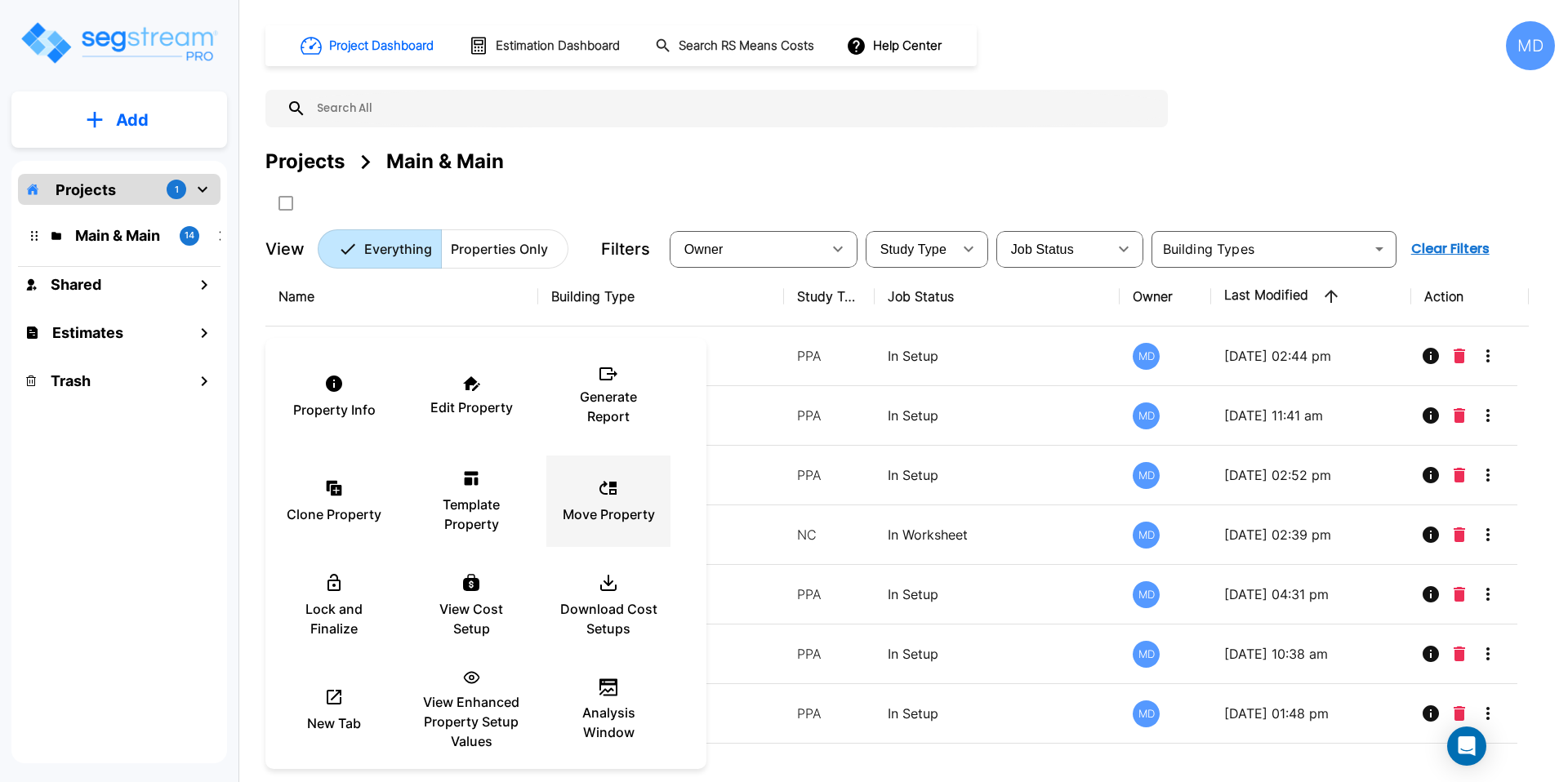
click at [593, 485] on div "Move Property" at bounding box center [608, 501] width 98 height 82
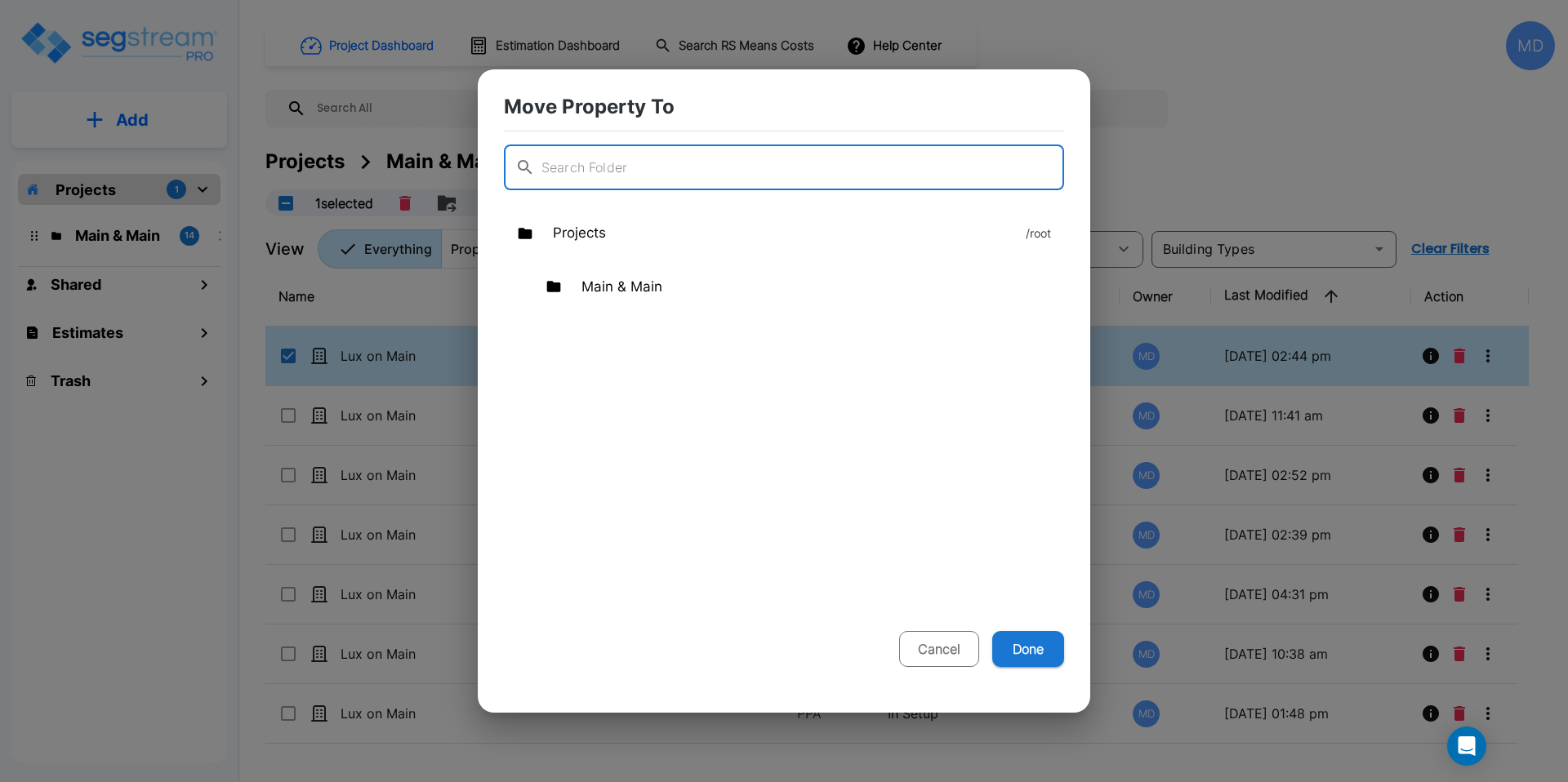
click at [949, 650] on button "Cancel" at bounding box center [938, 649] width 80 height 36
checkbox input "false"
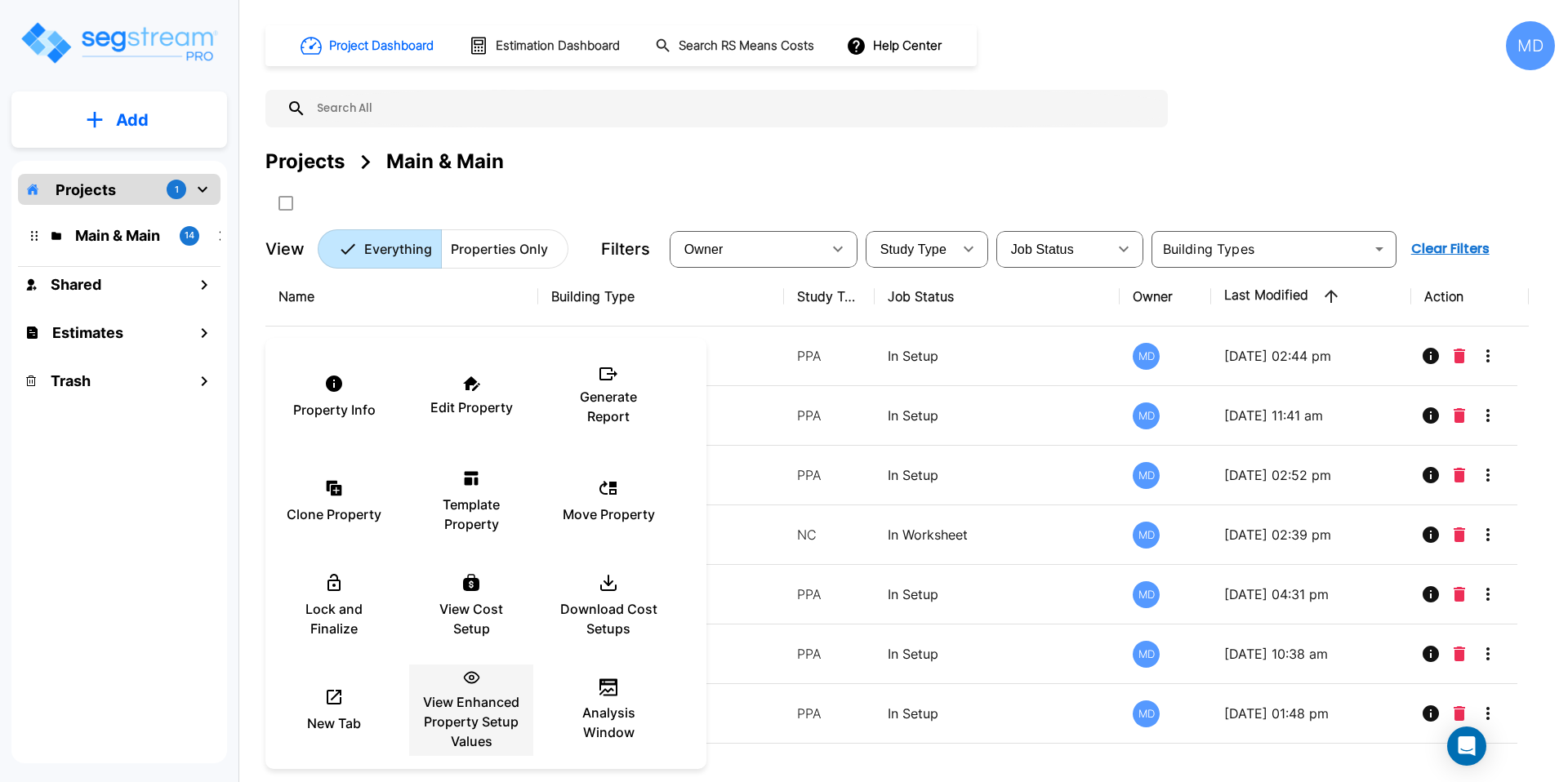
click at [492, 707] on p "View Enhanced Property Setup Values" at bounding box center [471, 721] width 98 height 58
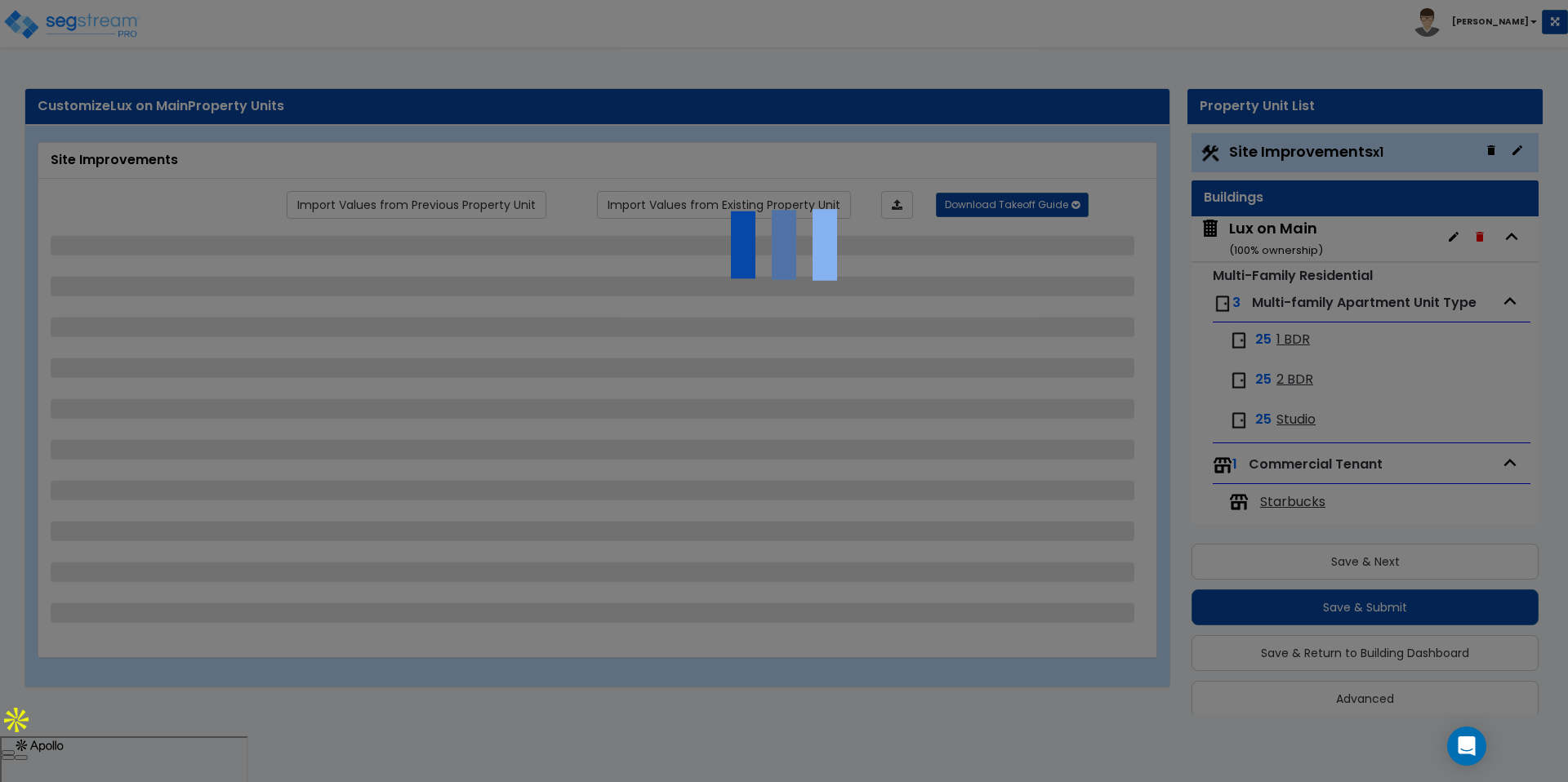
scroll to position [18, 0]
